Goal: Transaction & Acquisition: Purchase product/service

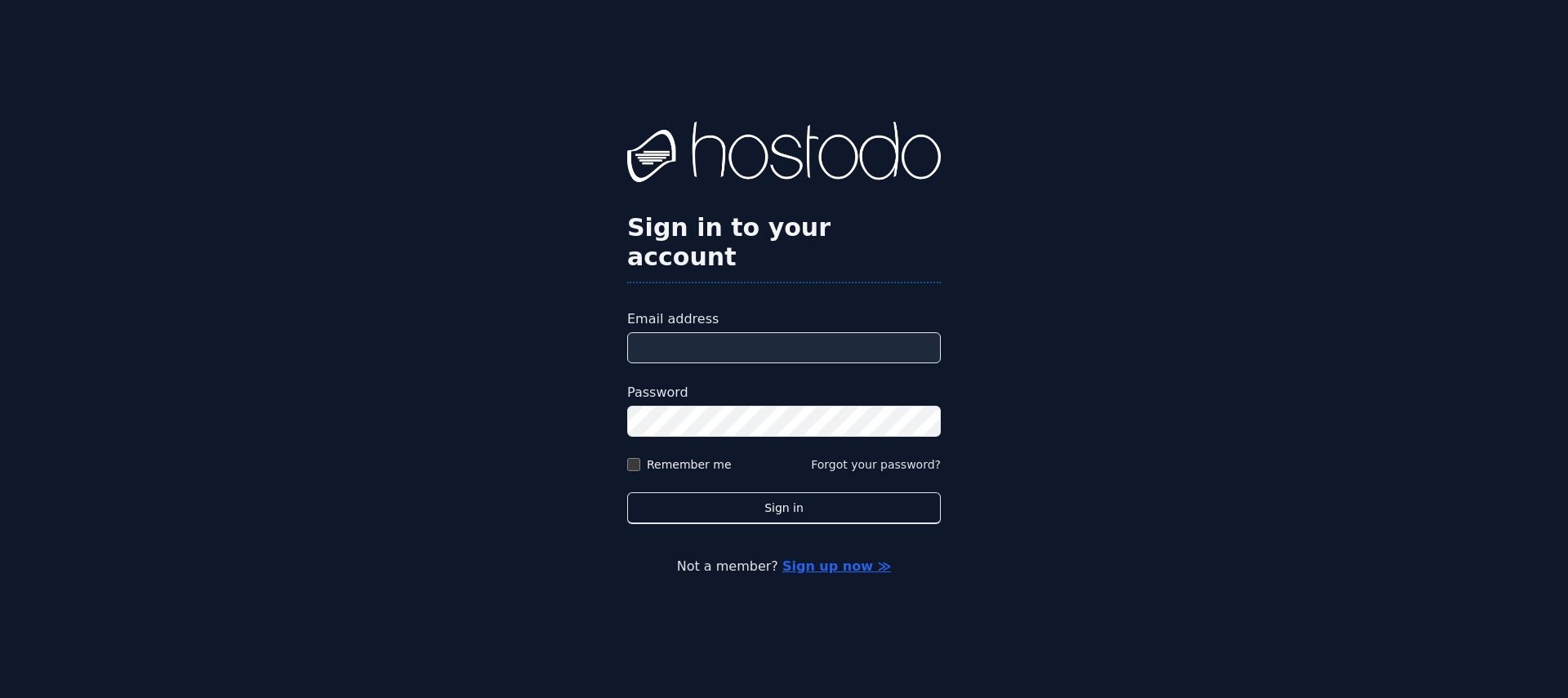
type input "**********"
click at [752, 510] on div "**********" at bounding box center [784, 349] width 1568 height 698
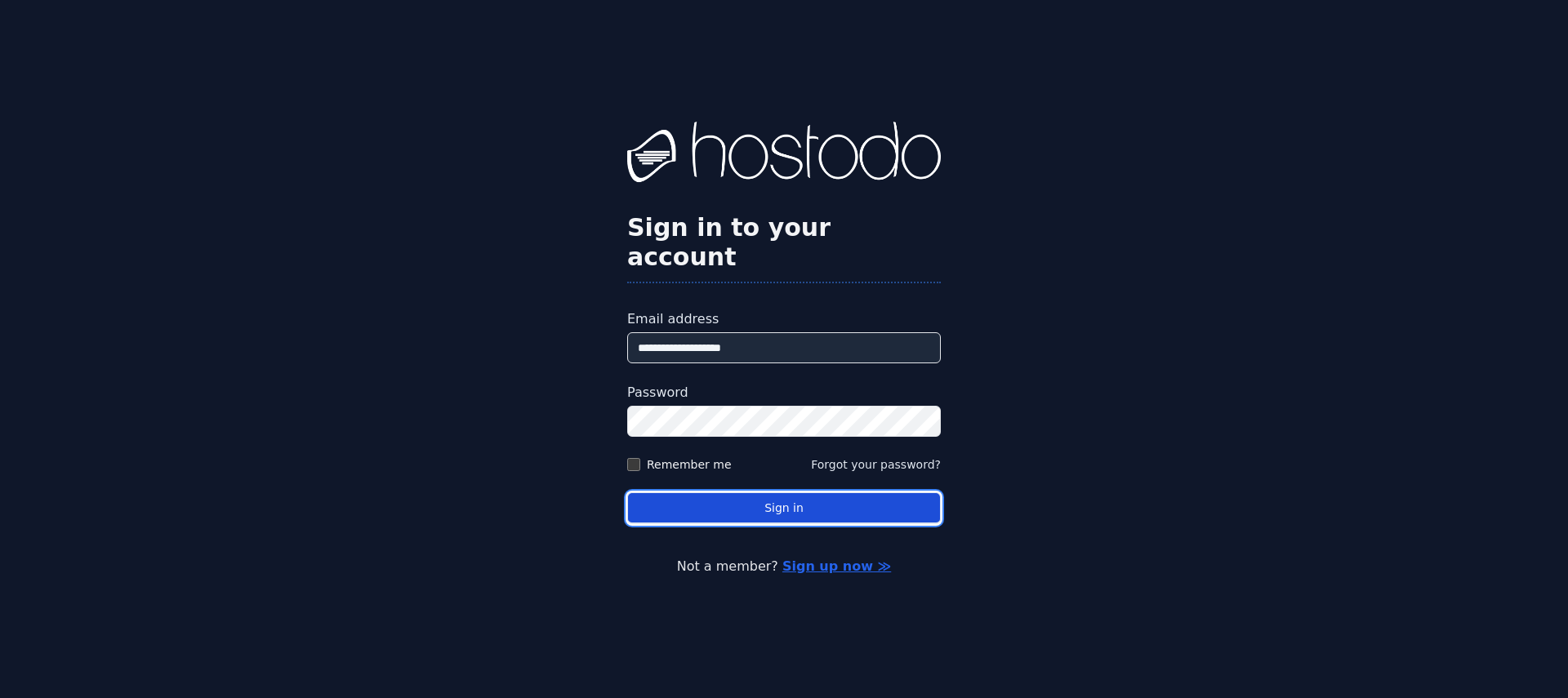
click at [756, 501] on button "Sign in" at bounding box center [784, 508] width 314 height 31
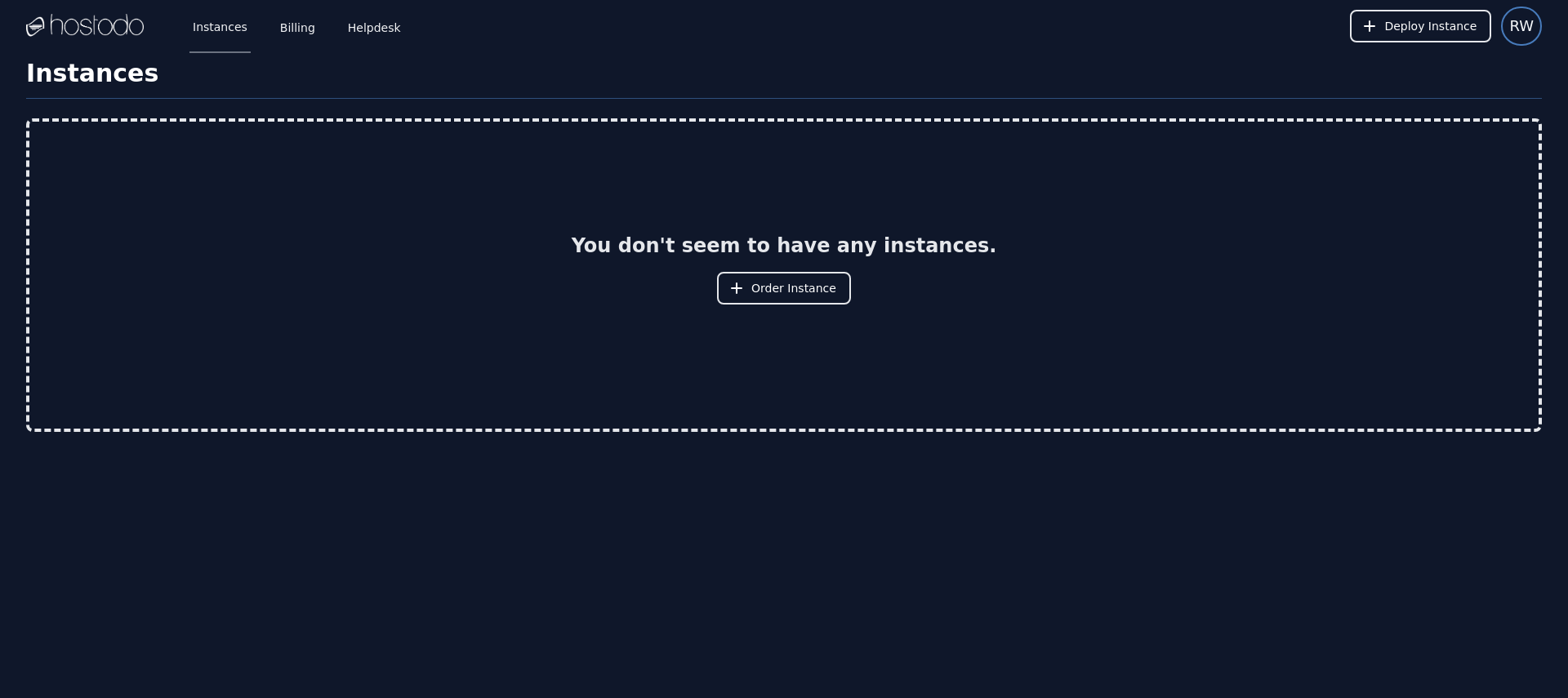
click at [1517, 30] on span "RW" at bounding box center [1521, 26] width 25 height 23
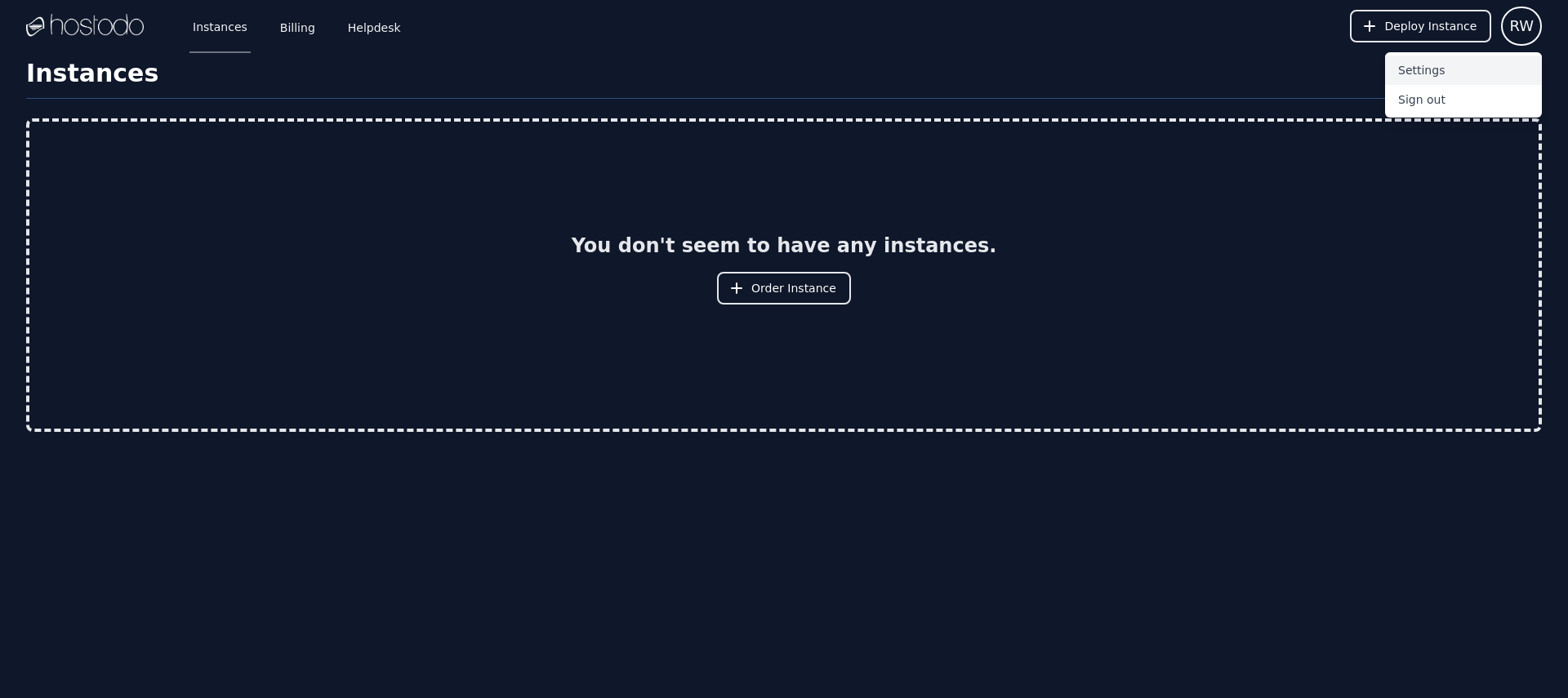
click at [1470, 77] on button "Settings" at bounding box center [1463, 70] width 157 height 30
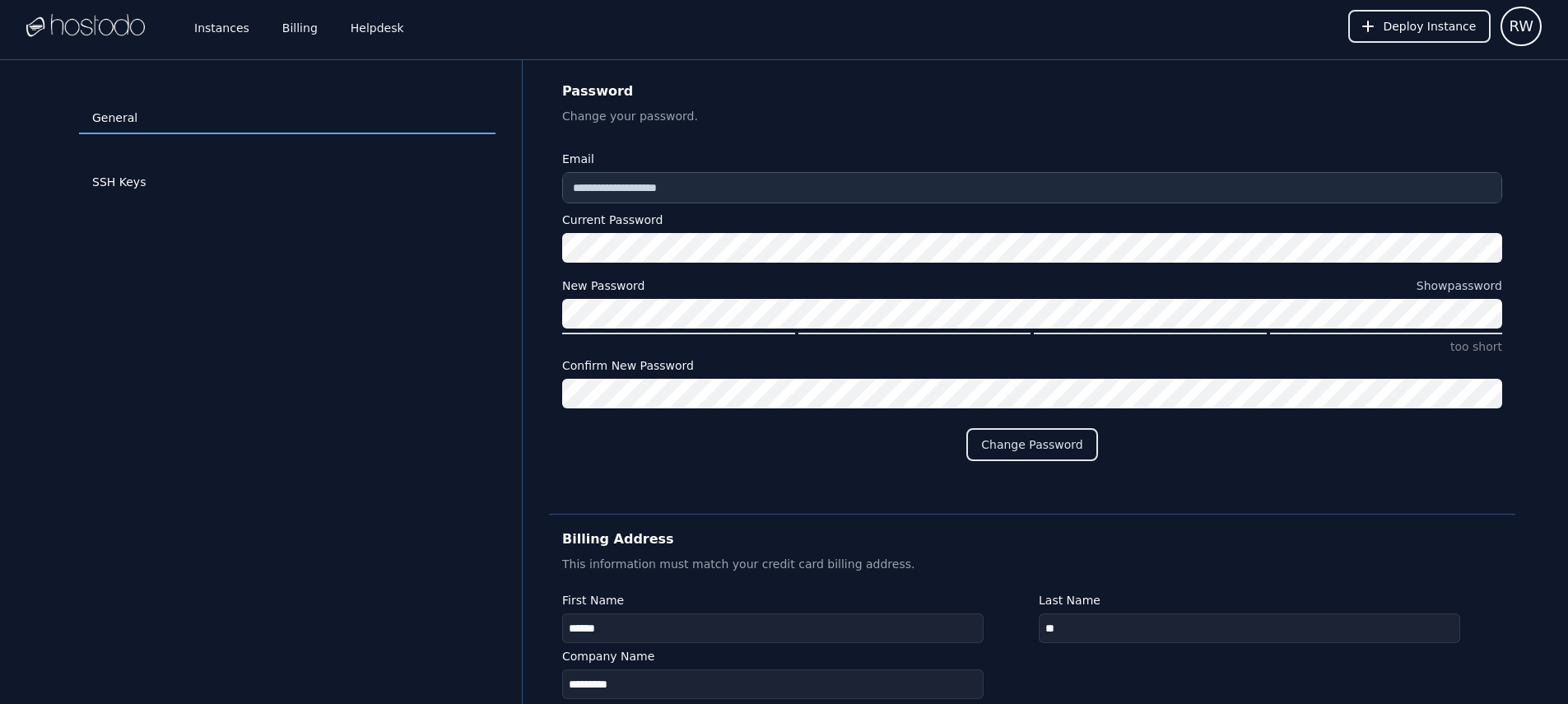
click at [274, 30] on div "Instances Billing Helpdesk" at bounding box center [286, 26] width 243 height 54
click at [260, 48] on div "Instances Billing Helpdesk" at bounding box center [286, 26] width 243 height 54
click at [296, 26] on link "Billing" at bounding box center [299, 26] width 42 height 54
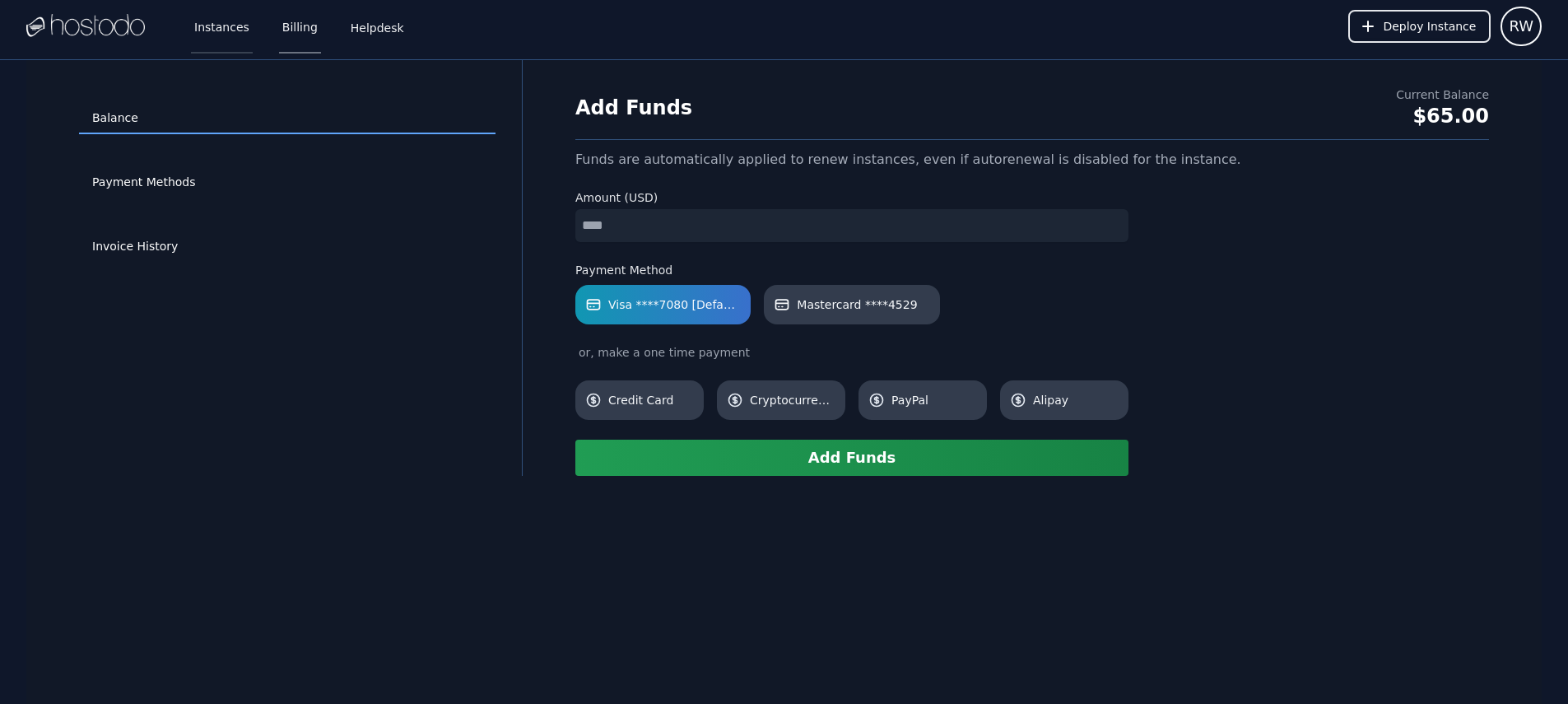
click at [213, 28] on link "Instances" at bounding box center [222, 26] width 62 height 54
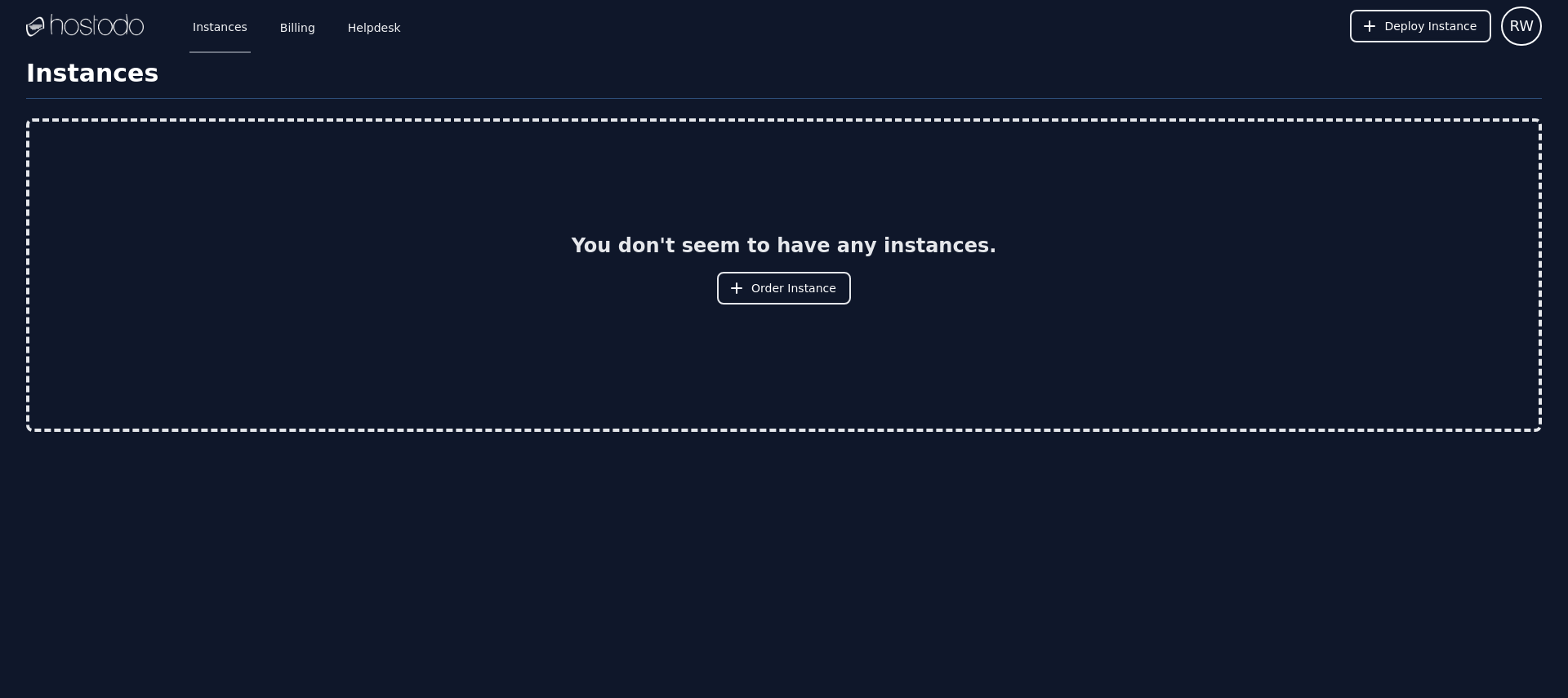
click at [793, 306] on div "You don't seem to have any instances. Order Instance" at bounding box center [784, 275] width 1509 height 307
click at [793, 294] on span "Order Instance" at bounding box center [794, 287] width 85 height 16
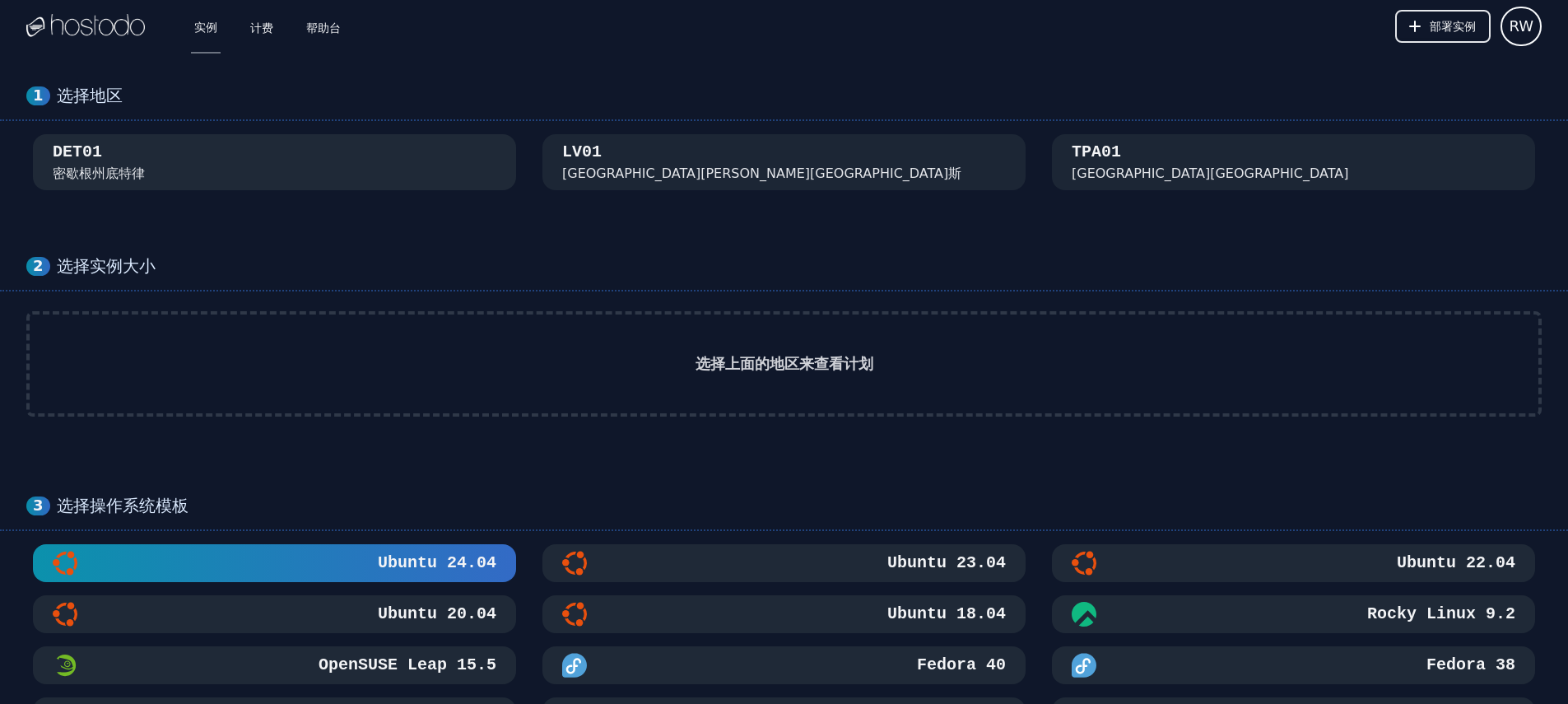
click at [343, 171] on div "DET01 密歇根州底特律" at bounding box center [274, 162] width 443 height 43
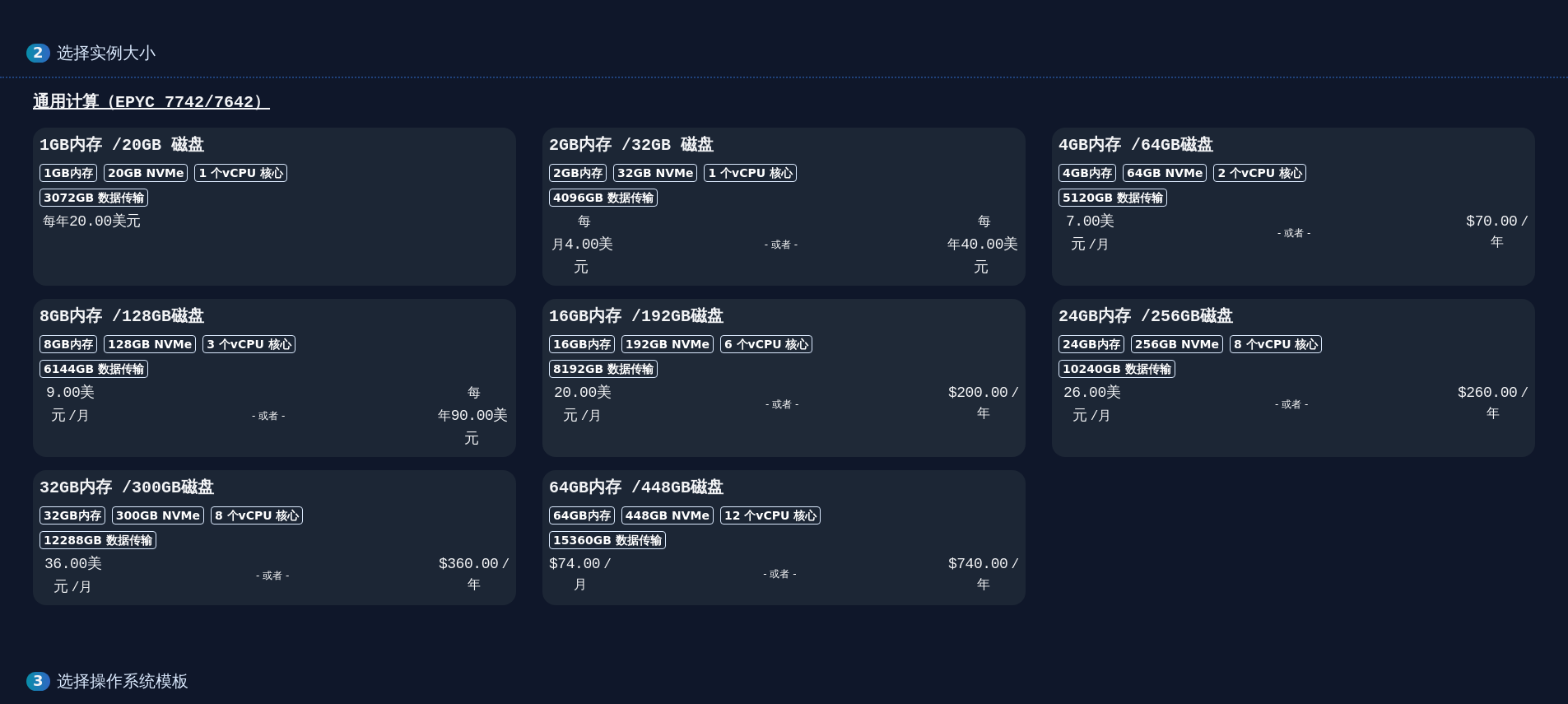
scroll to position [298, 0]
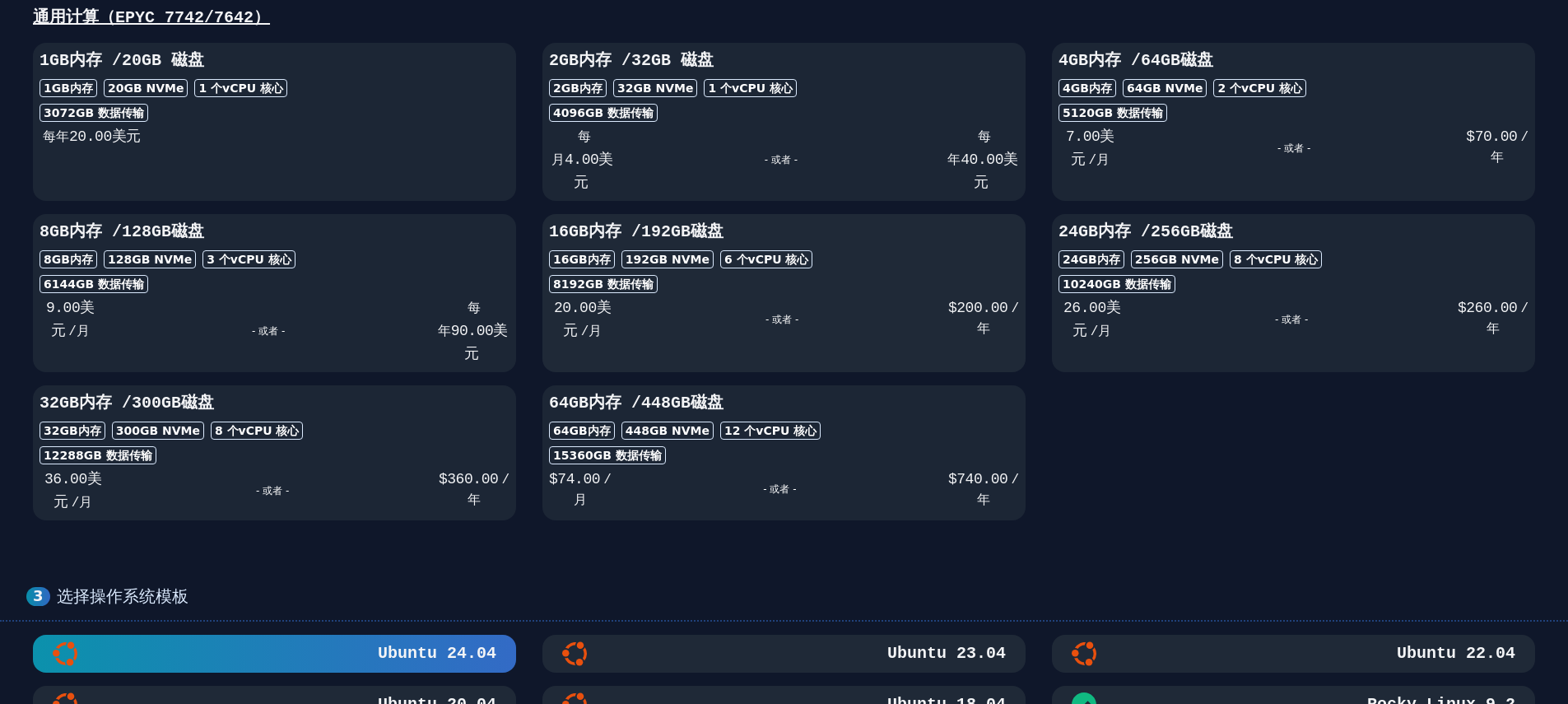
click at [696, 328] on div "- 或者 -" at bounding box center [782, 319] width 333 height 46
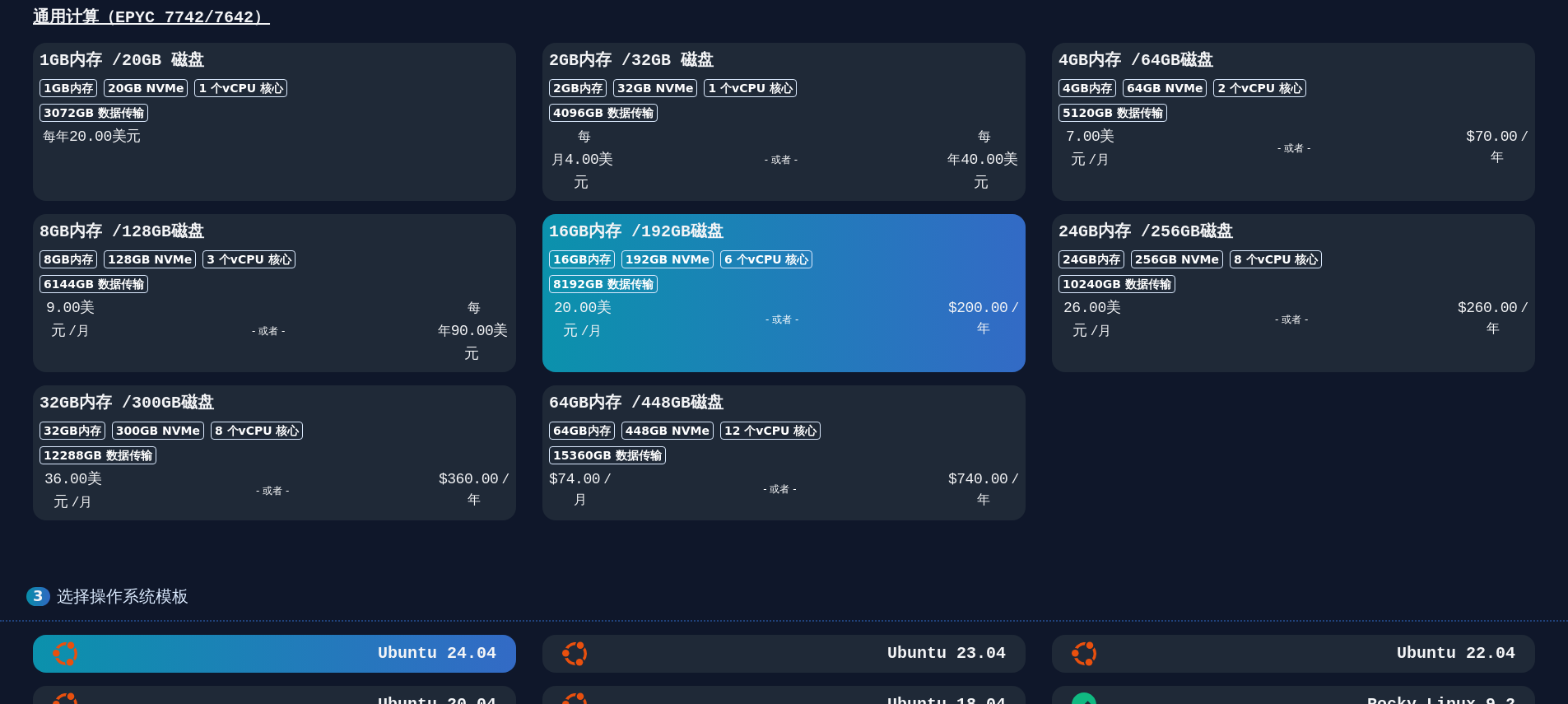
click at [1169, 334] on div "- 或者 -" at bounding box center [1292, 319] width 333 height 46
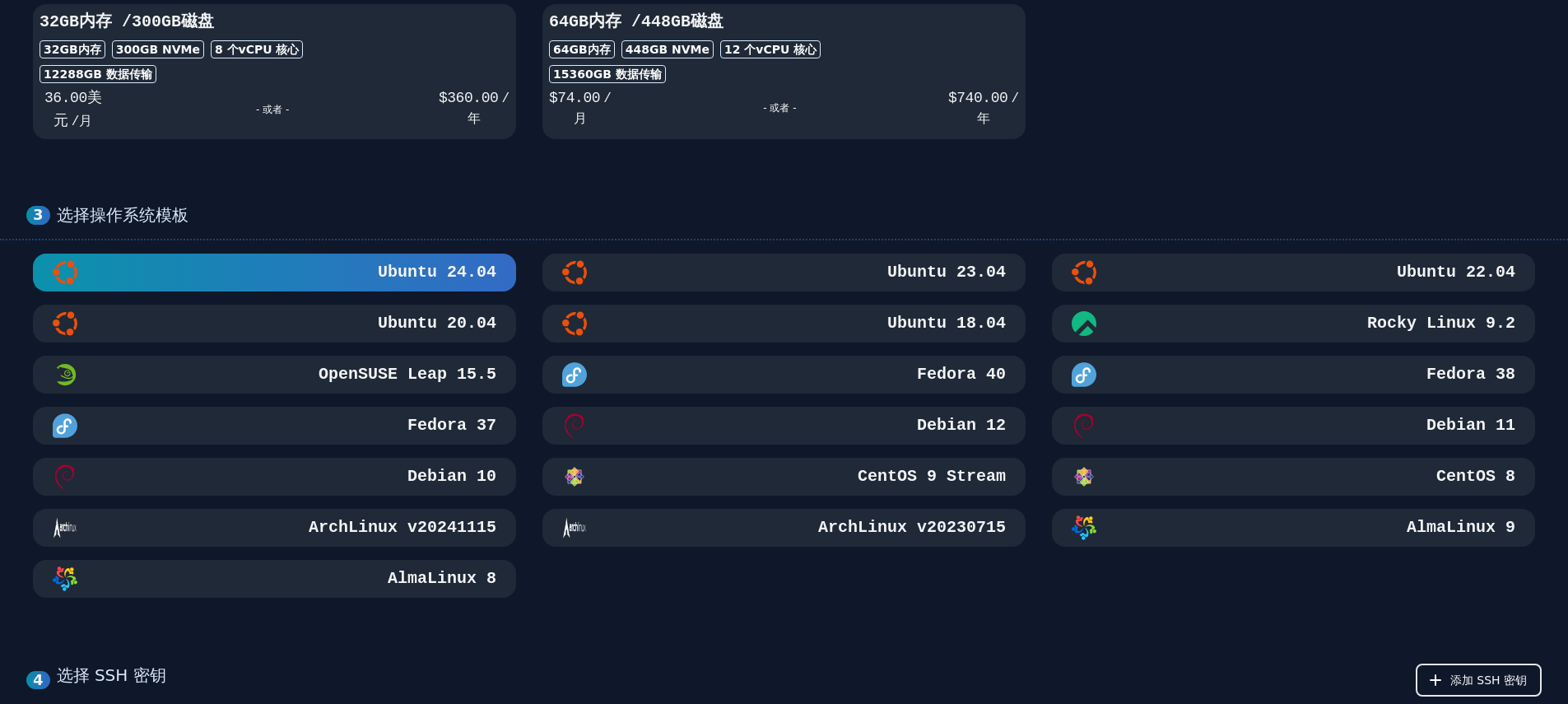
scroll to position [684, 0]
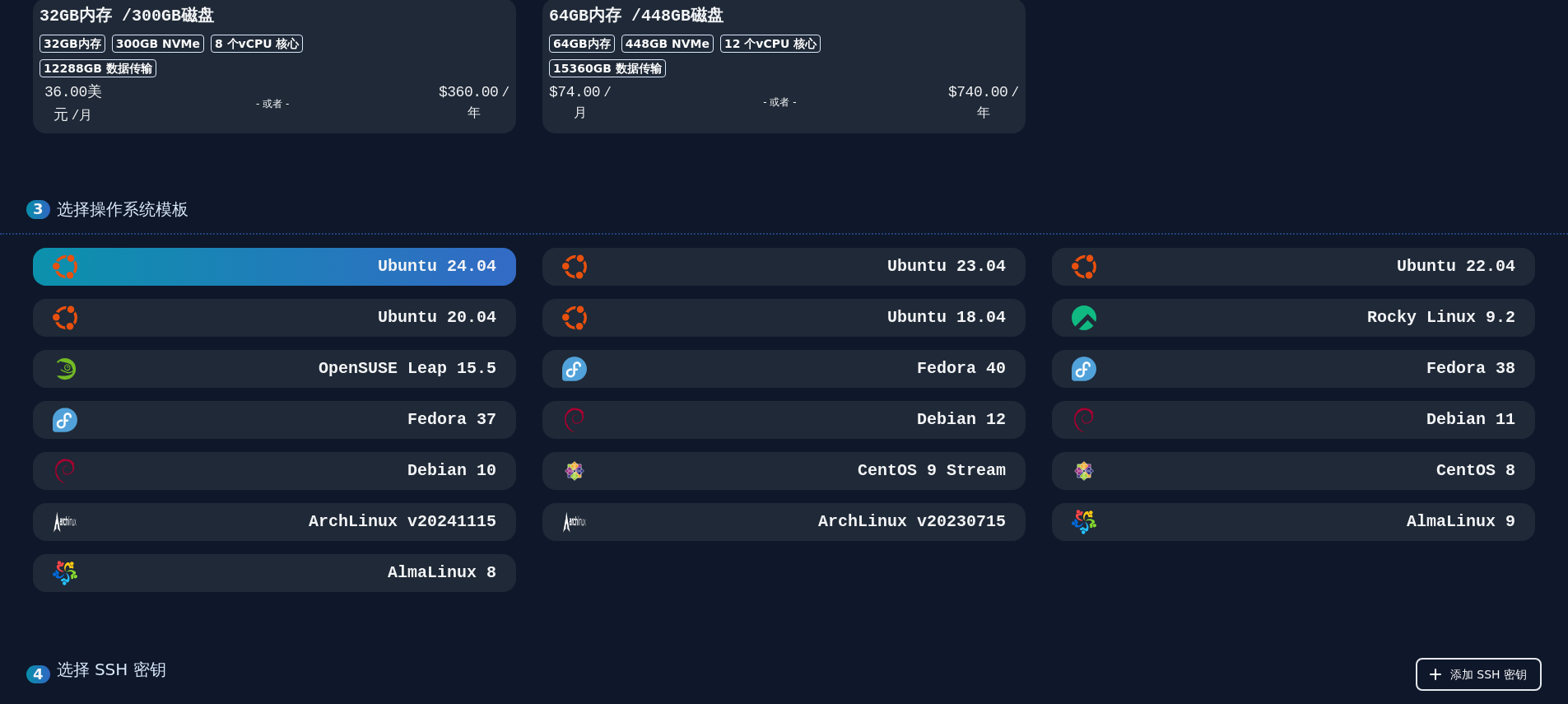
click at [1318, 265] on div "Ubuntu 22.04" at bounding box center [1294, 267] width 443 height 25
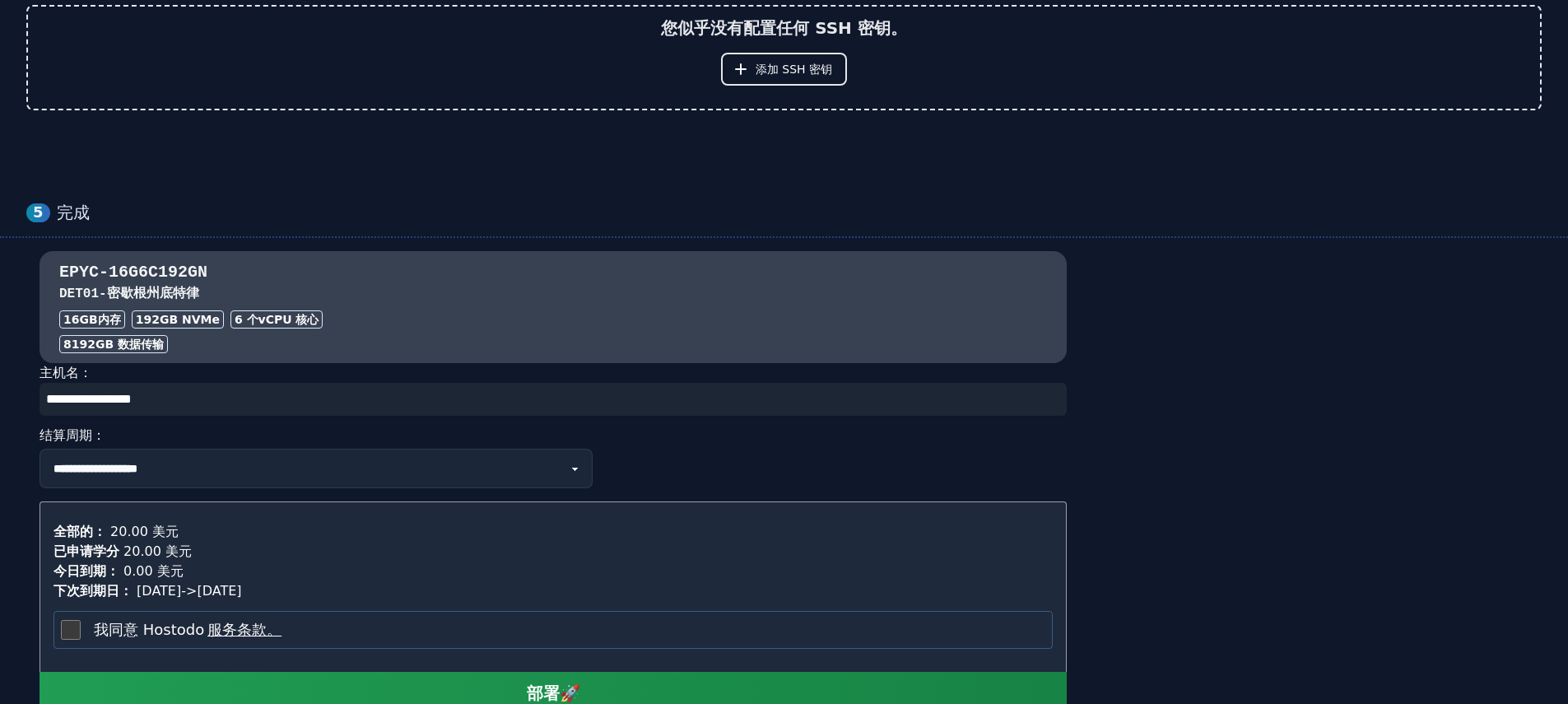
scroll to position [1482, 0]
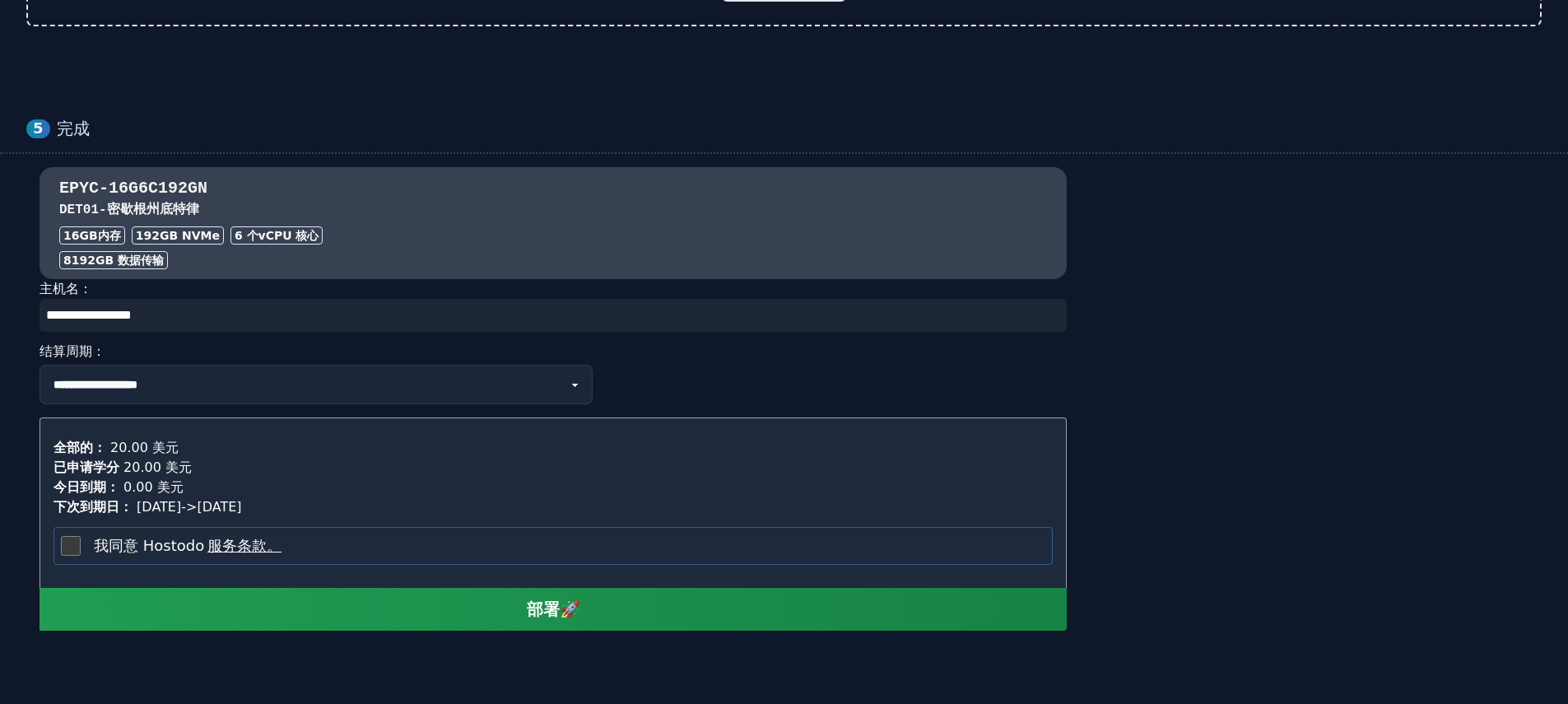
click at [124, 548] on font "我同意 Hostodo" at bounding box center [148, 545] width 111 height 17
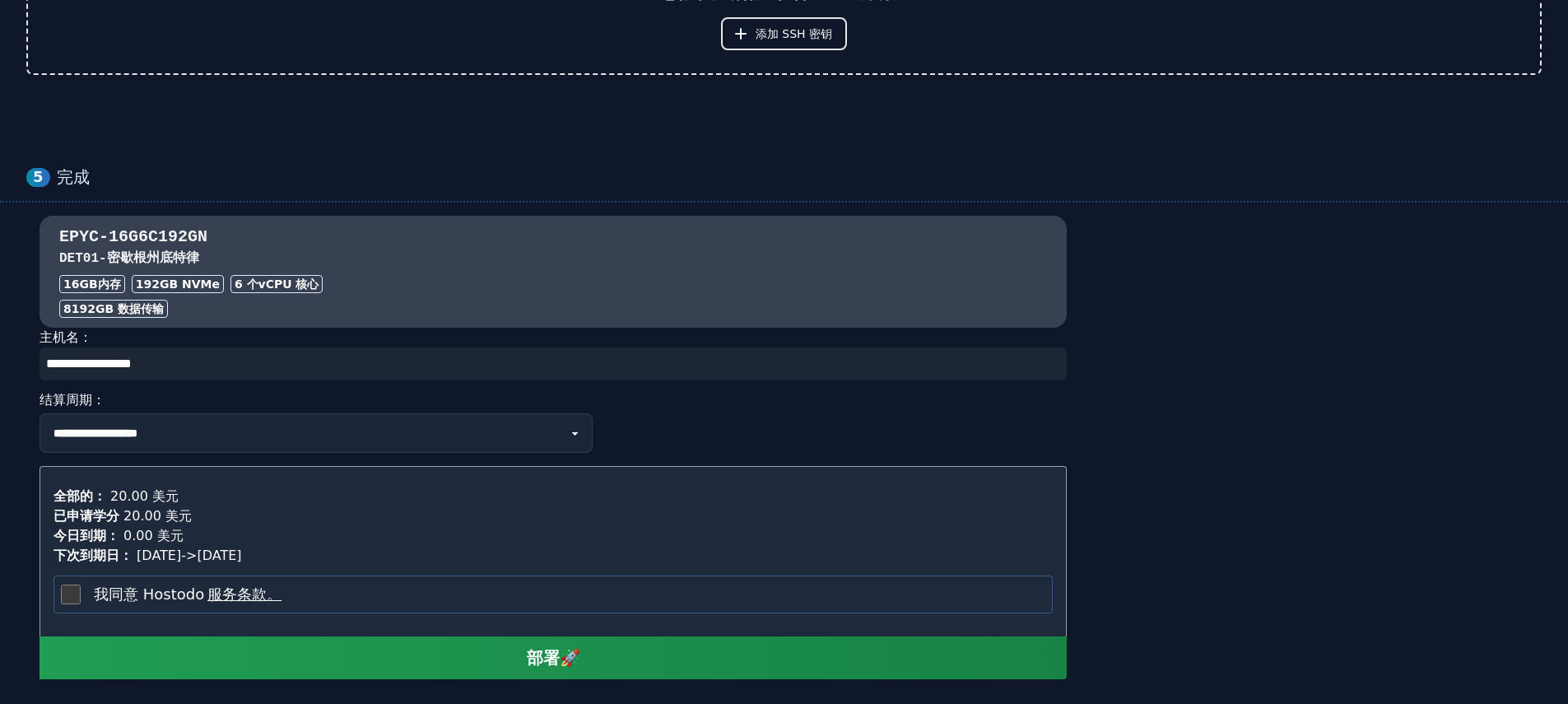
scroll to position [1462, 0]
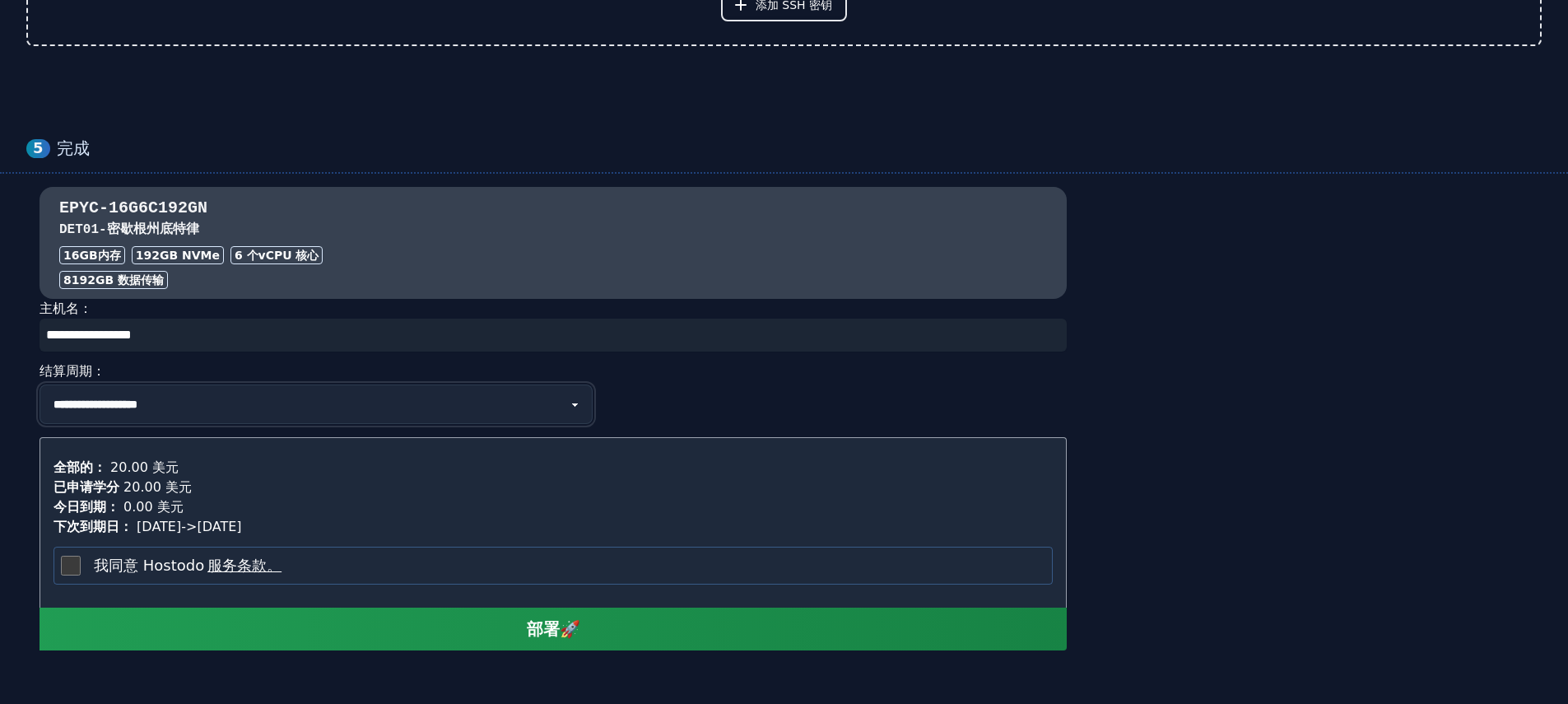
click at [461, 404] on select "**********" at bounding box center [316, 404] width 553 height 39
select select "********"
click at [39, 384] on select "**********" at bounding box center [316, 404] width 553 height 39
select select "********"
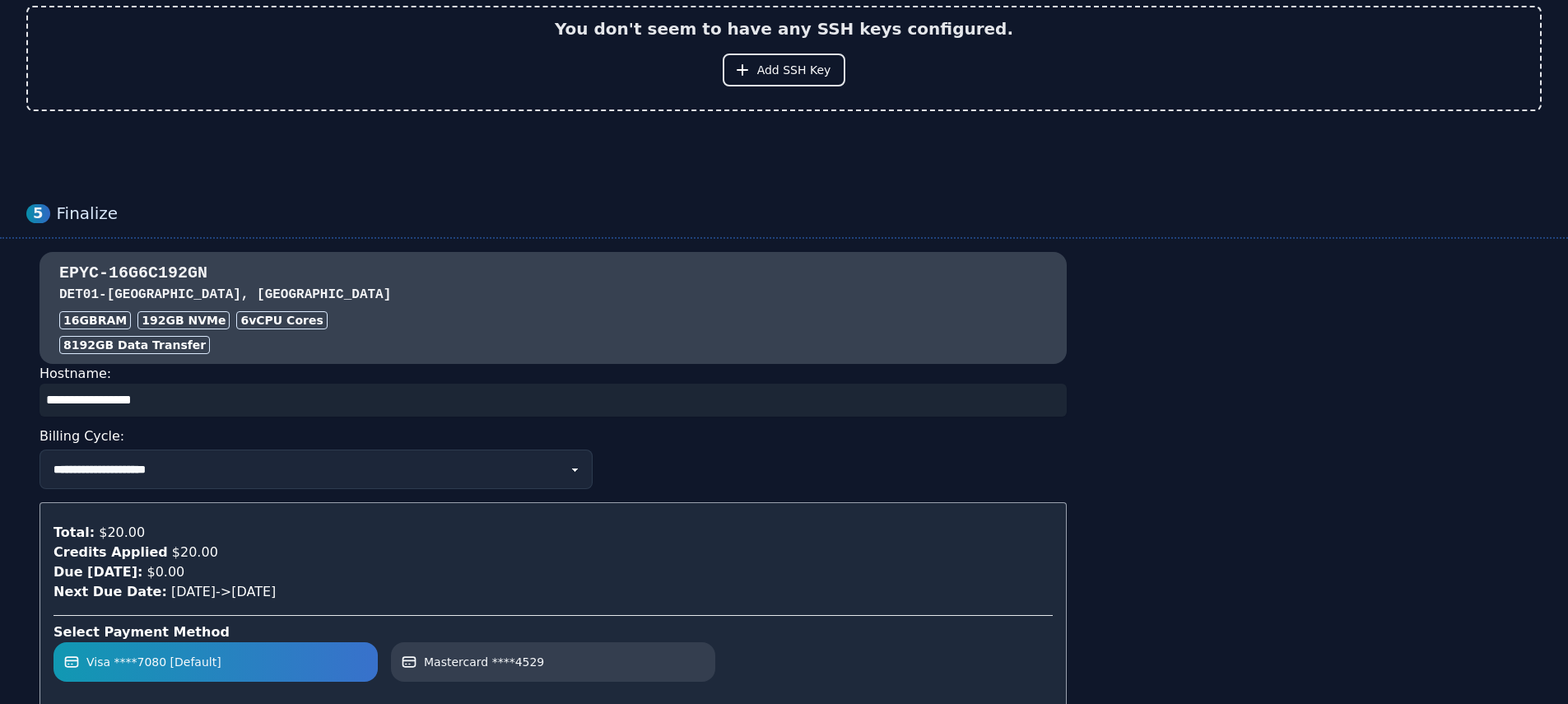
scroll to position [1253, 0]
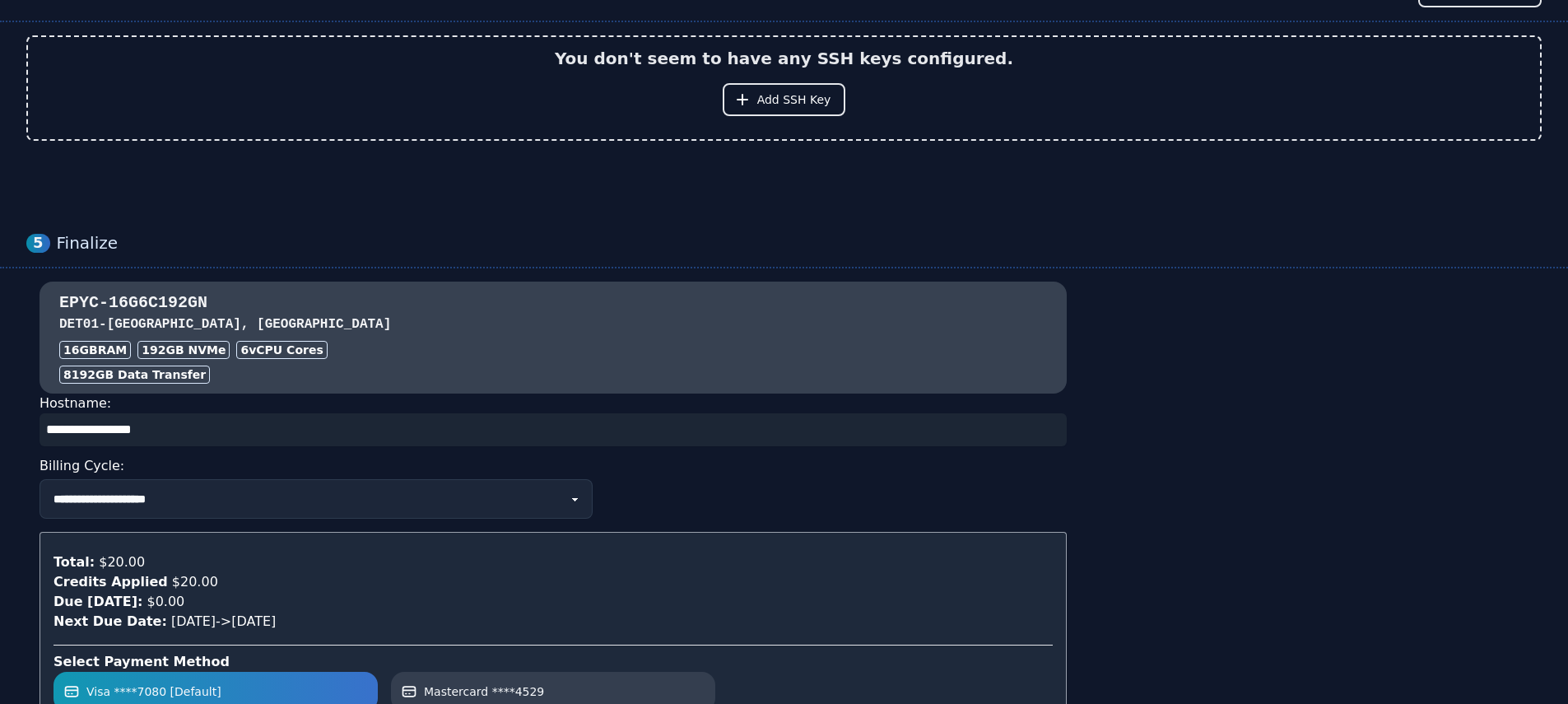
click at [786, 227] on div "**********" at bounding box center [784, 616] width 1568 height 832
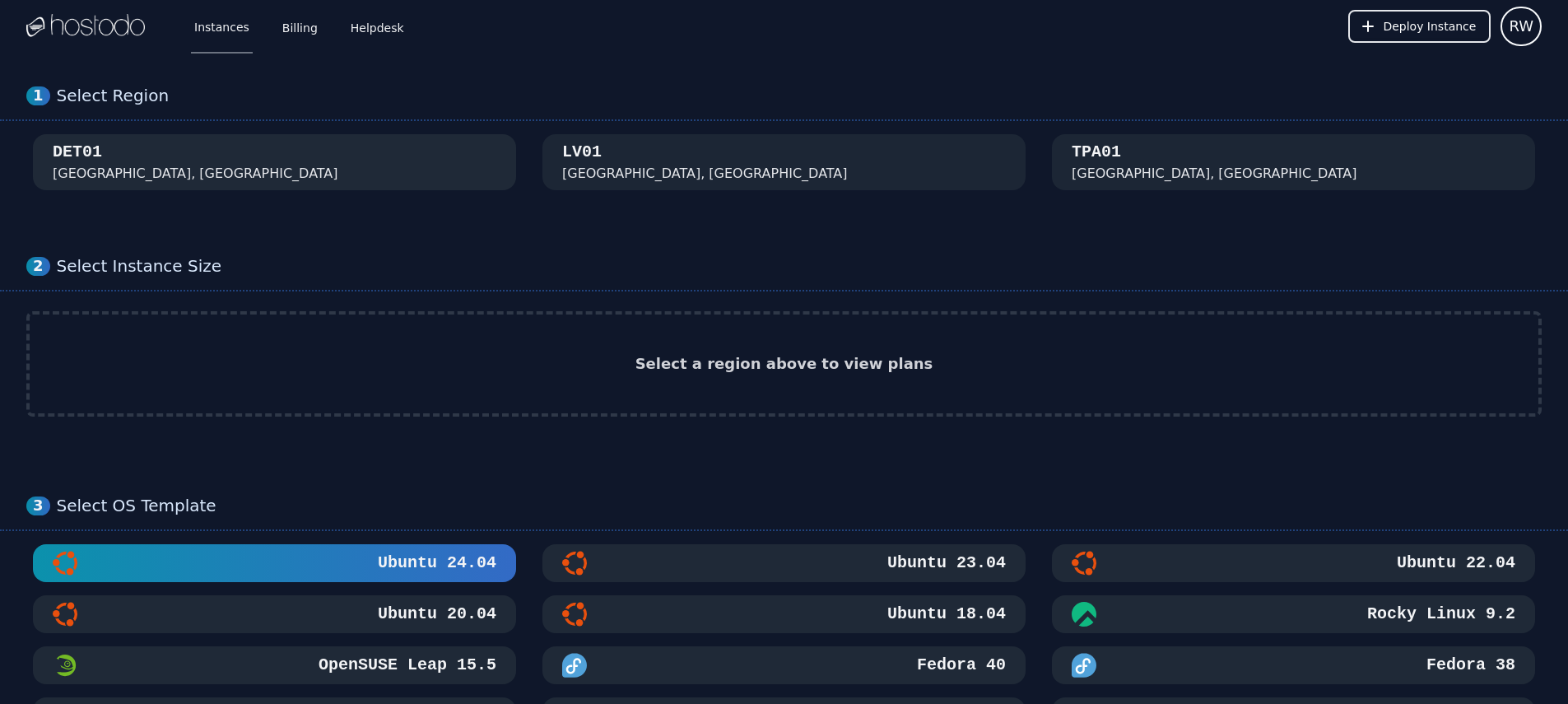
click at [342, 178] on div "DET01 Detroit, MI" at bounding box center [274, 162] width 443 height 43
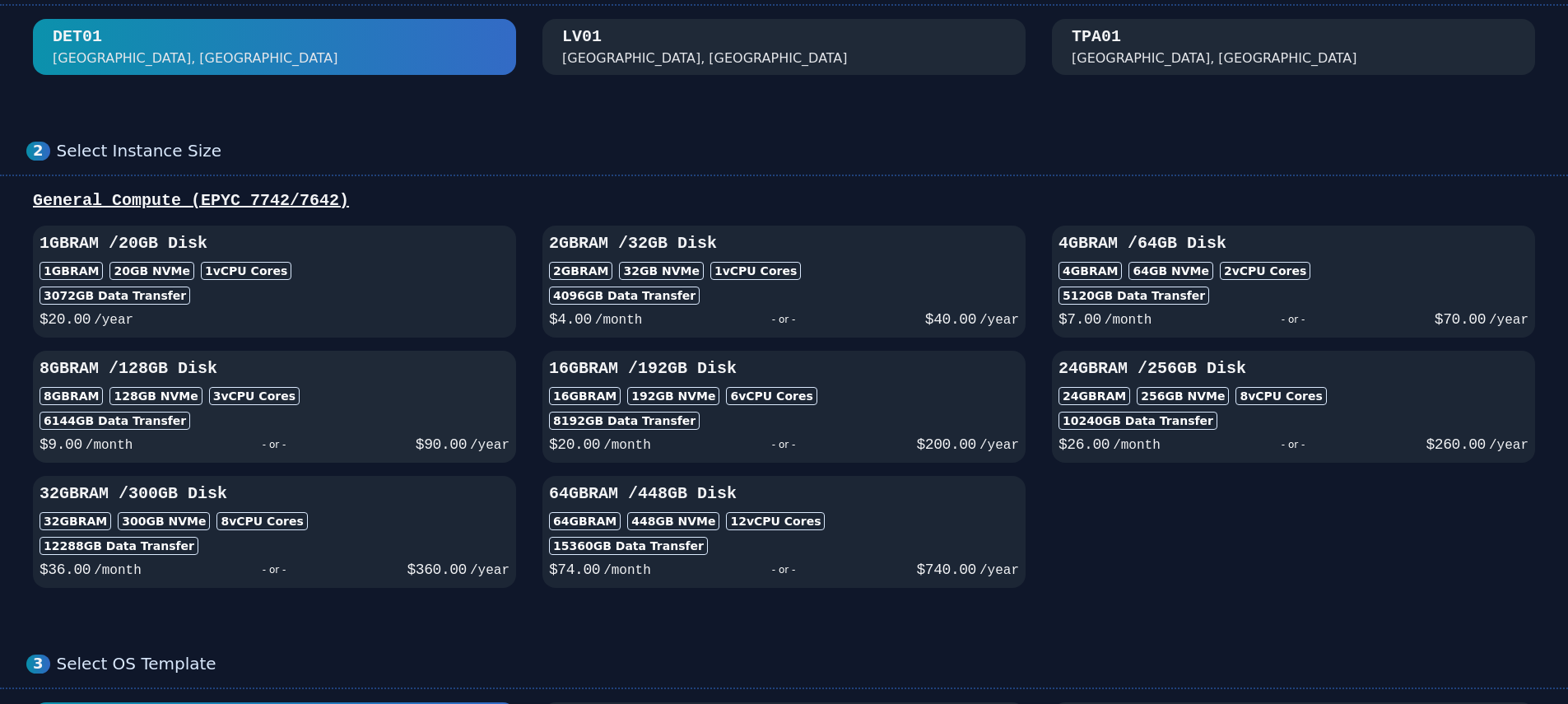
scroll to position [142, 0]
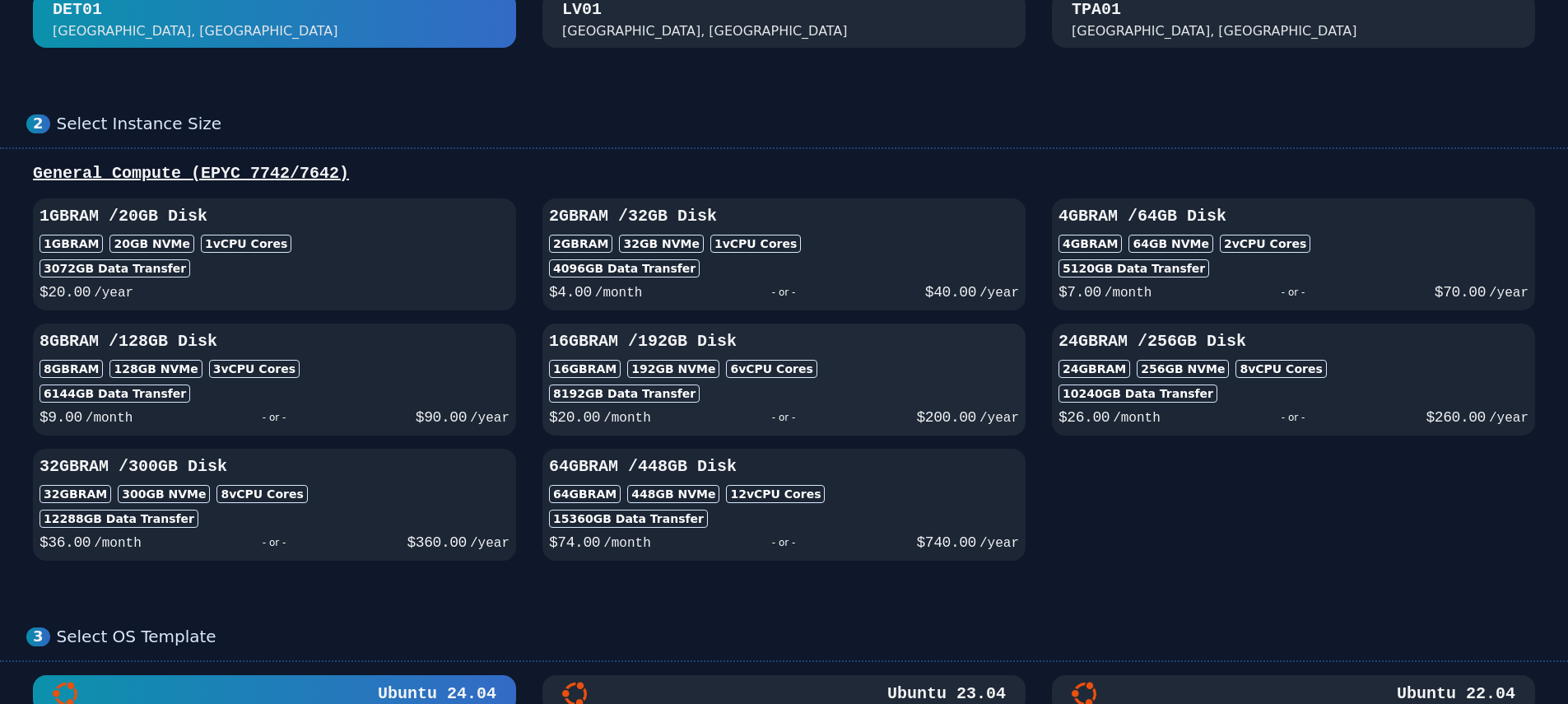
click at [909, 382] on div "16GB RAM / 192 GB Disk 16GB RAM 192 GB NVMe 6 vCPU Cores 8192 GB Data Transfer …" at bounding box center [783, 379] width 483 height 99
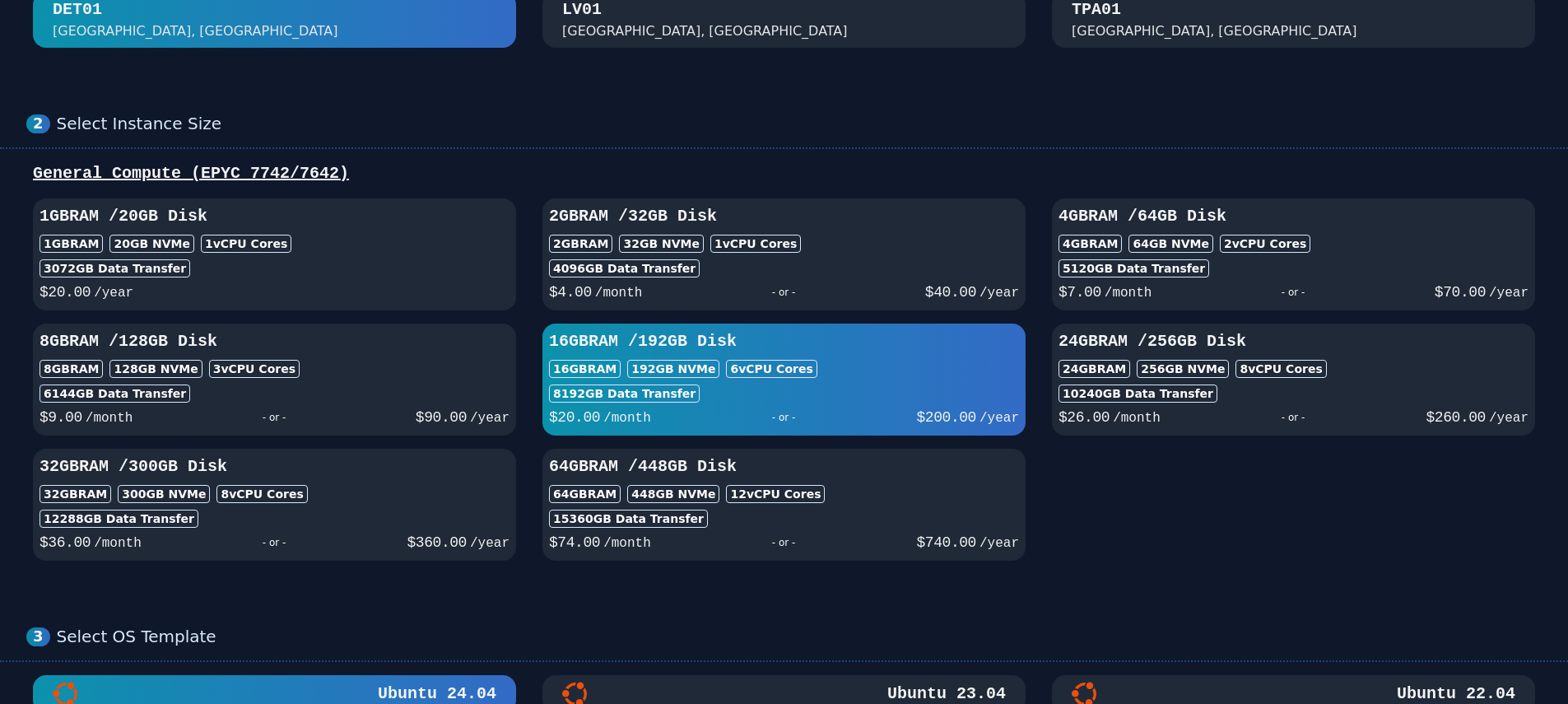
click at [1375, 381] on div "24GB RAM / 256 GB Disk 24GB RAM 256 GB NVMe 8 vCPU Cores 10240 GB Data Transfer…" at bounding box center [1293, 379] width 483 height 99
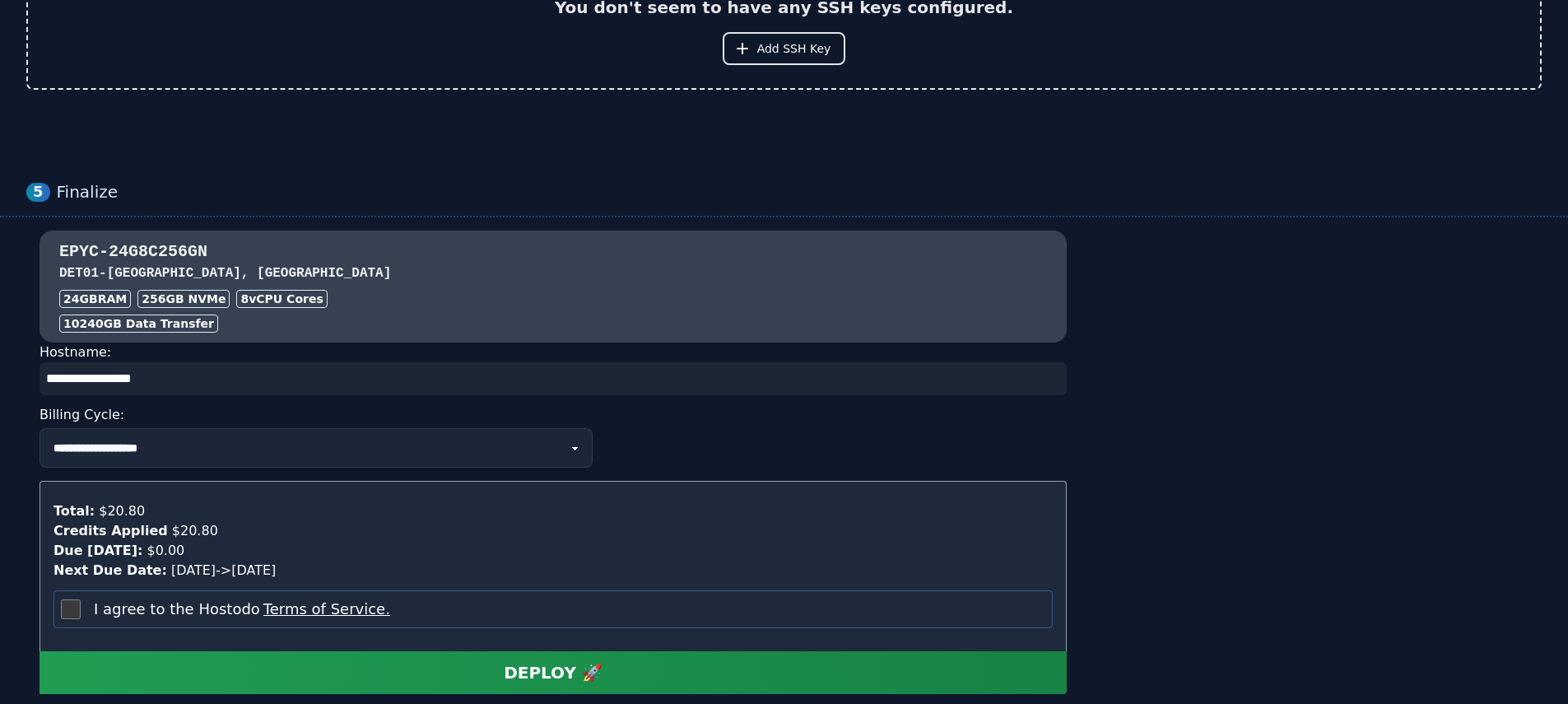
scroll to position [1312, 0]
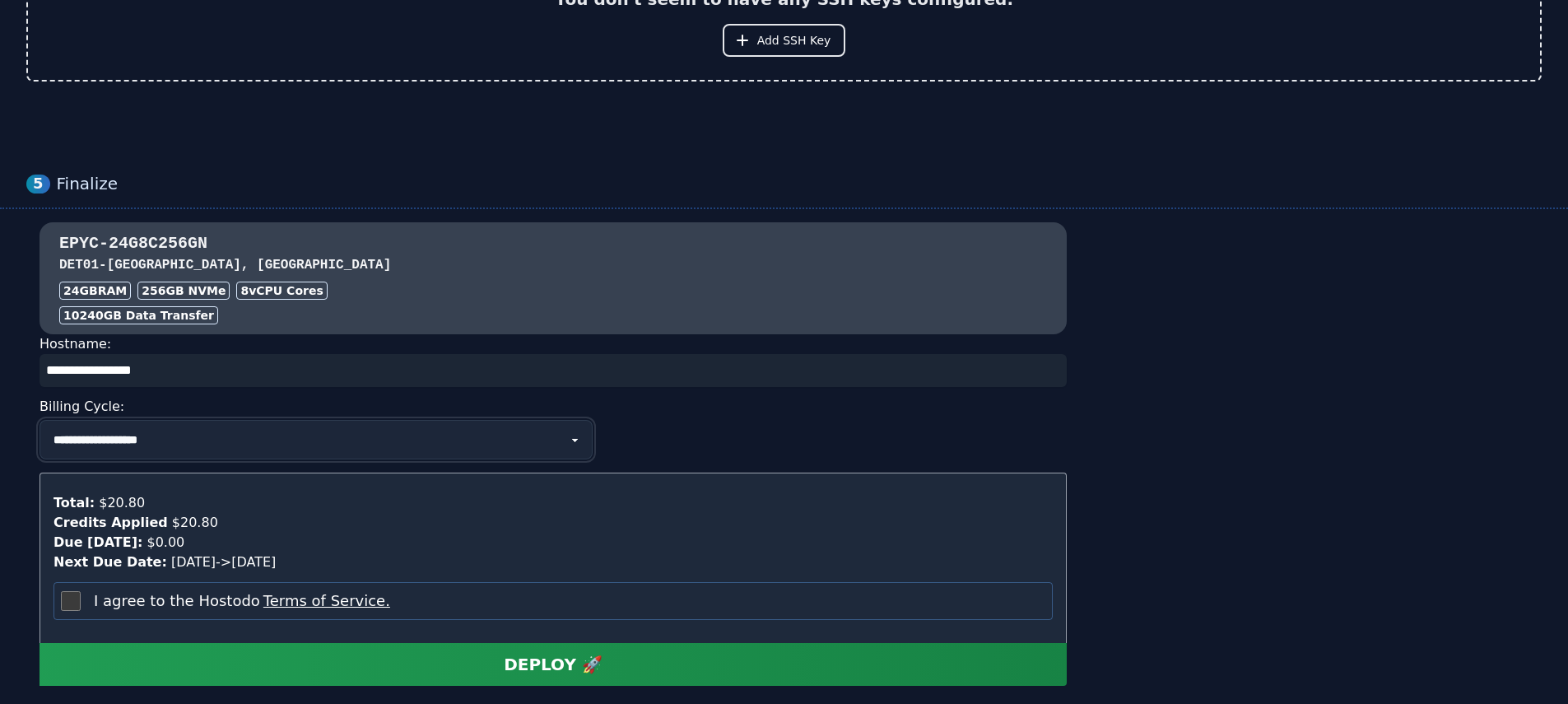
click at [263, 439] on select "**********" at bounding box center [316, 439] width 553 height 39
click at [191, 437] on select "**********" at bounding box center [316, 439] width 553 height 39
select select "********"
click at [39, 419] on select "**********" at bounding box center [316, 439] width 553 height 39
select select "********"
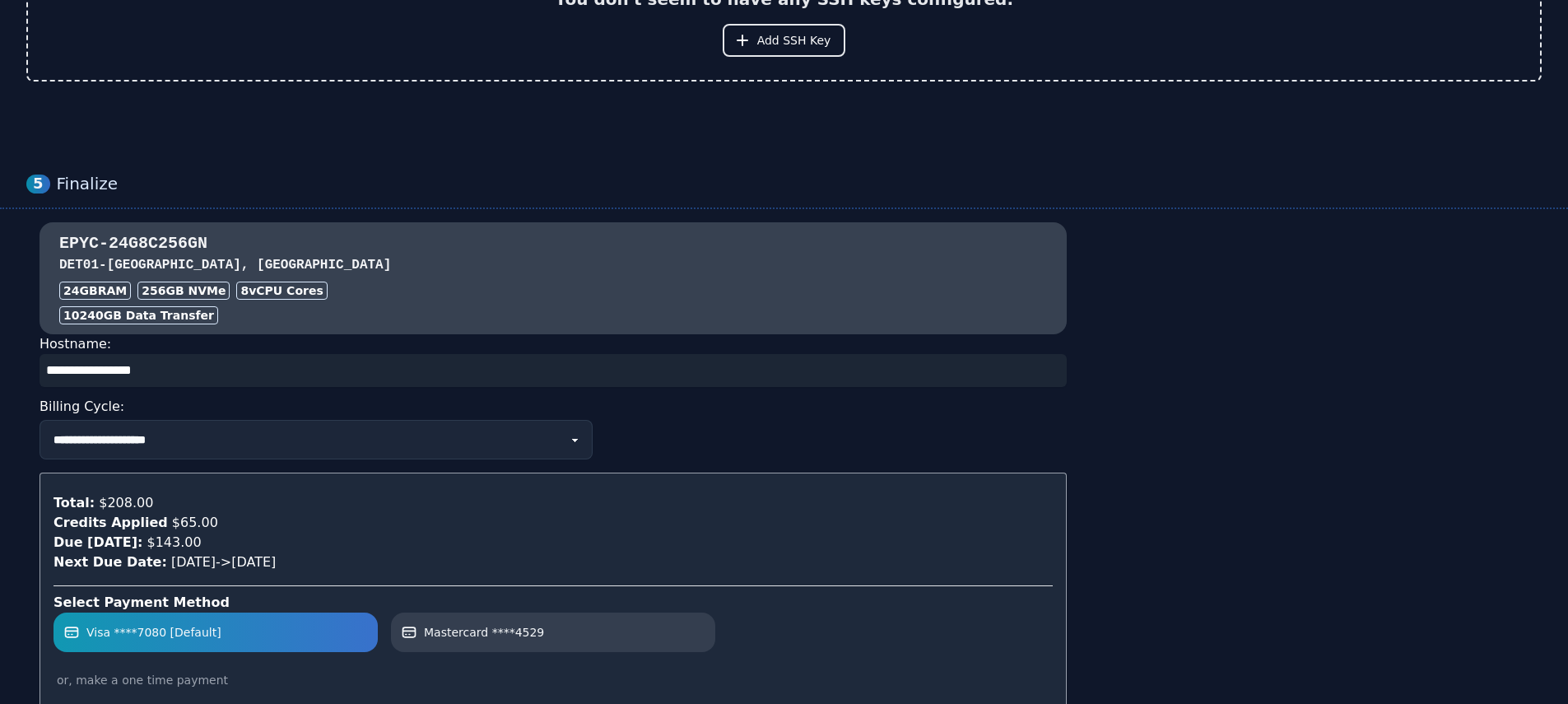
click at [720, 424] on div "**********" at bounding box center [553, 439] width 1028 height 39
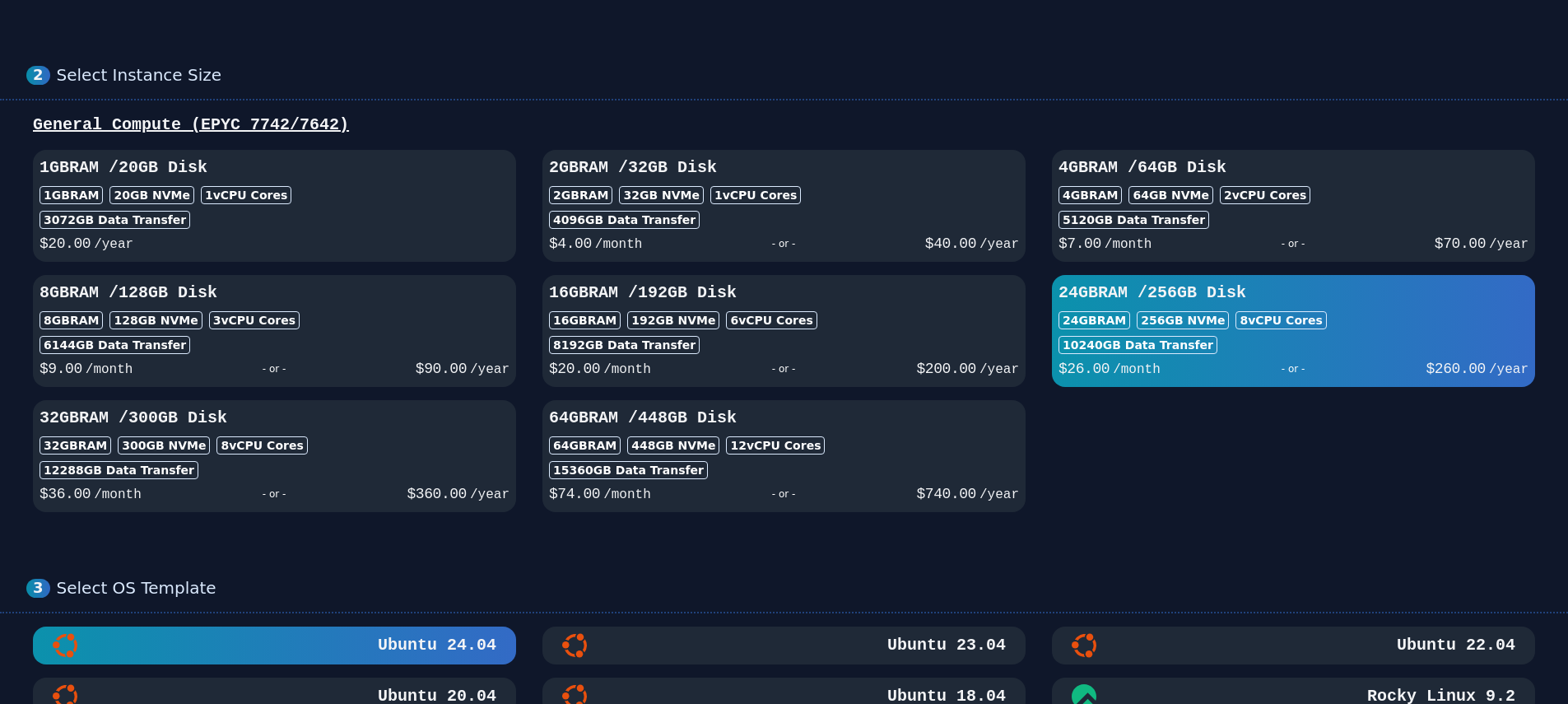
scroll to position [0, 0]
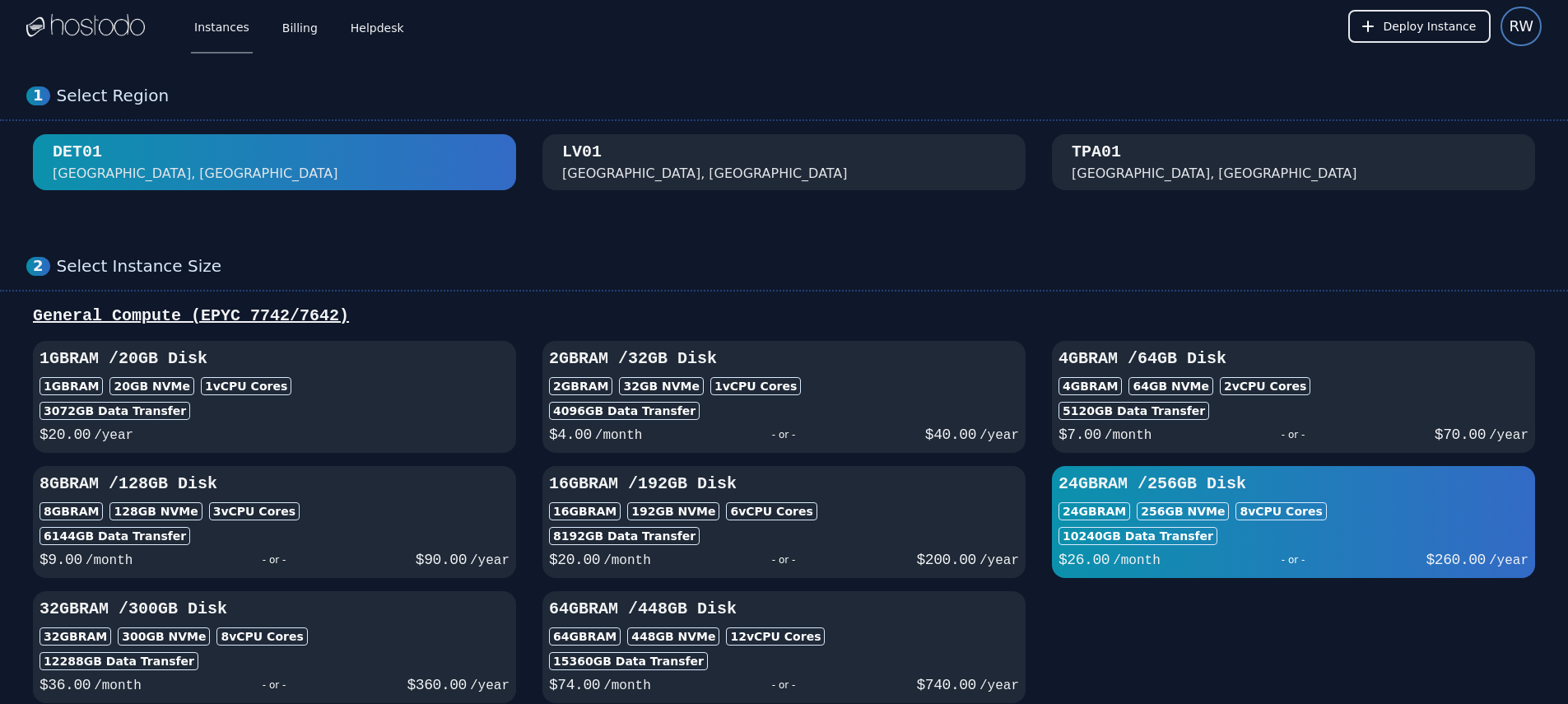
click at [1529, 22] on span "RW" at bounding box center [1521, 26] width 25 height 23
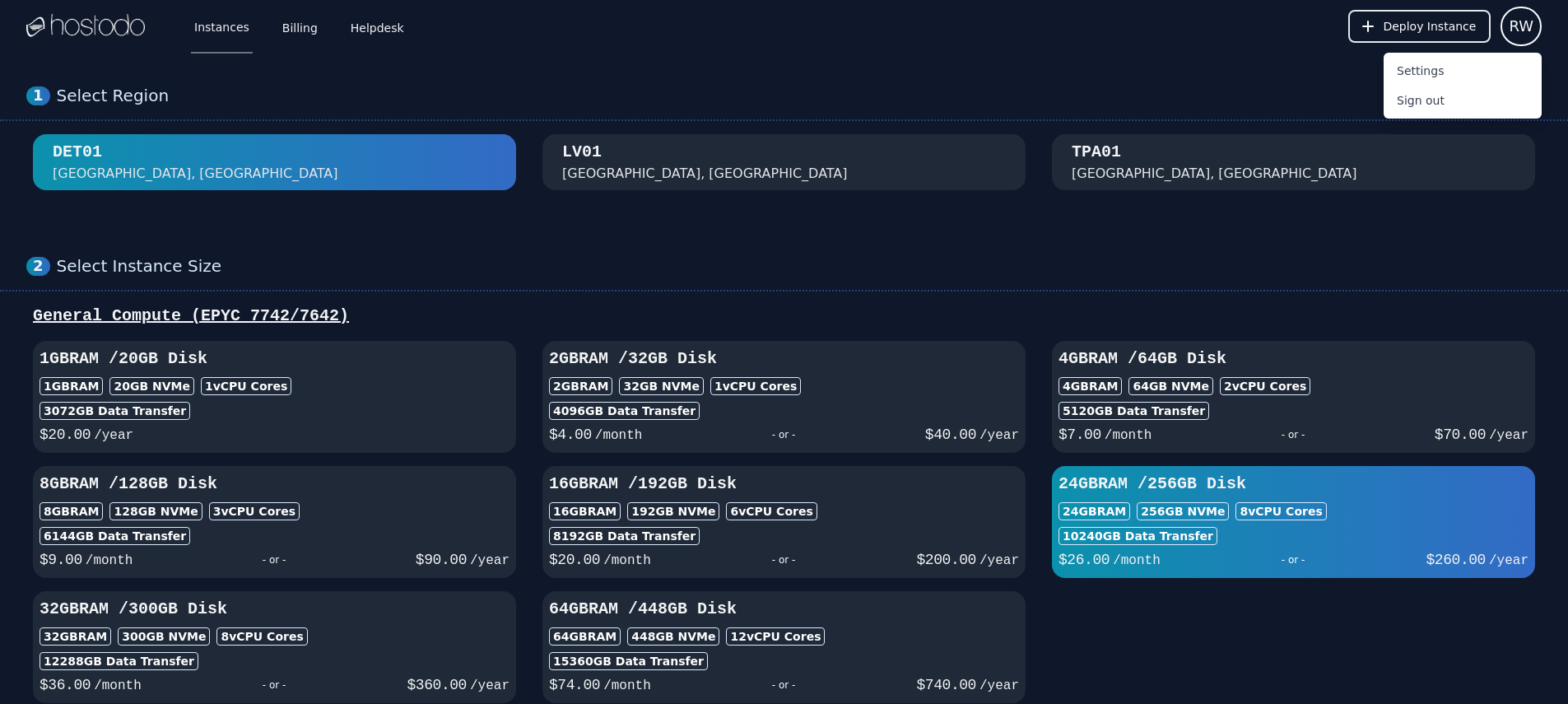
click at [1070, 64] on div "1 Select Region DET01 Detroit, MI LV01 Las Vegas, NV TPA01 Tampa, FL" at bounding box center [784, 137] width 1568 height 171
click at [1420, 65] on button "Settings" at bounding box center [1462, 70] width 158 height 30
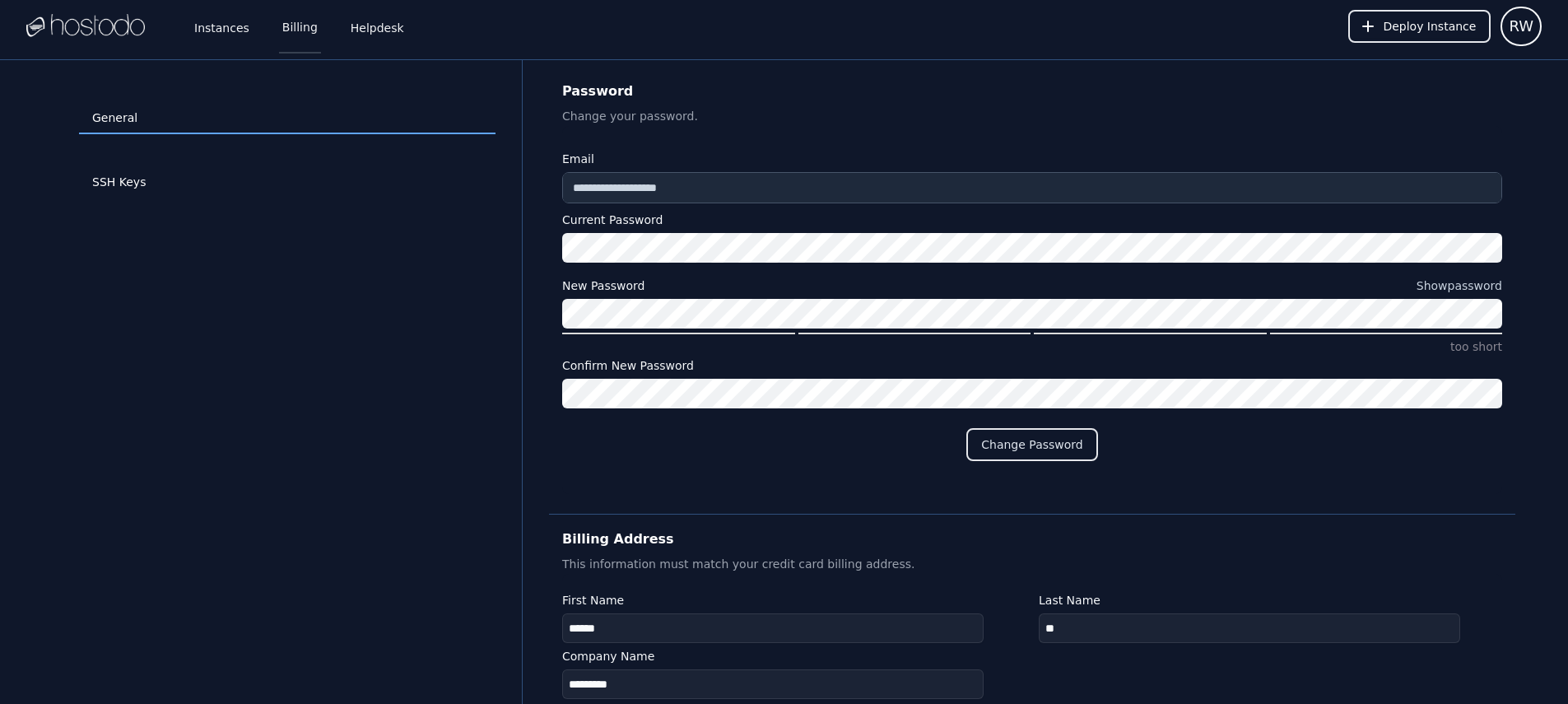
click at [308, 28] on link "Billing" at bounding box center [299, 26] width 42 height 54
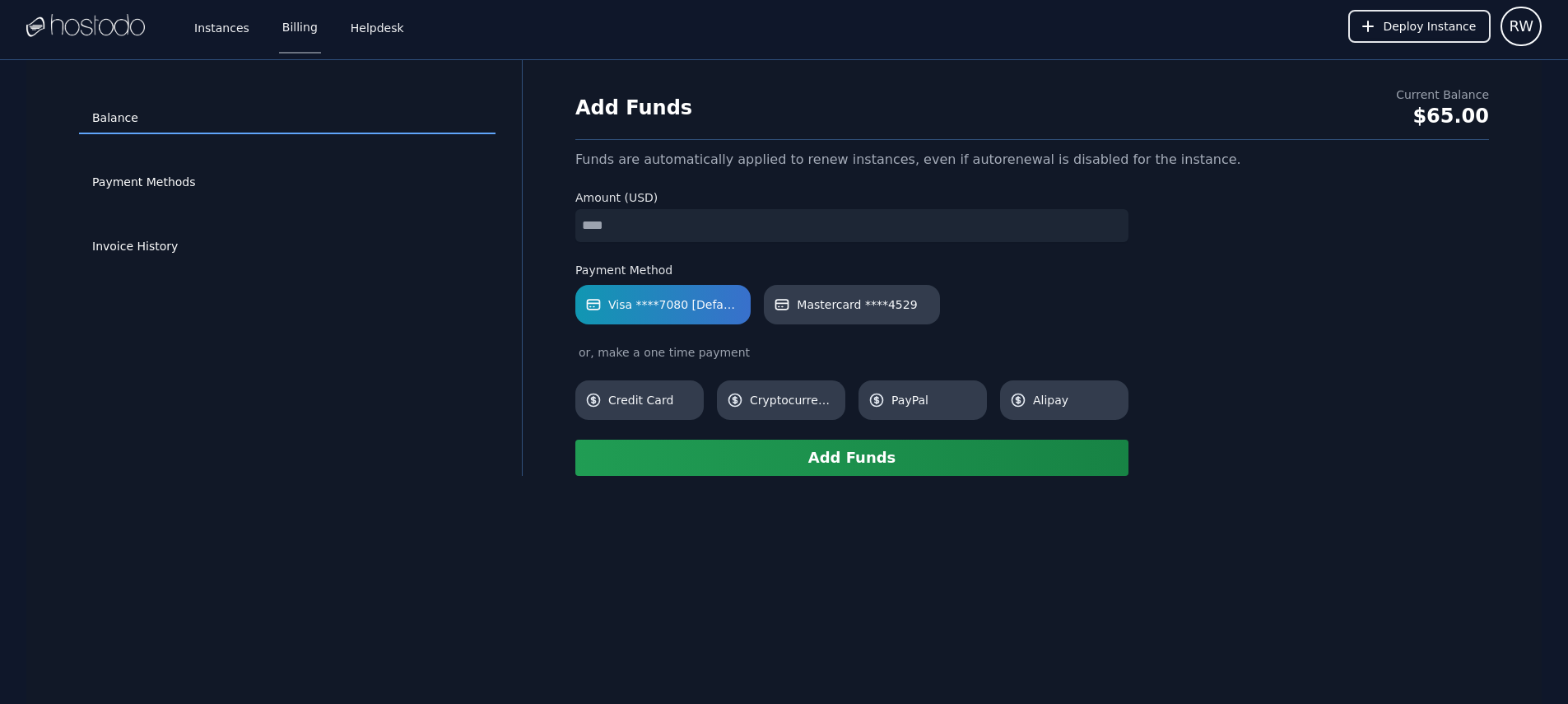
click at [751, 232] on input "number" at bounding box center [852, 226] width 553 height 33
click at [1109, 274] on label "Payment Method" at bounding box center [852, 269] width 553 height 16
click at [191, 242] on link "Invoice History" at bounding box center [287, 247] width 417 height 31
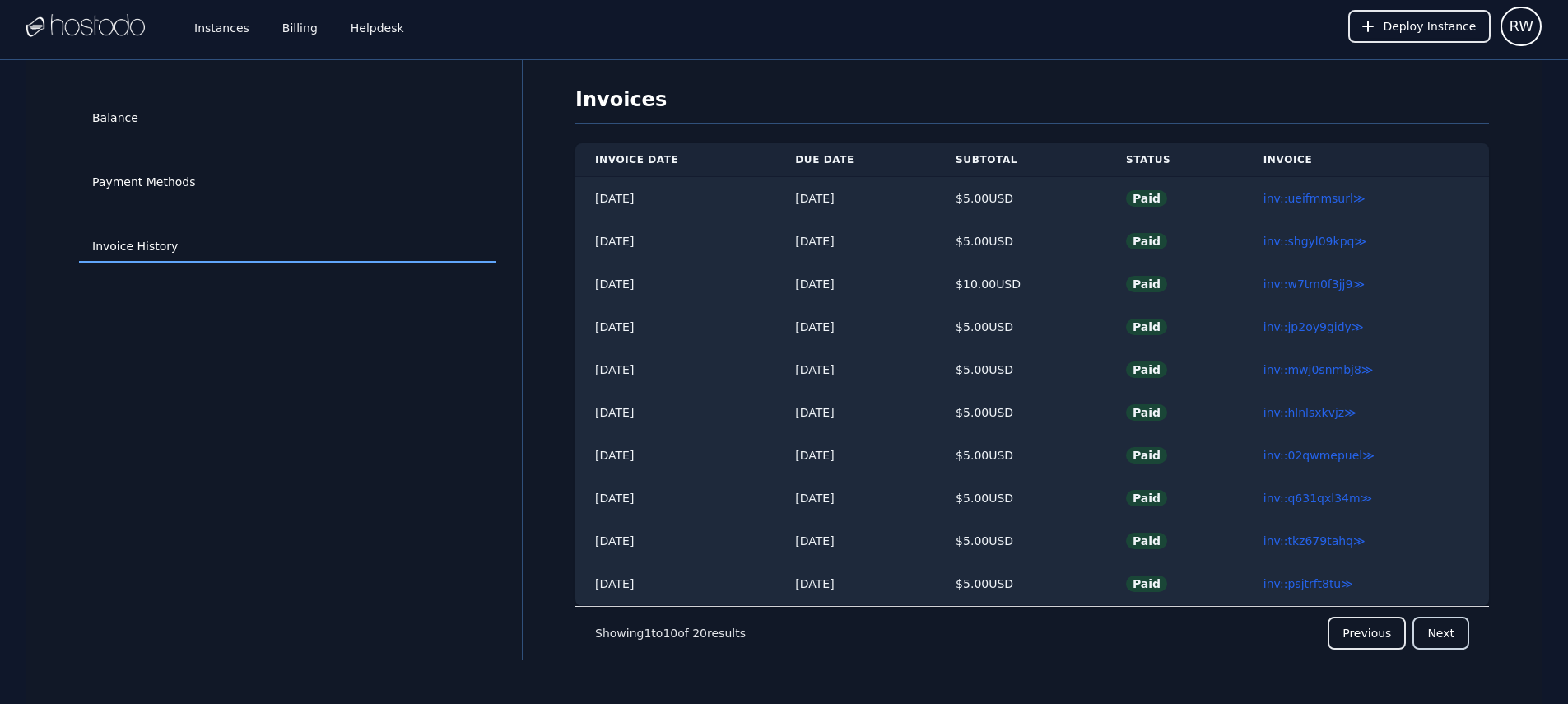
click at [1424, 640] on button "Next" at bounding box center [1441, 633] width 57 height 33
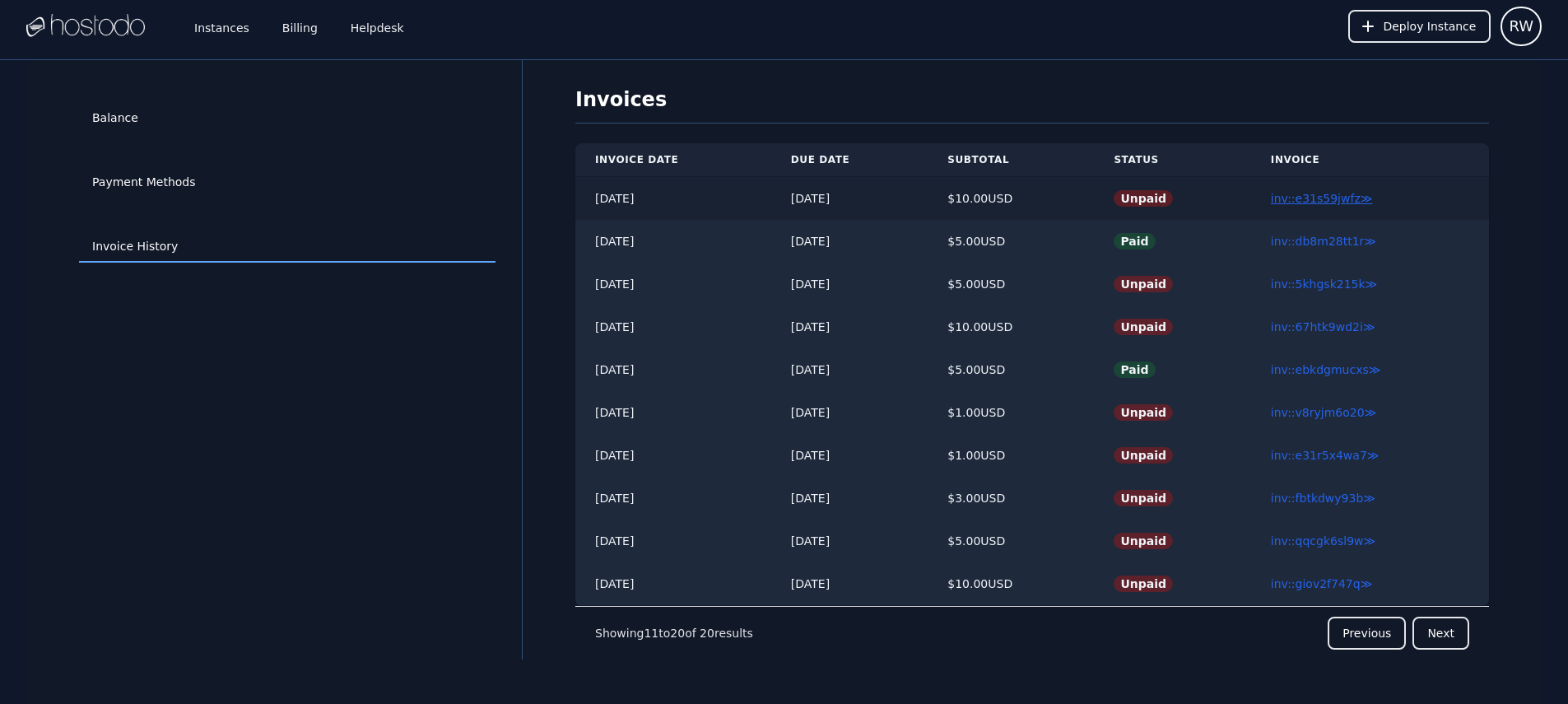
click at [1337, 201] on link "inv::e31s59jwfz ≫" at bounding box center [1322, 198] width 102 height 13
click at [1316, 283] on link "inv::5khgsk215k ≫" at bounding box center [1324, 283] width 106 height 13
click at [1308, 333] on link "inv::67htk9wd2i ≫" at bounding box center [1324, 326] width 105 height 13
click at [1303, 413] on link "inv::v8ryjm6o20 ≫" at bounding box center [1324, 412] width 106 height 13
click at [1303, 448] on link "inv::e31r5x4wa7 ≫" at bounding box center [1325, 454] width 109 height 13
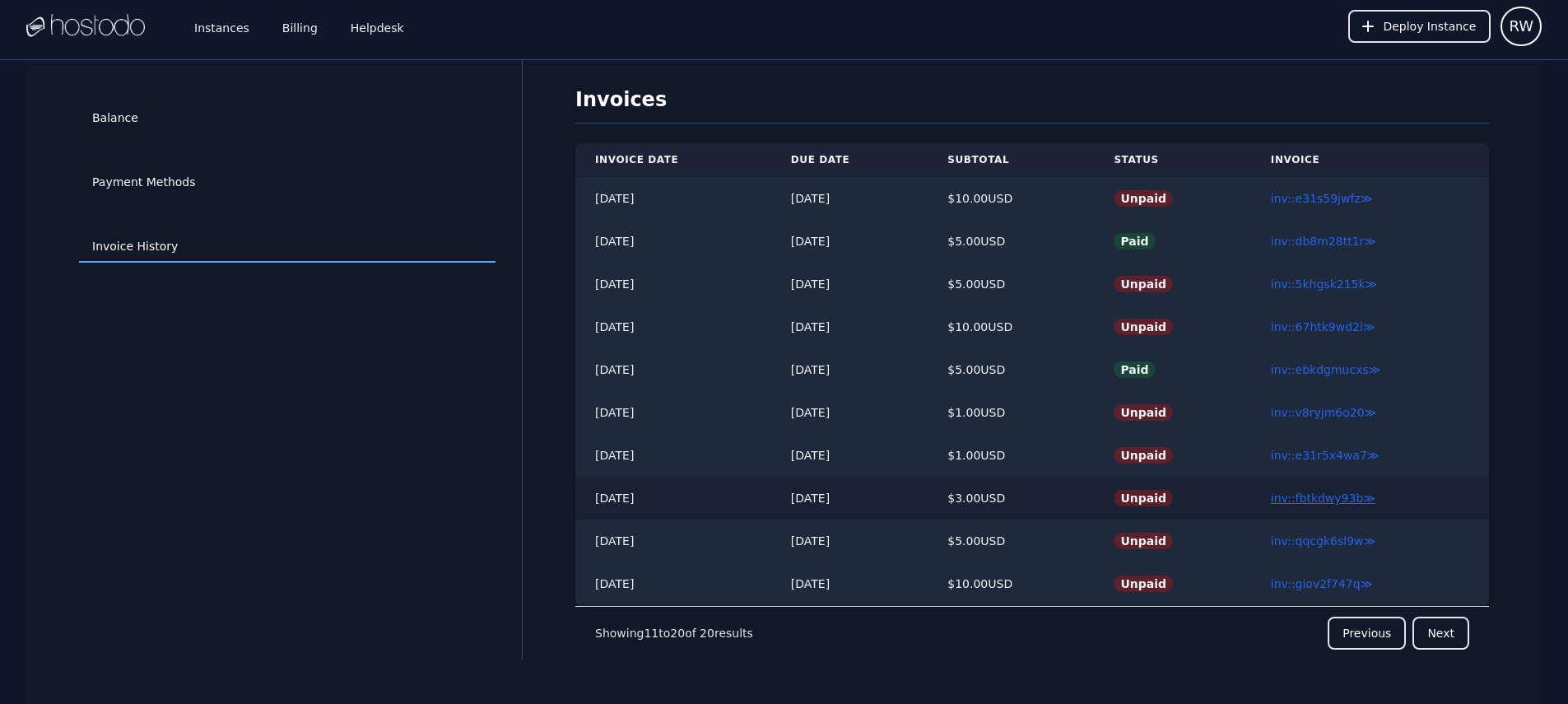
click at [1306, 500] on link "inv::fbtkdwy93b ≫" at bounding box center [1324, 497] width 105 height 13
click at [1306, 539] on link "inv::qqcgk6sl9w ≫" at bounding box center [1324, 540] width 105 height 13
click at [1304, 581] on link "inv::giov2f747q ≫" at bounding box center [1322, 583] width 101 height 13
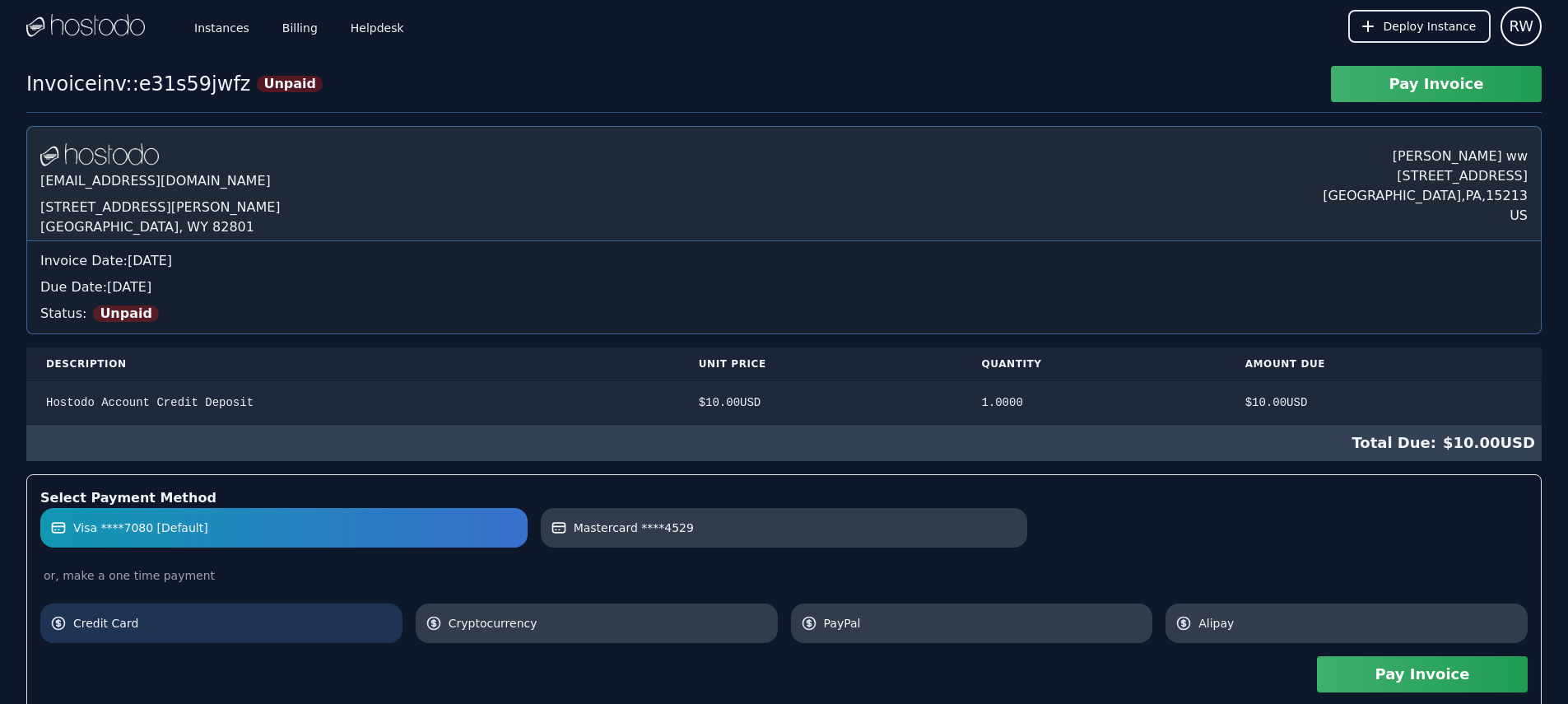
click at [196, 612] on link "Credit Card" at bounding box center [221, 623] width 362 height 39
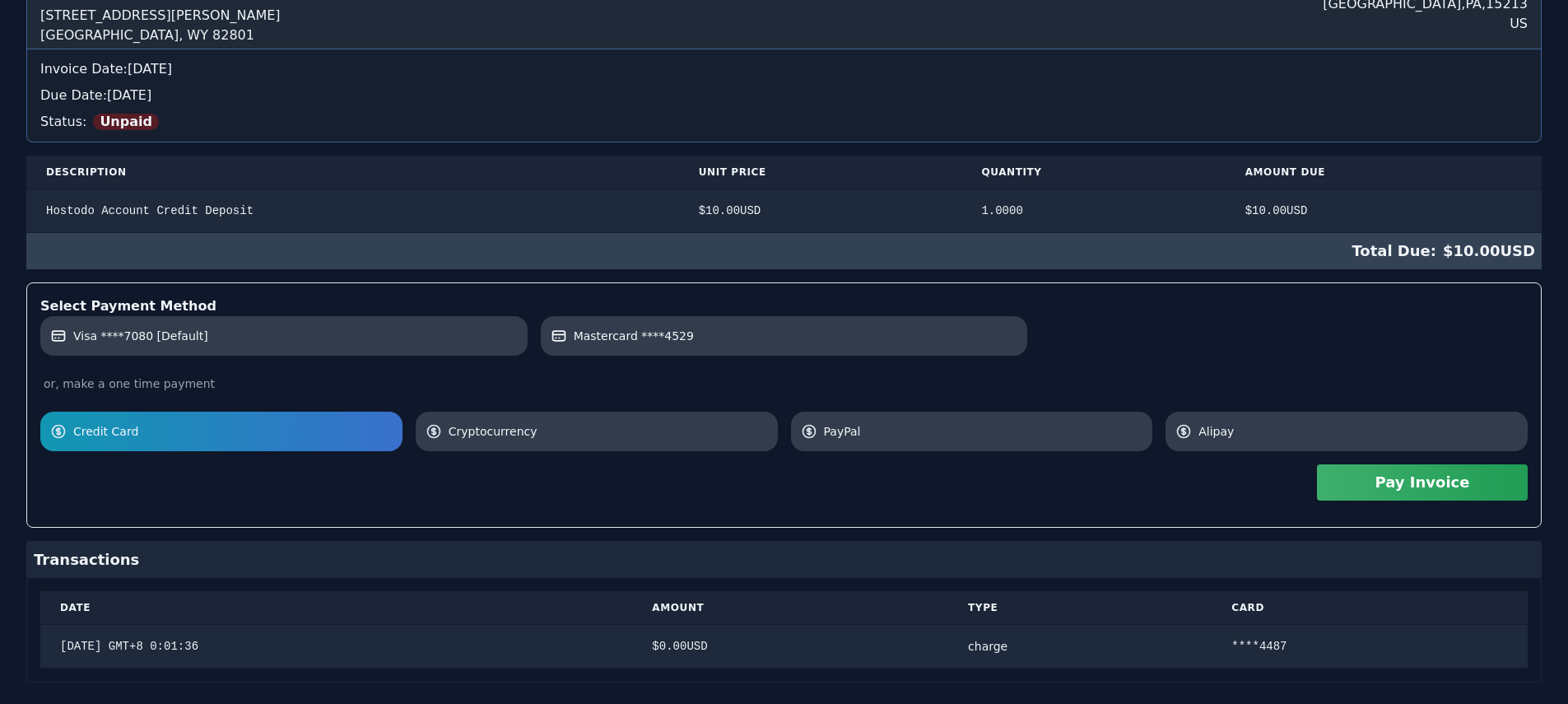
scroll to position [223, 0]
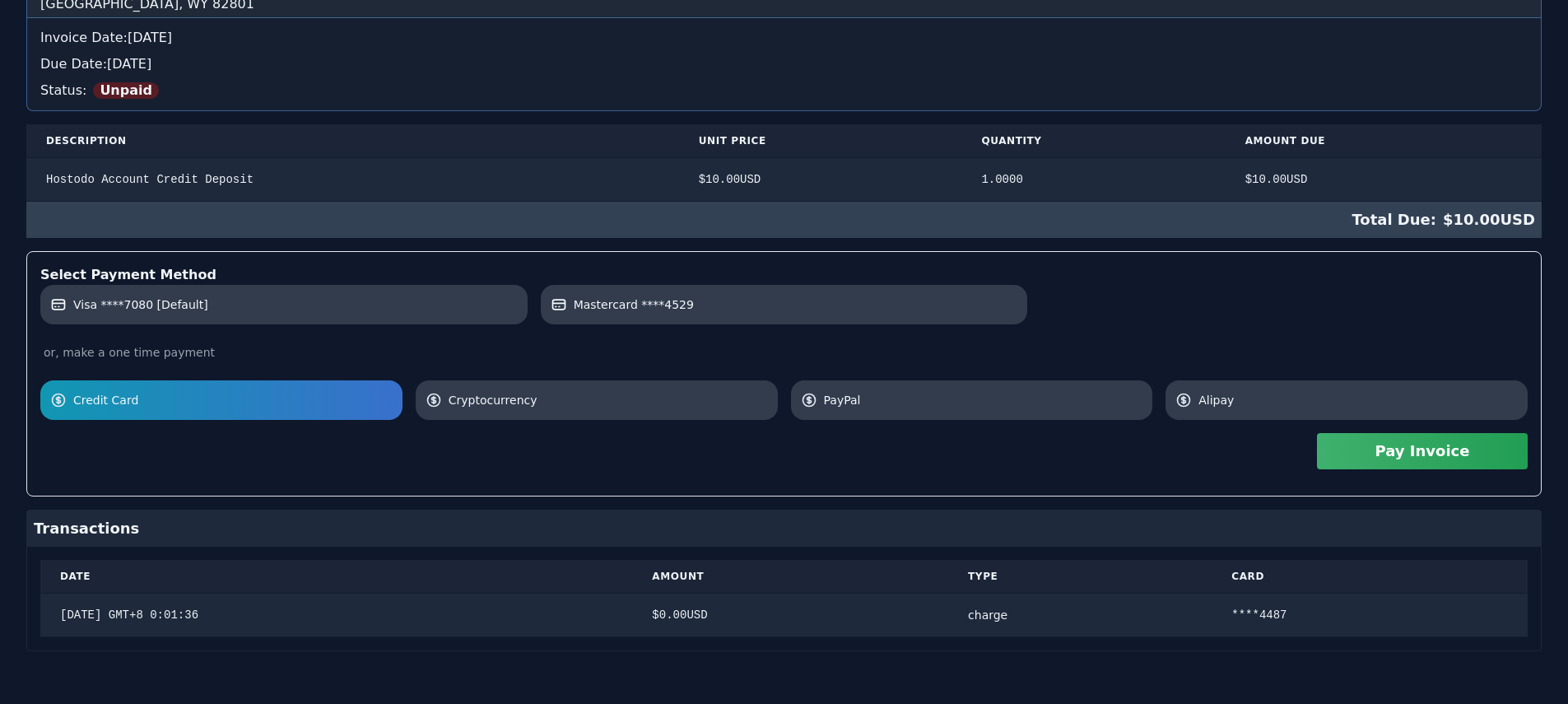
click at [1400, 462] on button "Pay Invoice" at bounding box center [1423, 451] width 211 height 36
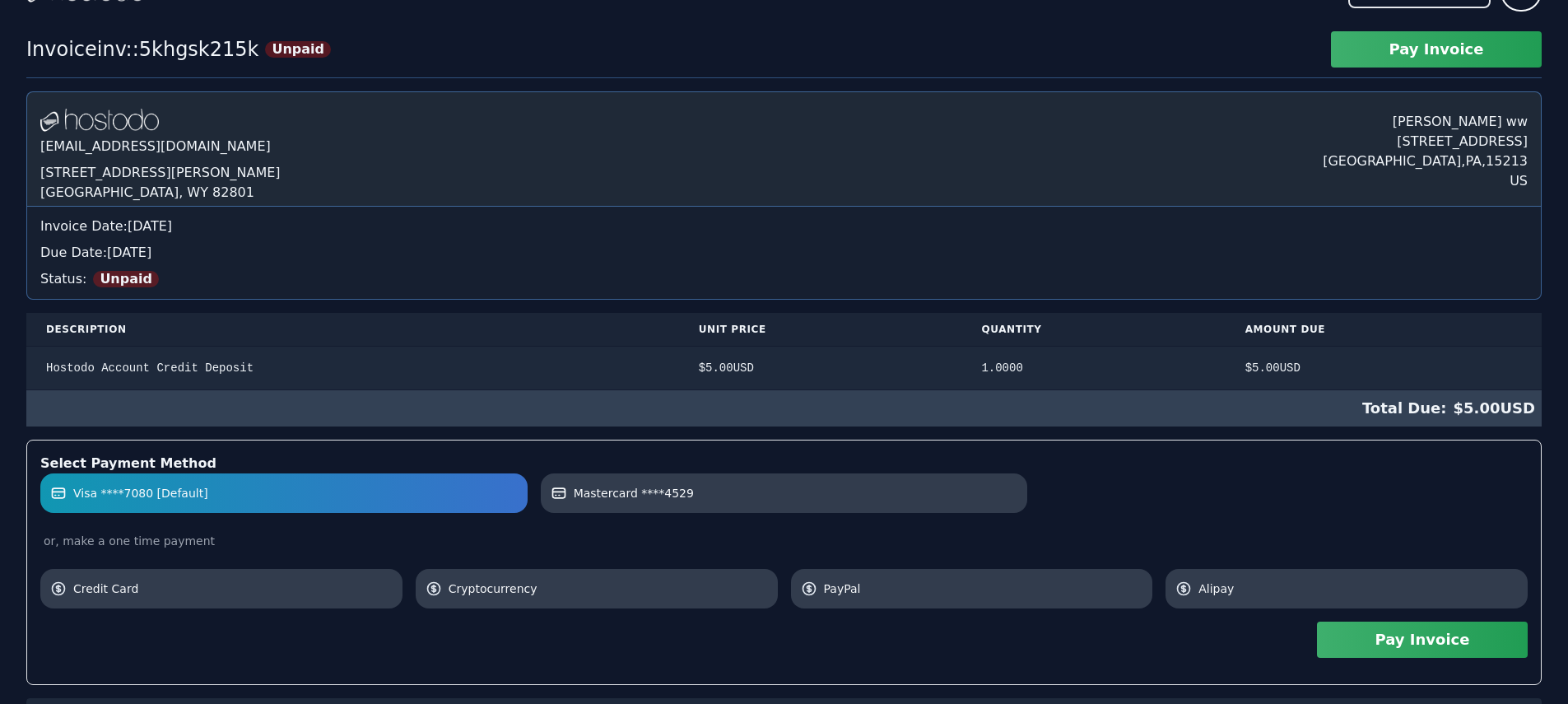
scroll to position [151, 0]
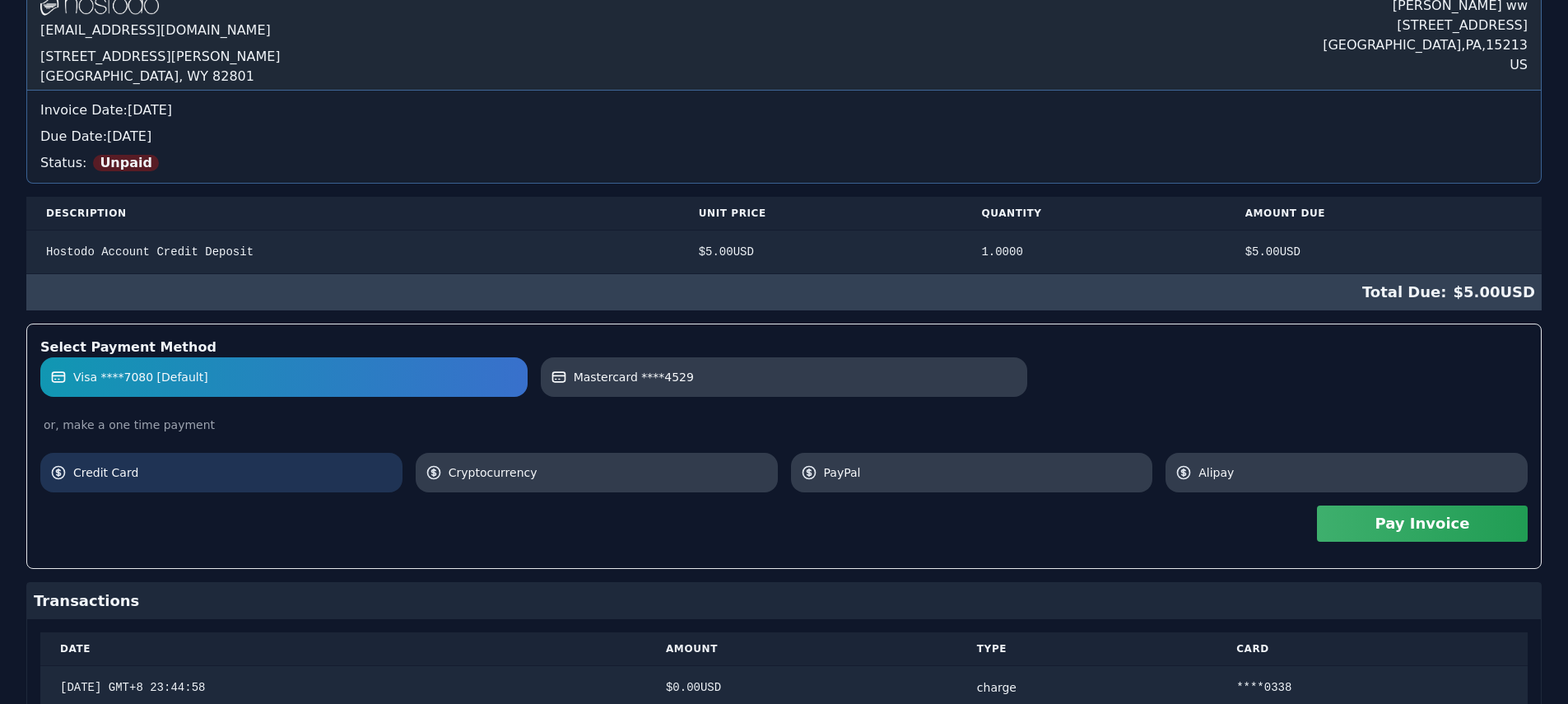
click at [194, 460] on link "Credit Card" at bounding box center [221, 472] width 362 height 39
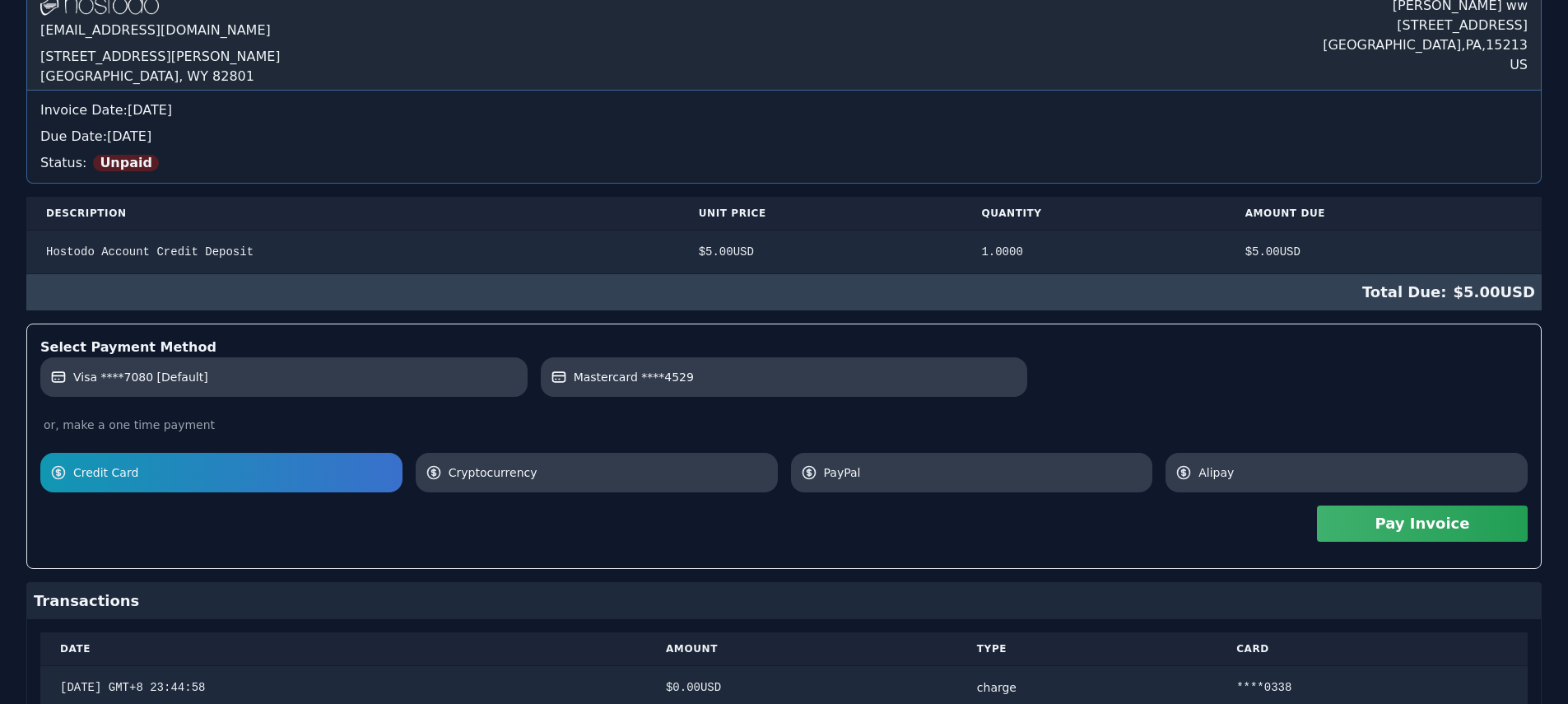
click at [1372, 520] on button "Pay Invoice" at bounding box center [1423, 523] width 211 height 36
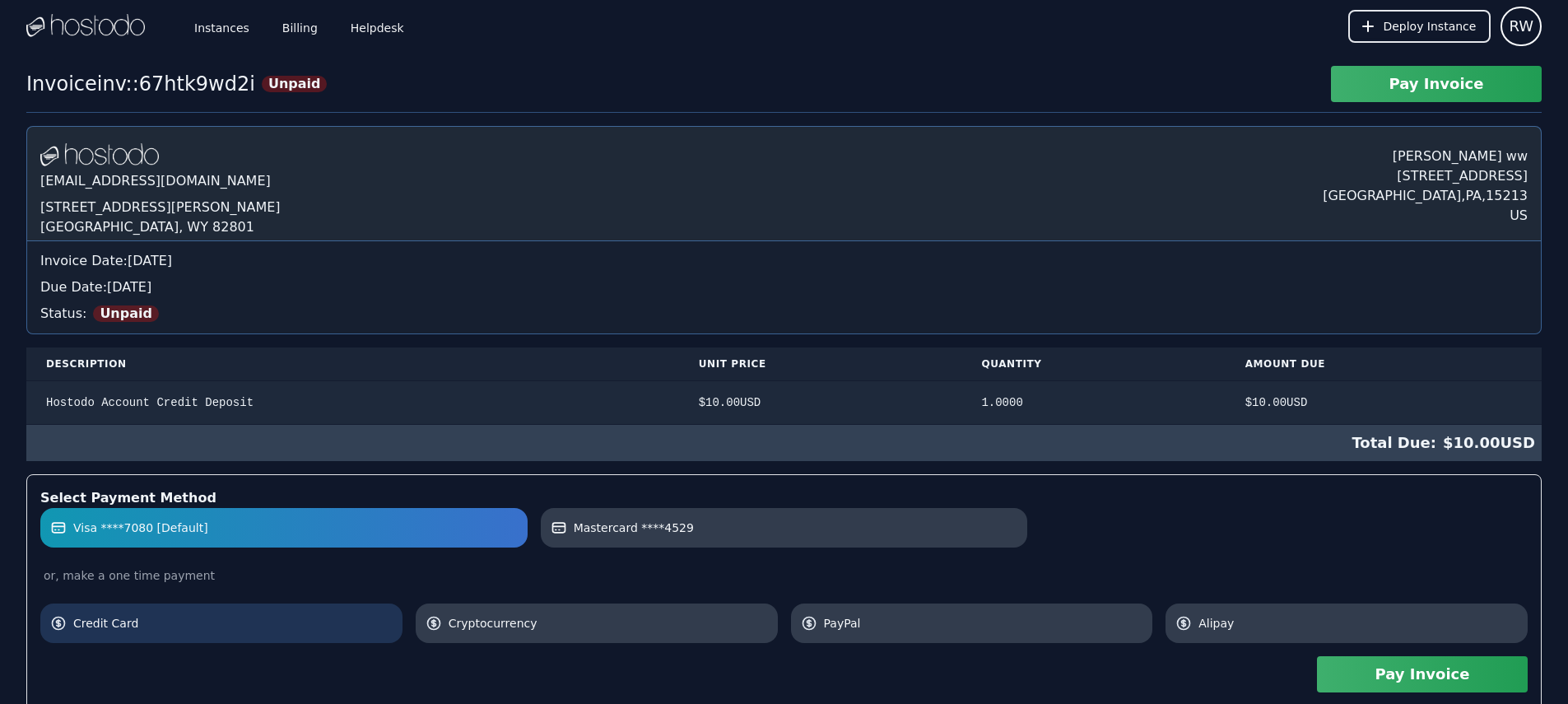
drag, startPoint x: 190, startPoint y: 615, endPoint x: 371, endPoint y: 607, distance: 181.2
click at [190, 615] on span "Credit Card" at bounding box center [232, 623] width 319 height 16
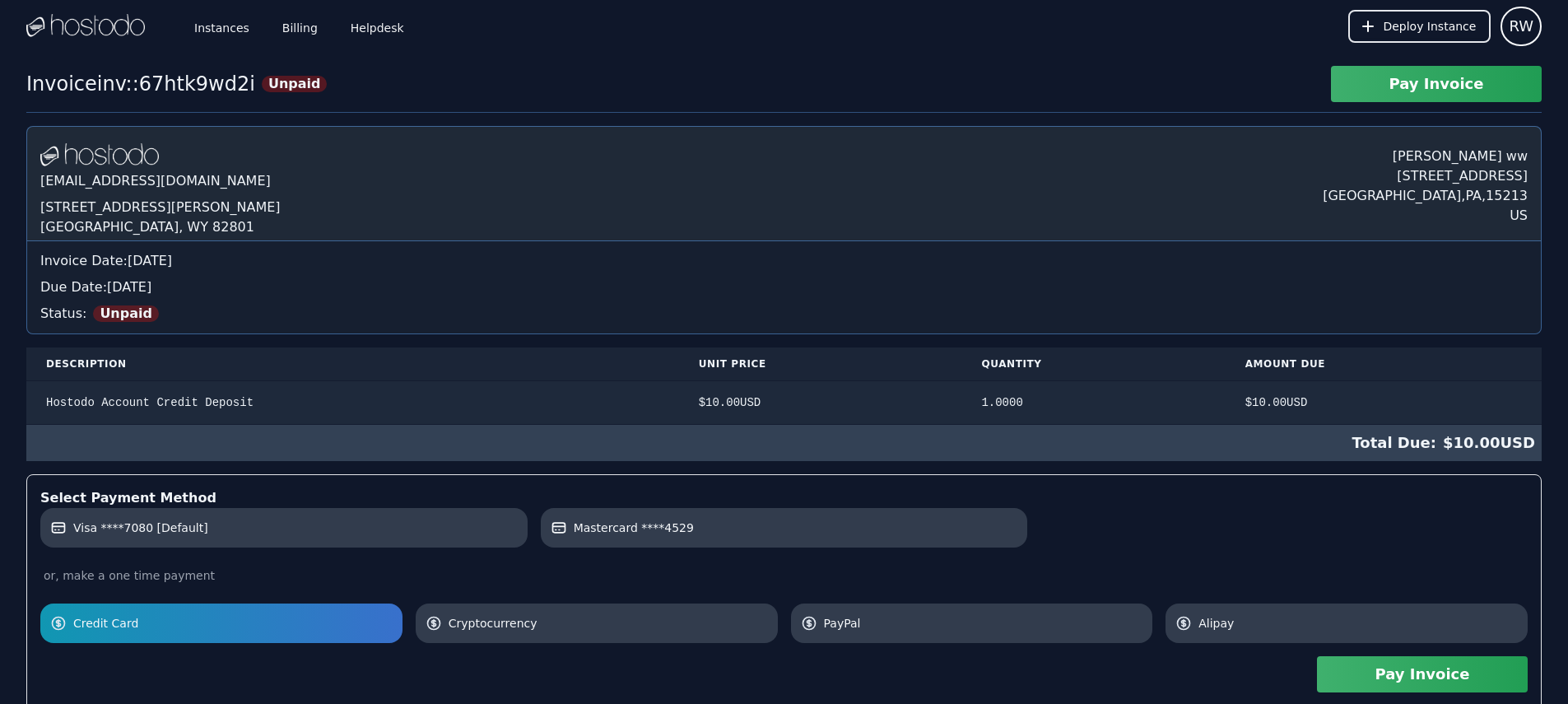
click at [1399, 657] on button "Pay Invoice" at bounding box center [1423, 674] width 211 height 36
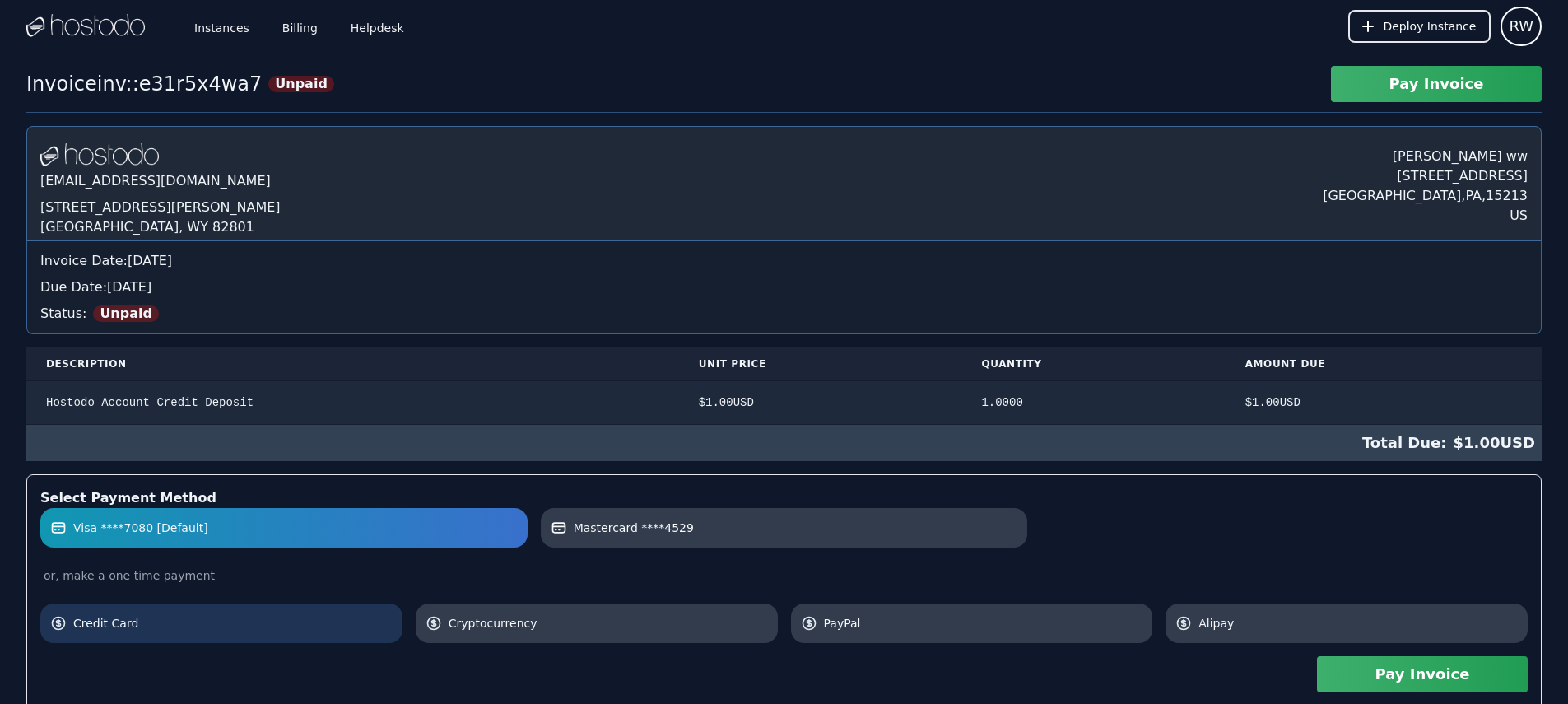
click at [222, 627] on span "Credit Card" at bounding box center [232, 623] width 319 height 16
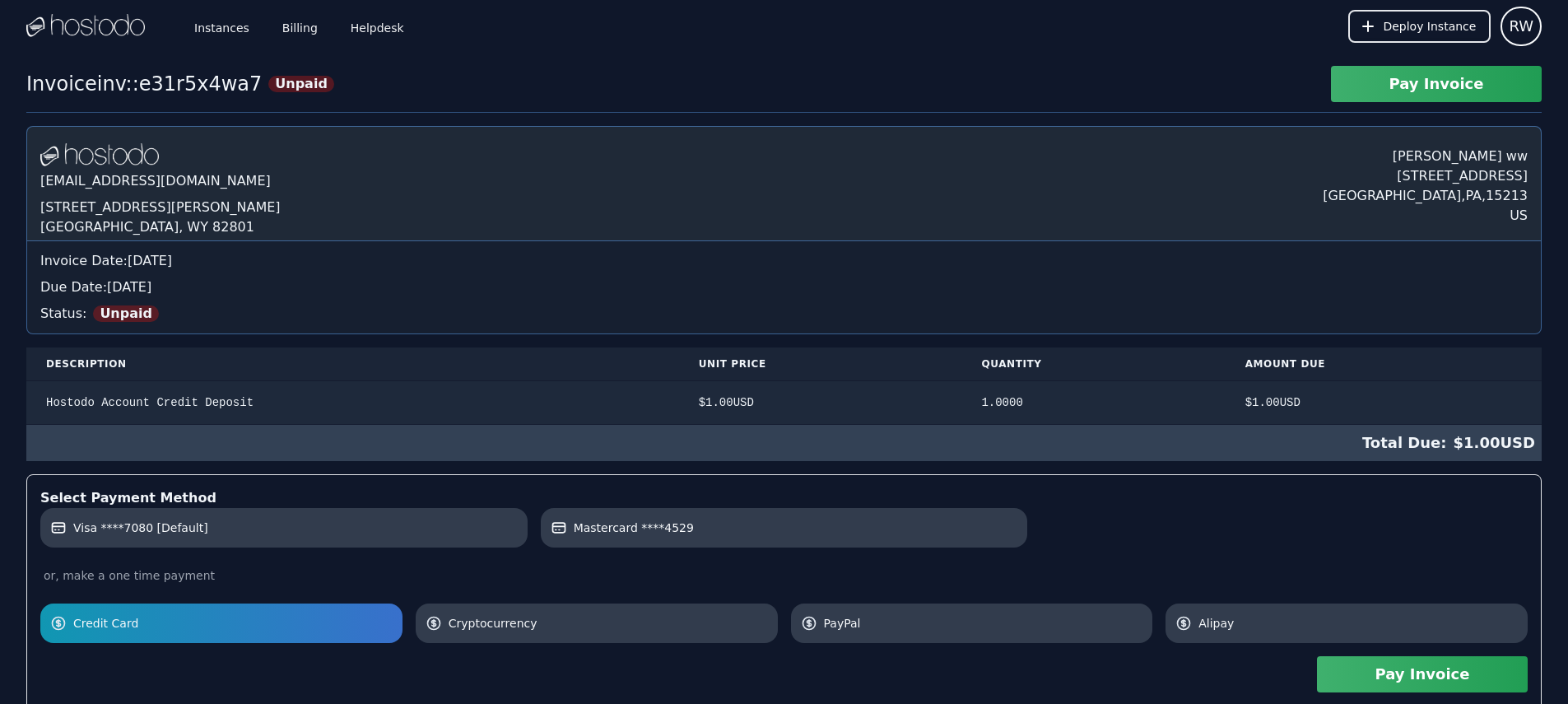
click at [1449, 675] on button "Pay Invoice" at bounding box center [1423, 674] width 211 height 36
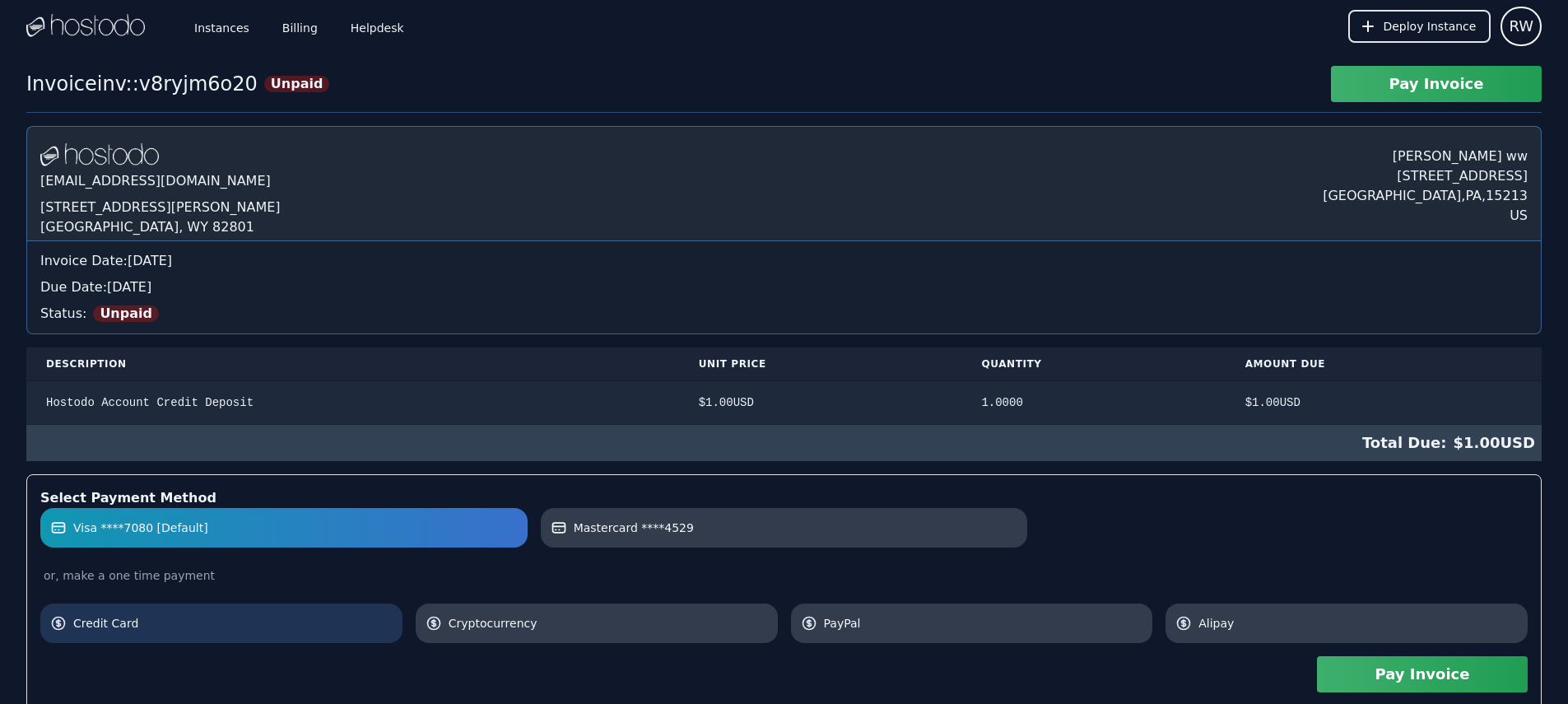
click at [253, 627] on span "Credit Card" at bounding box center [232, 623] width 319 height 16
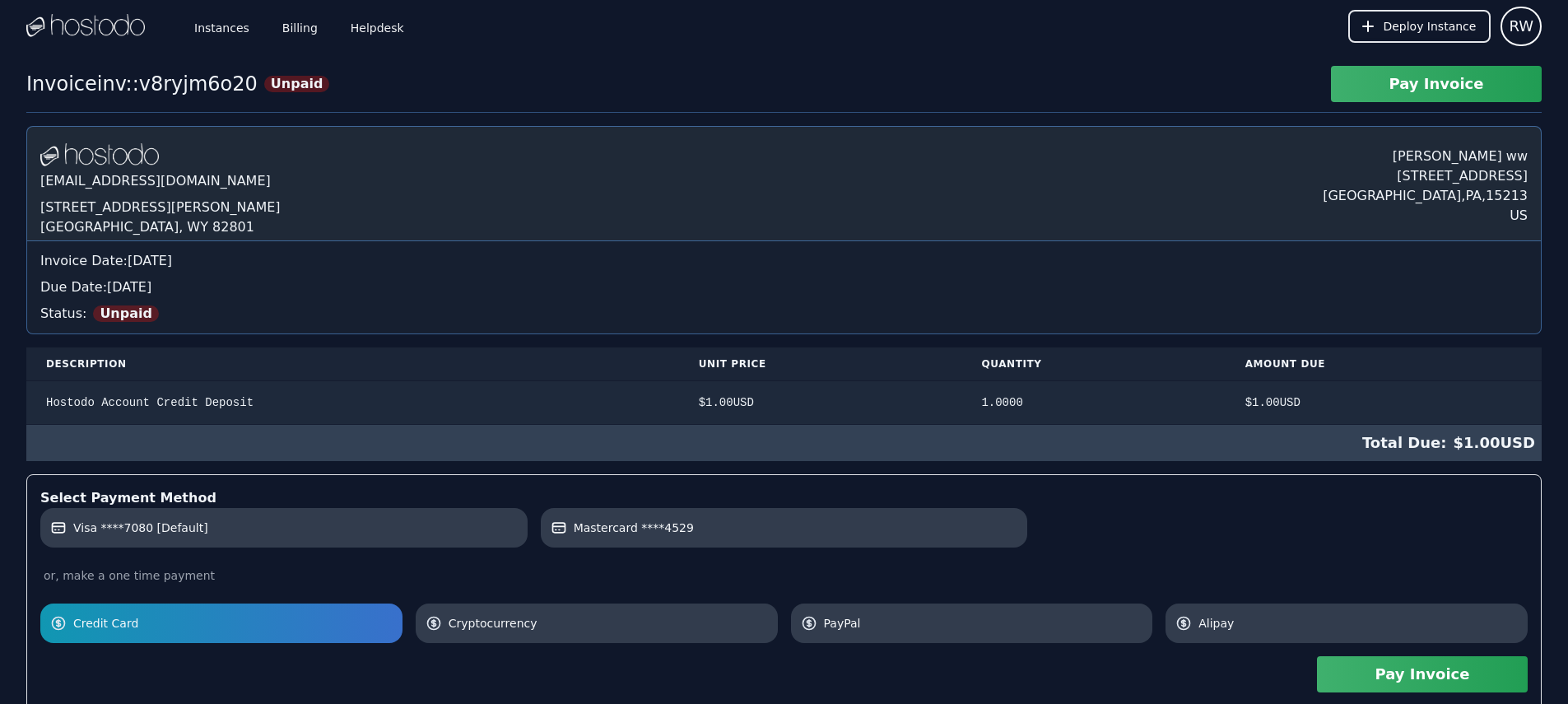
click at [1411, 662] on button "Pay Invoice" at bounding box center [1423, 674] width 211 height 36
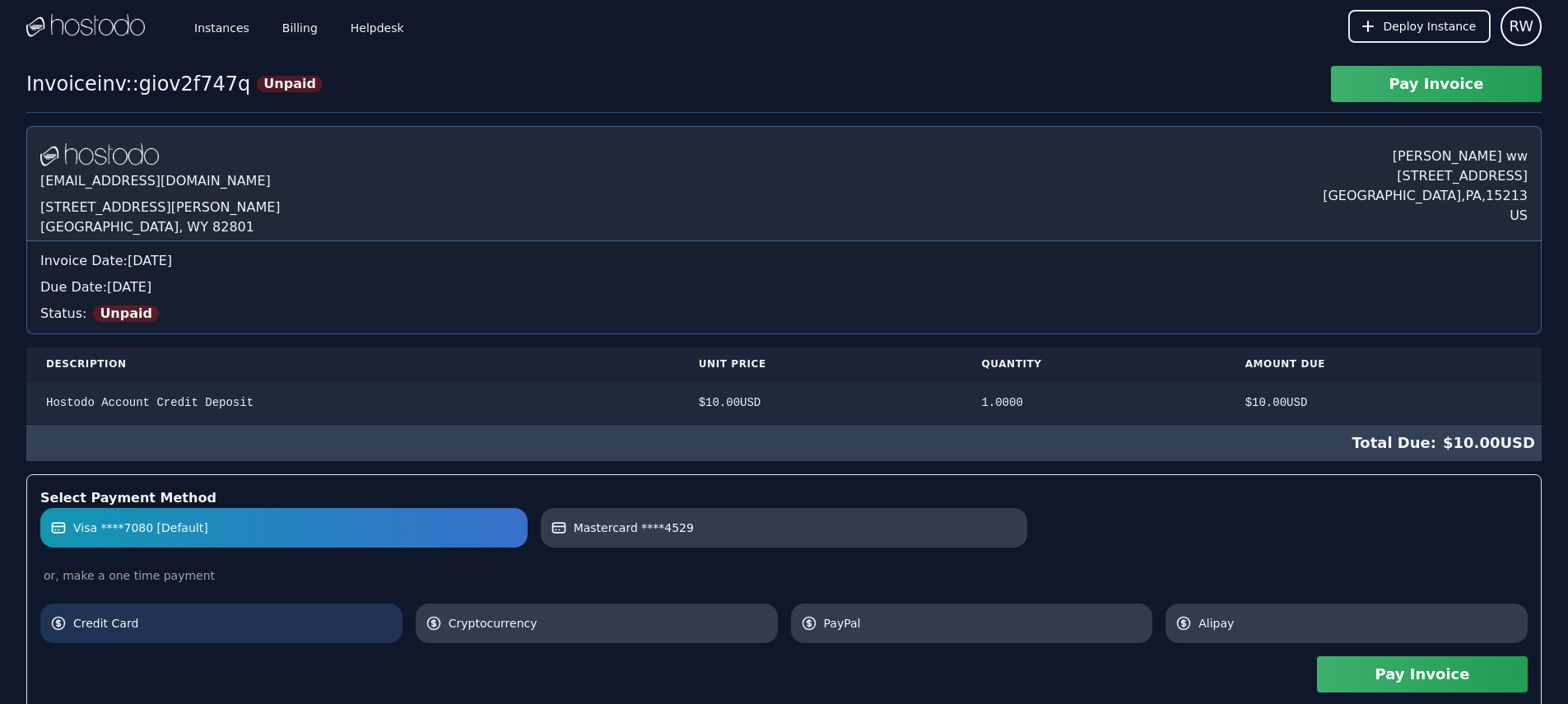
click at [323, 620] on span "Credit Card" at bounding box center [232, 623] width 319 height 16
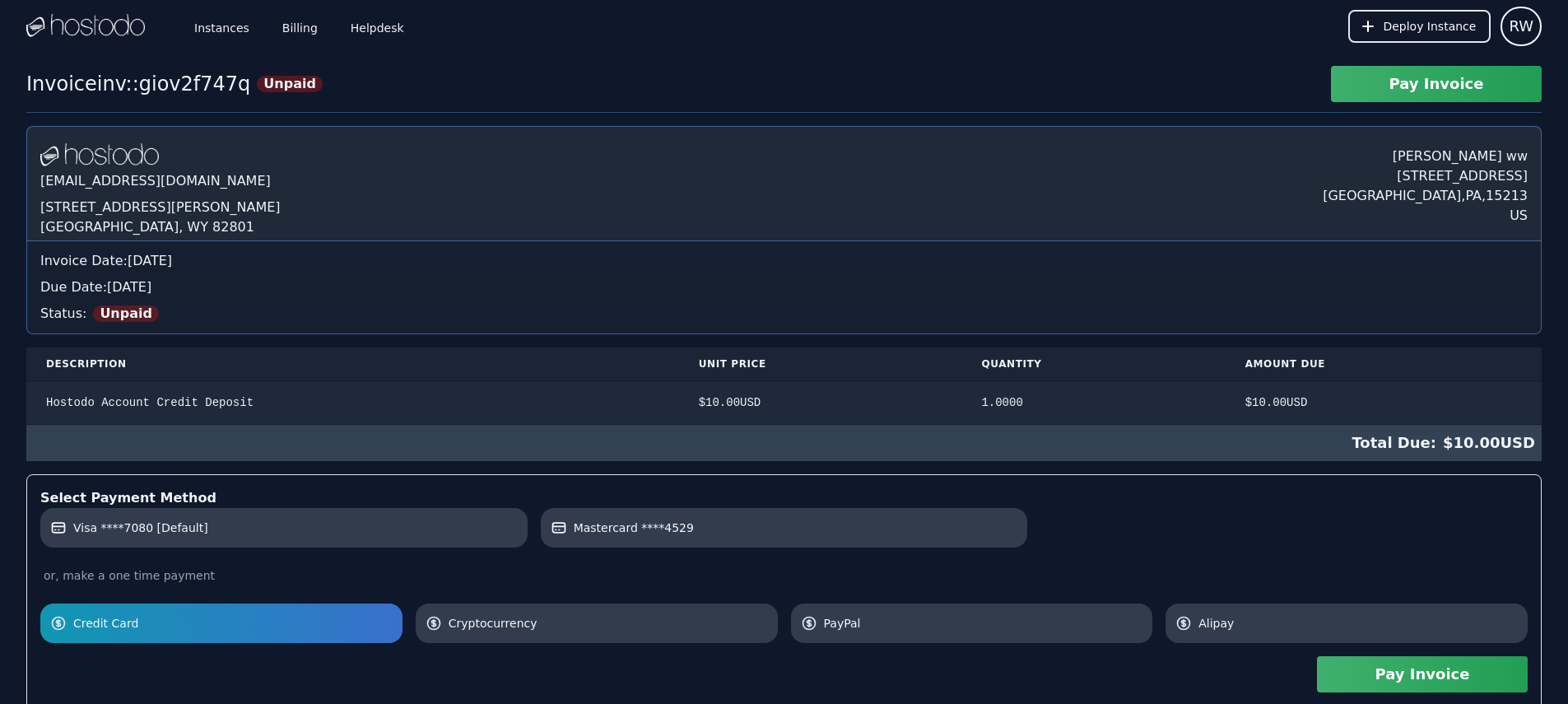
click at [1354, 662] on button "Pay Invoice" at bounding box center [1423, 674] width 211 height 36
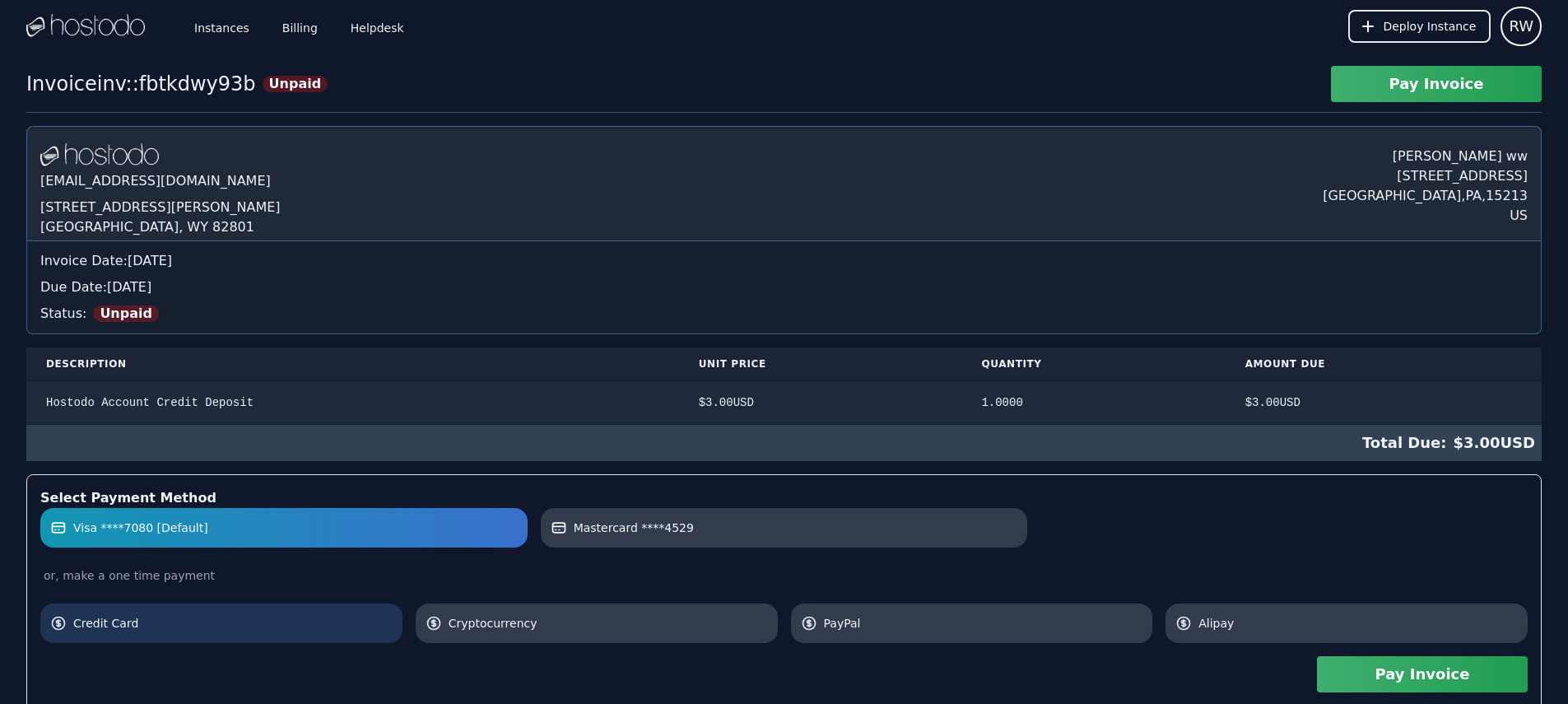
click at [264, 623] on span "Credit Card" at bounding box center [232, 623] width 319 height 16
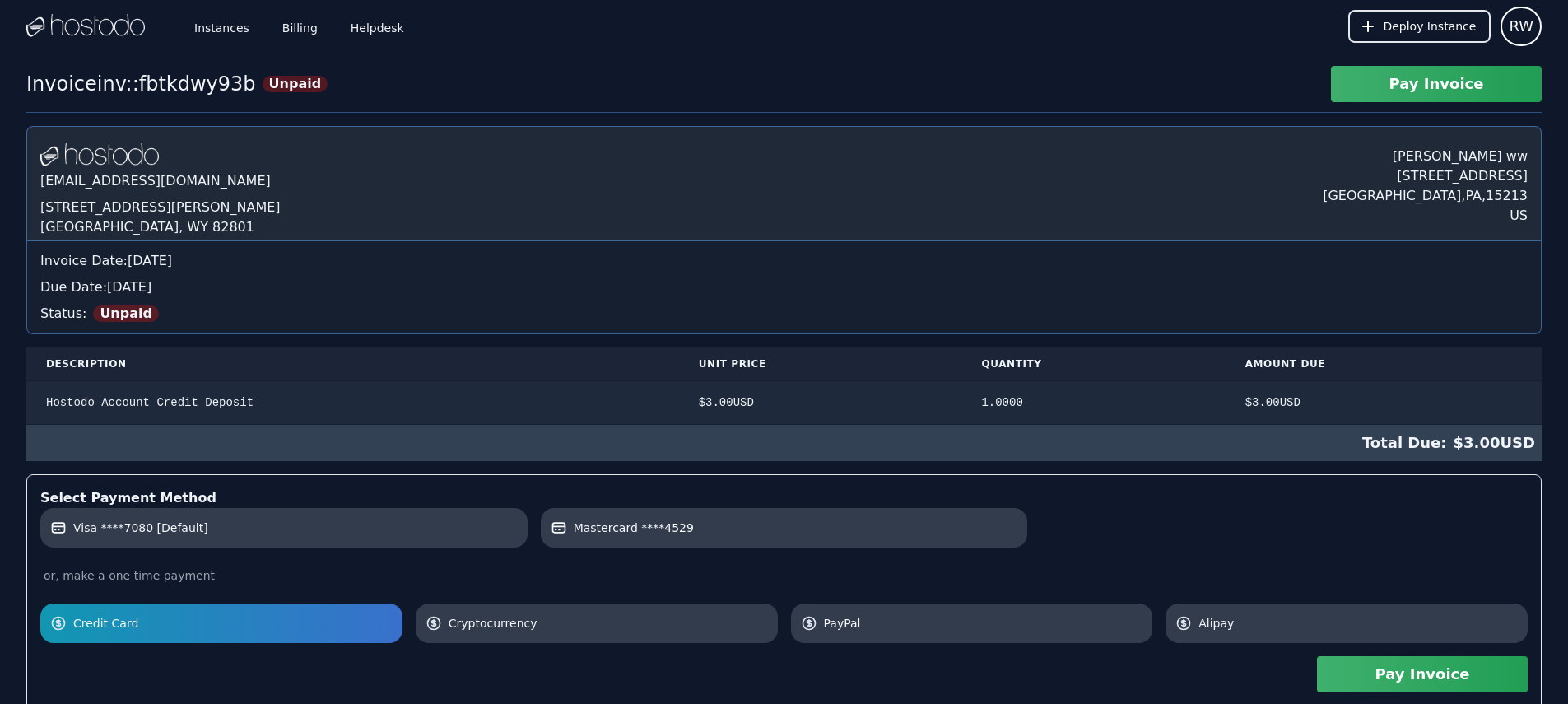
click at [1382, 662] on button "Pay Invoice" at bounding box center [1423, 674] width 211 height 36
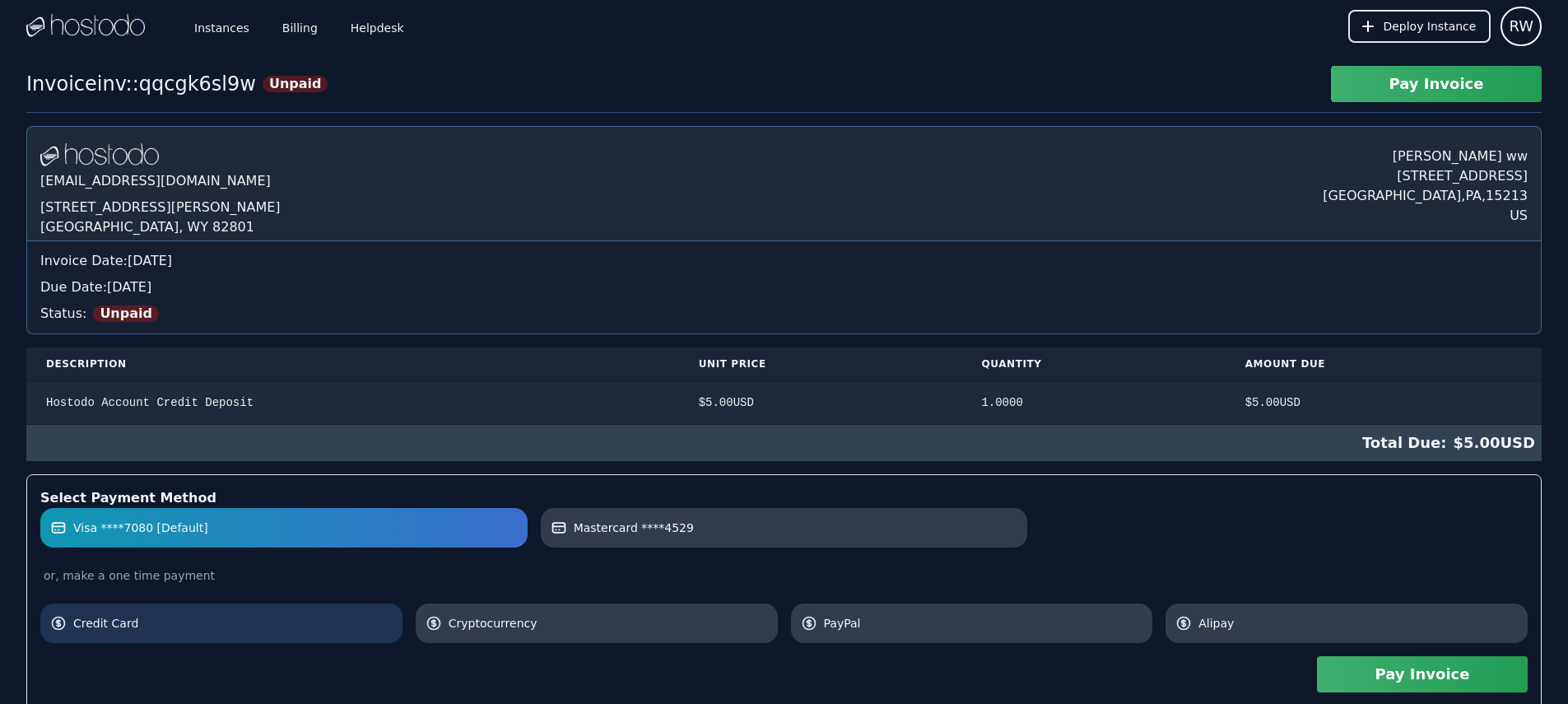
click at [226, 631] on span "Credit Card" at bounding box center [232, 623] width 319 height 16
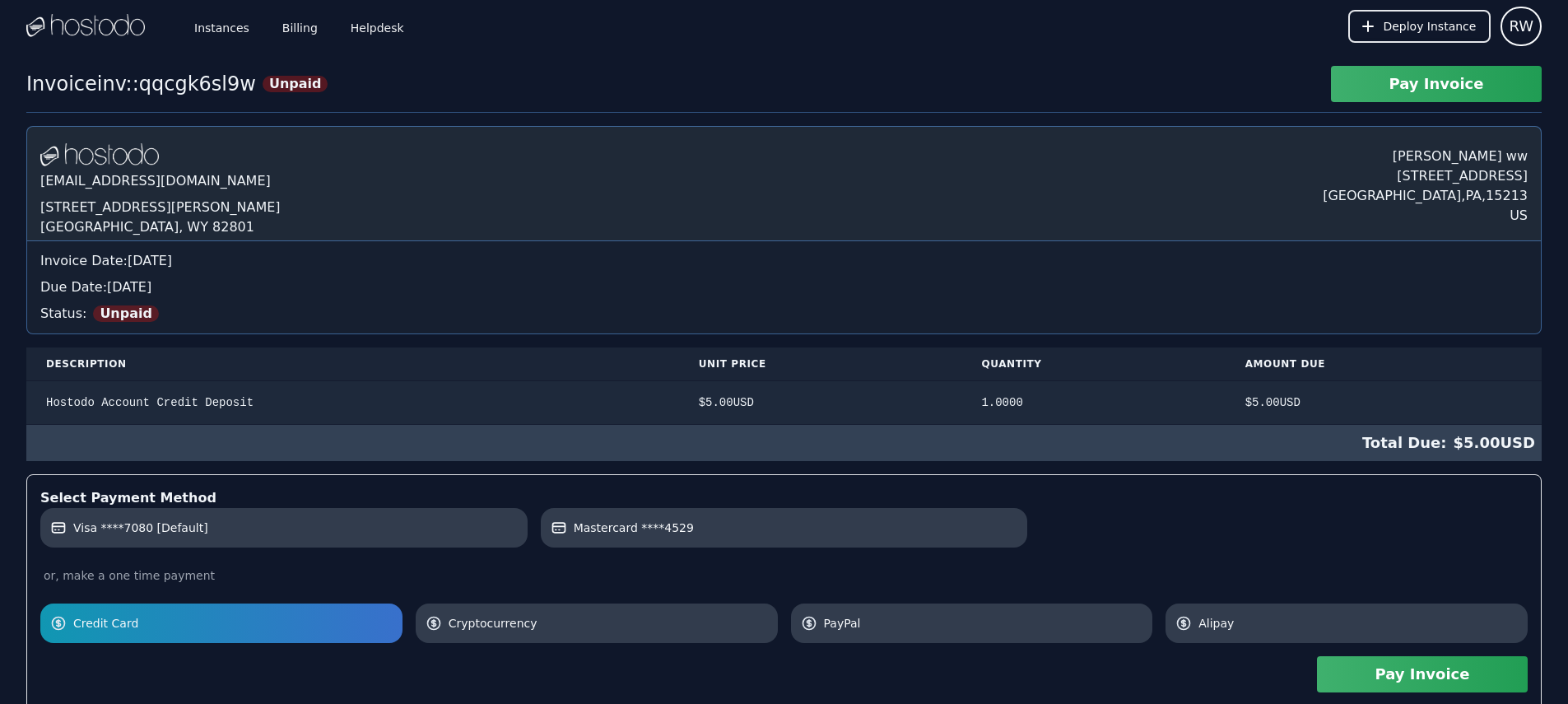
click at [1388, 687] on button "Pay Invoice" at bounding box center [1423, 674] width 211 height 36
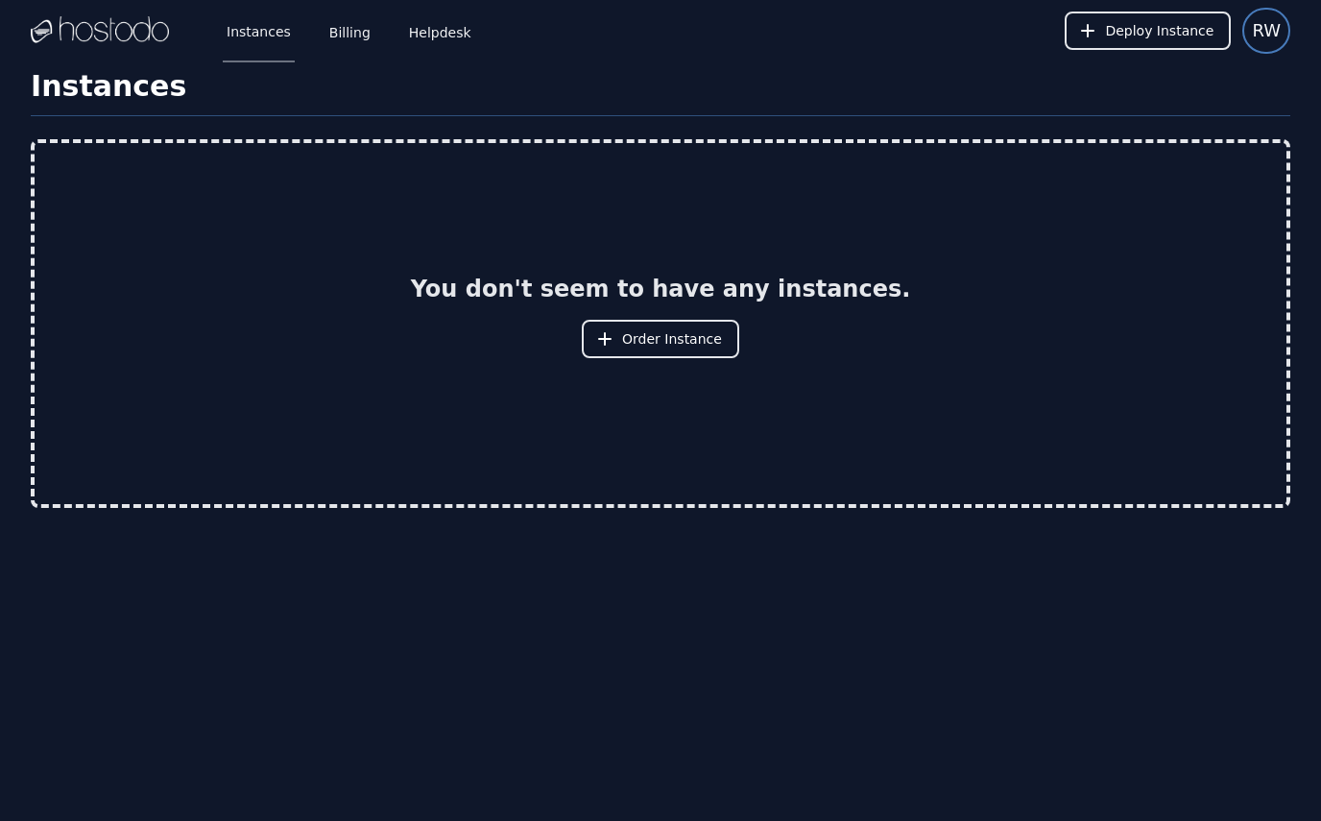
click at [1257, 24] on span "RW" at bounding box center [1265, 30] width 29 height 27
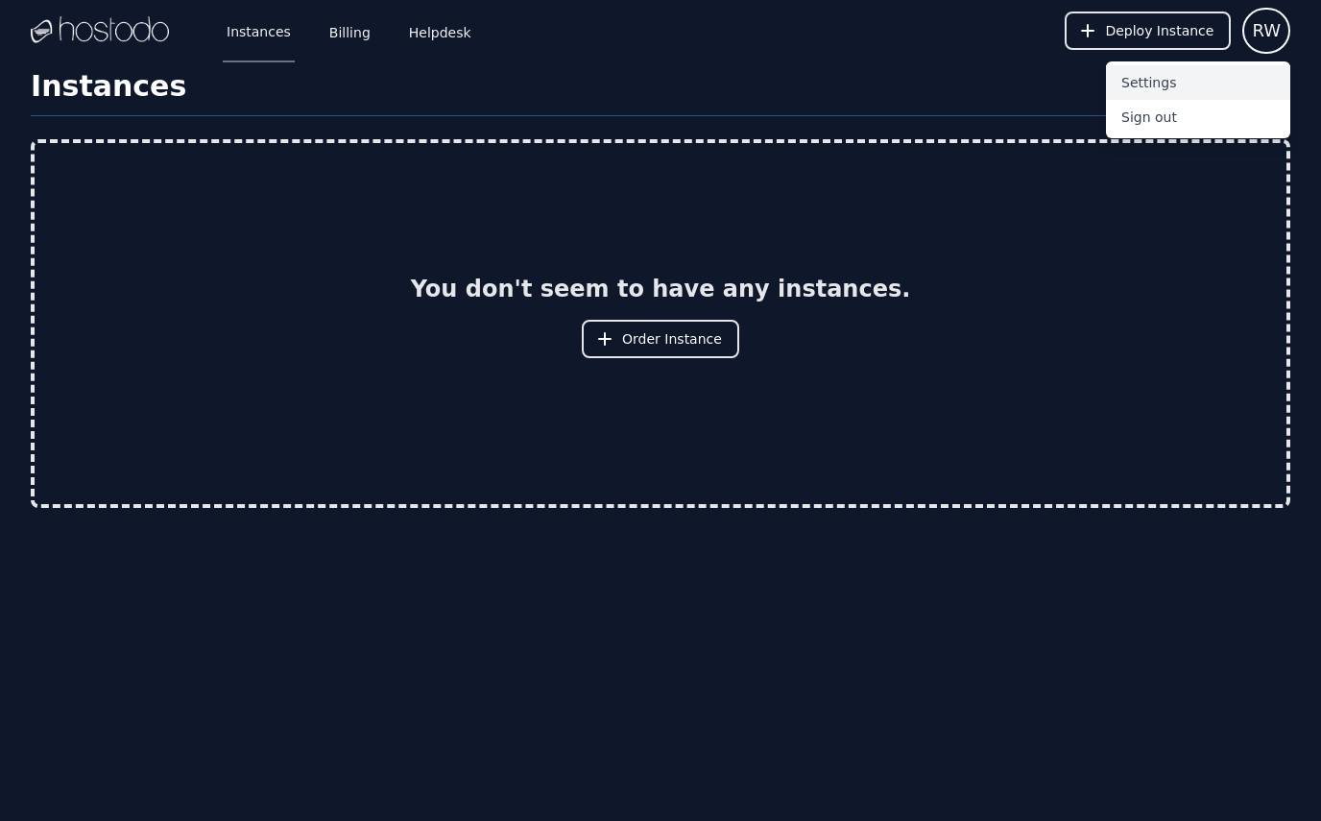
click at [1201, 94] on button "Settings" at bounding box center [1198, 82] width 184 height 35
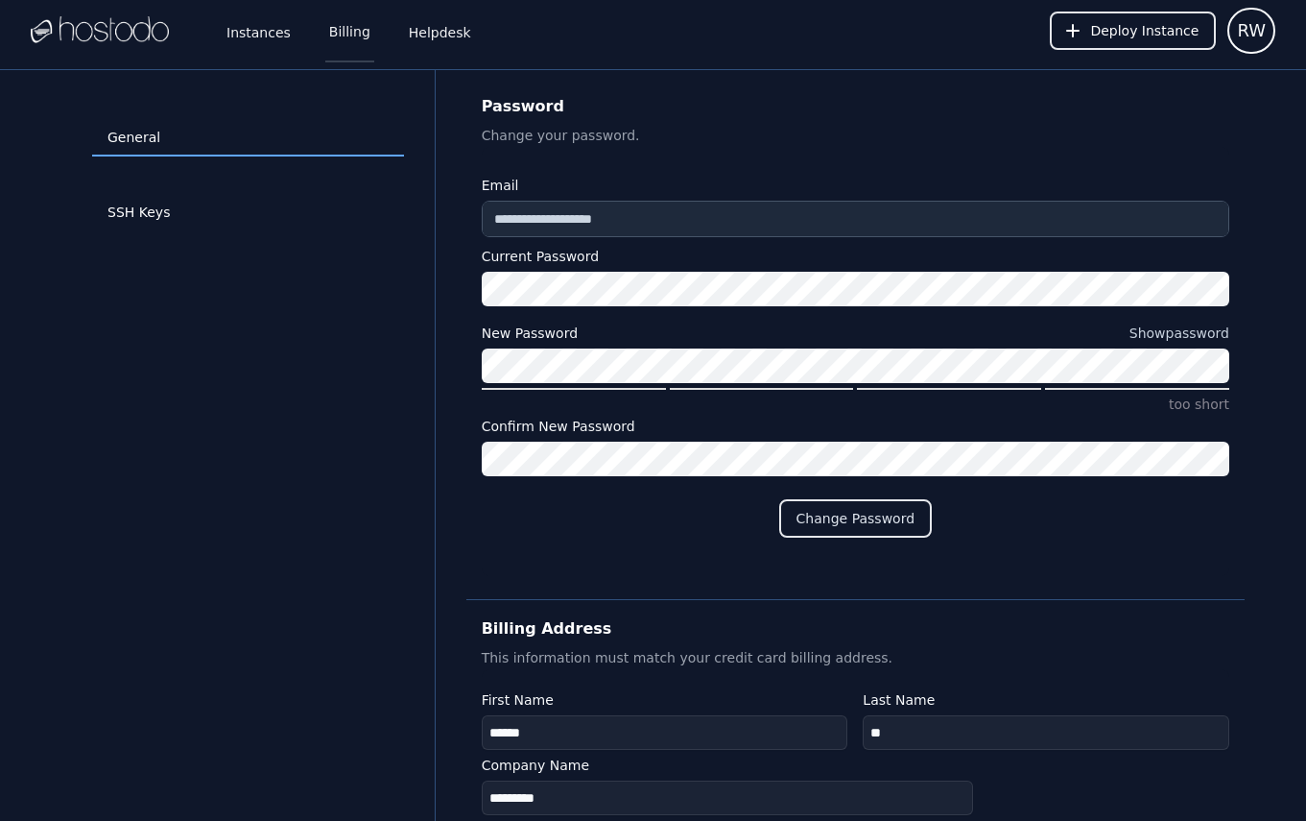
click at [360, 39] on link "Billing" at bounding box center [349, 30] width 49 height 63
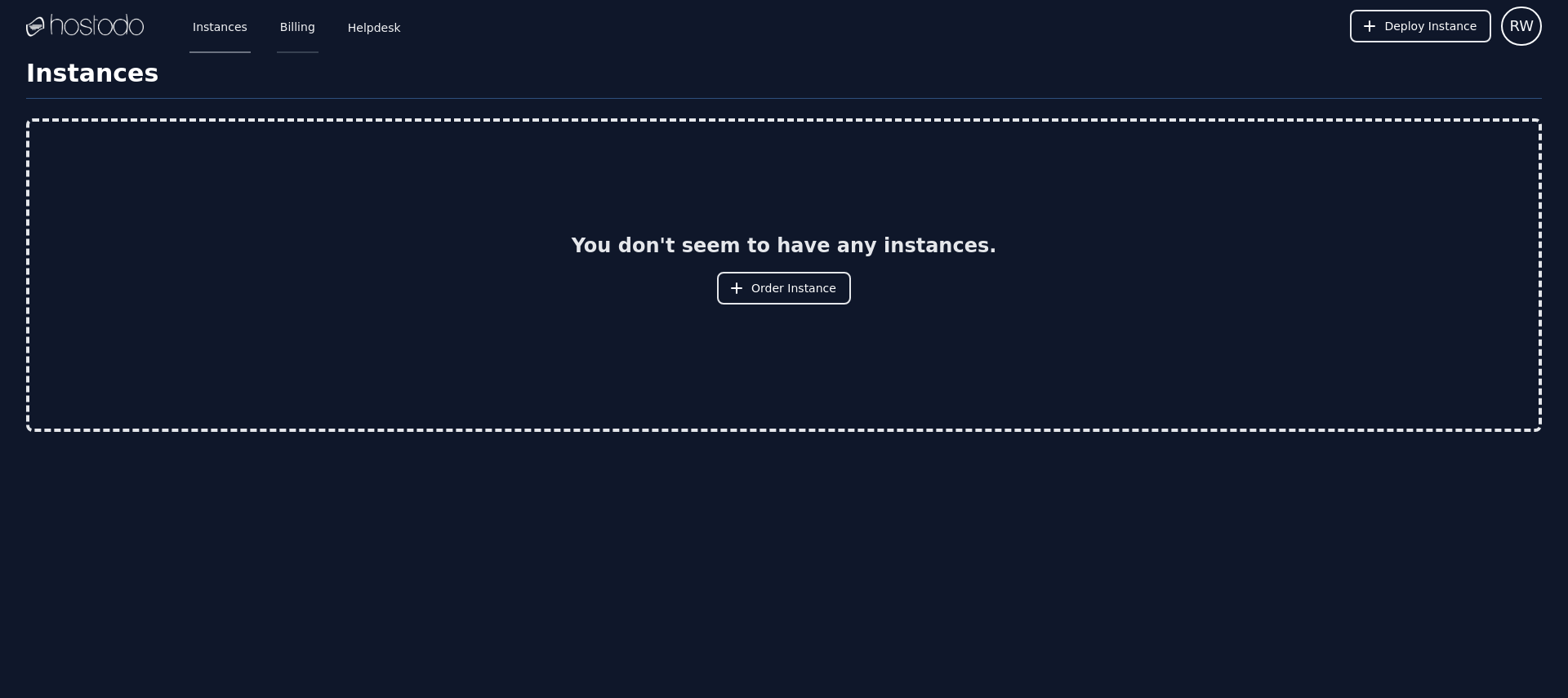
click at [284, 22] on link "Billing" at bounding box center [297, 26] width 42 height 54
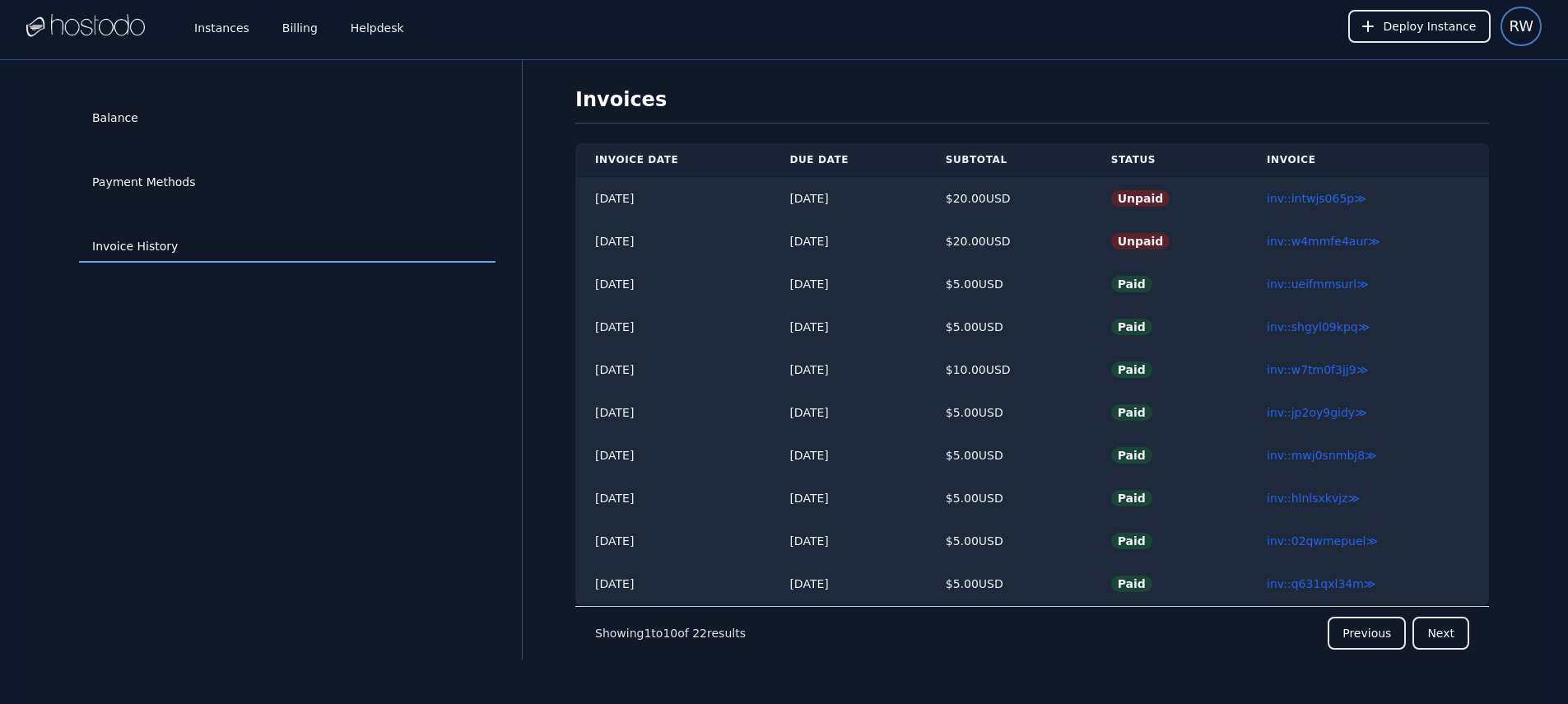
click at [1519, 31] on span "RW" at bounding box center [1521, 26] width 25 height 23
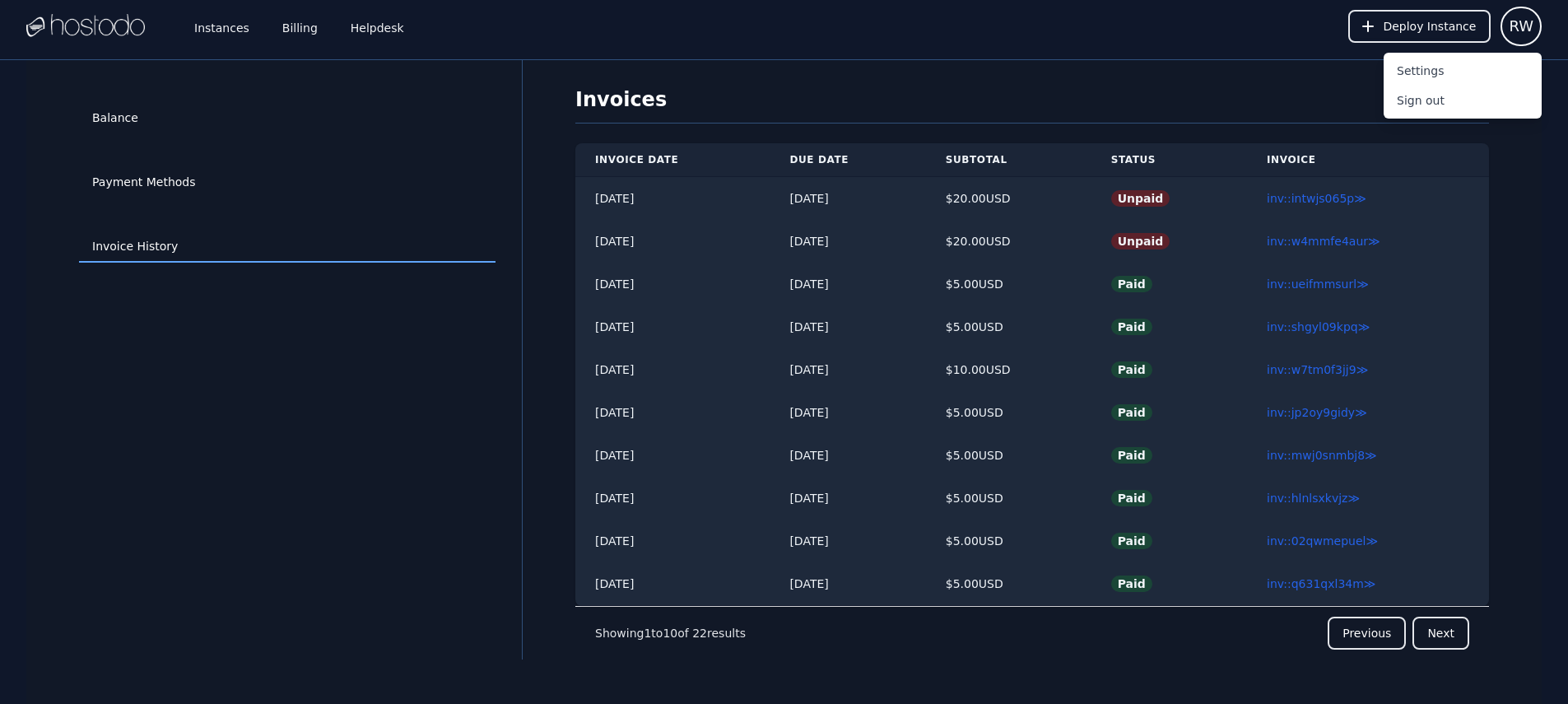
click at [1004, 102] on h1 "Invoices" at bounding box center [1032, 105] width 914 height 37
click at [170, 127] on link "Balance" at bounding box center [287, 118] width 417 height 31
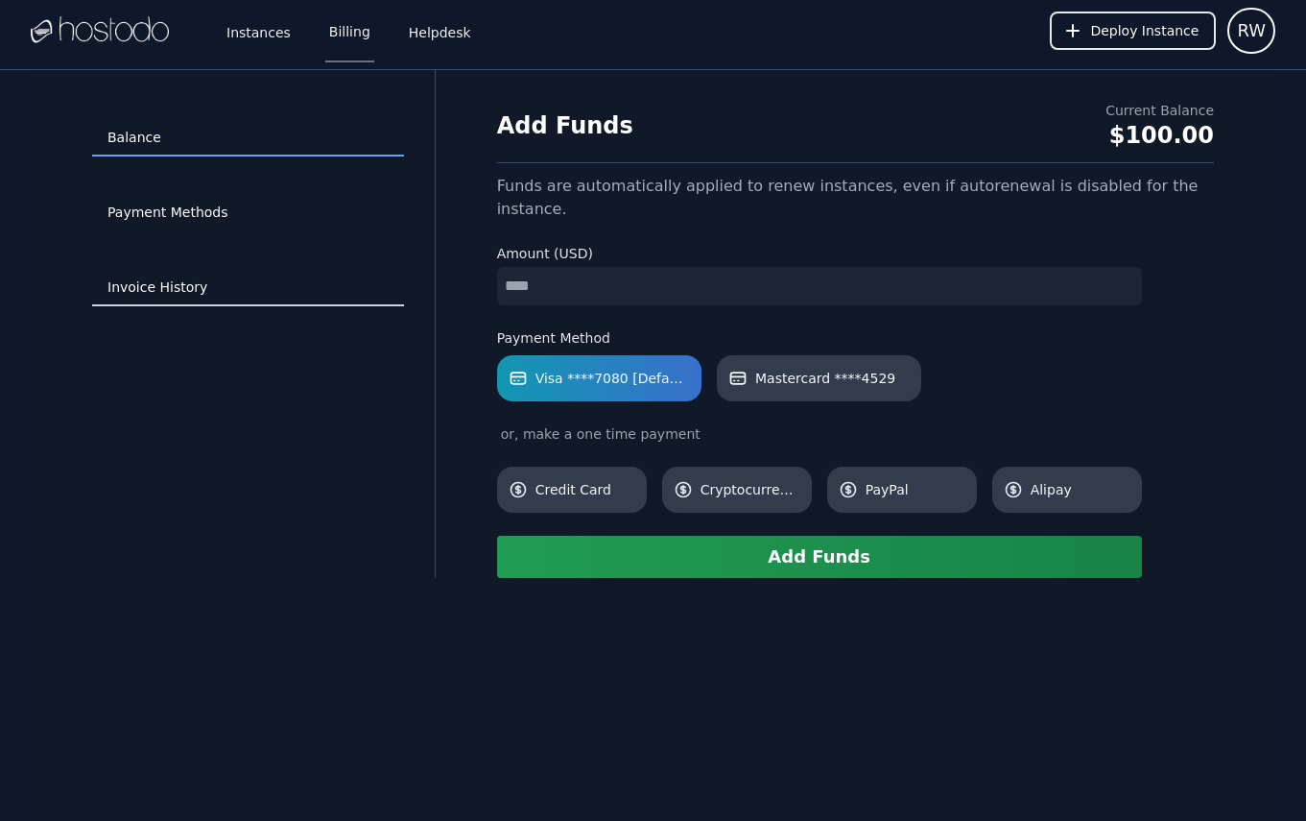
click at [157, 289] on link "Invoice History" at bounding box center [248, 288] width 312 height 36
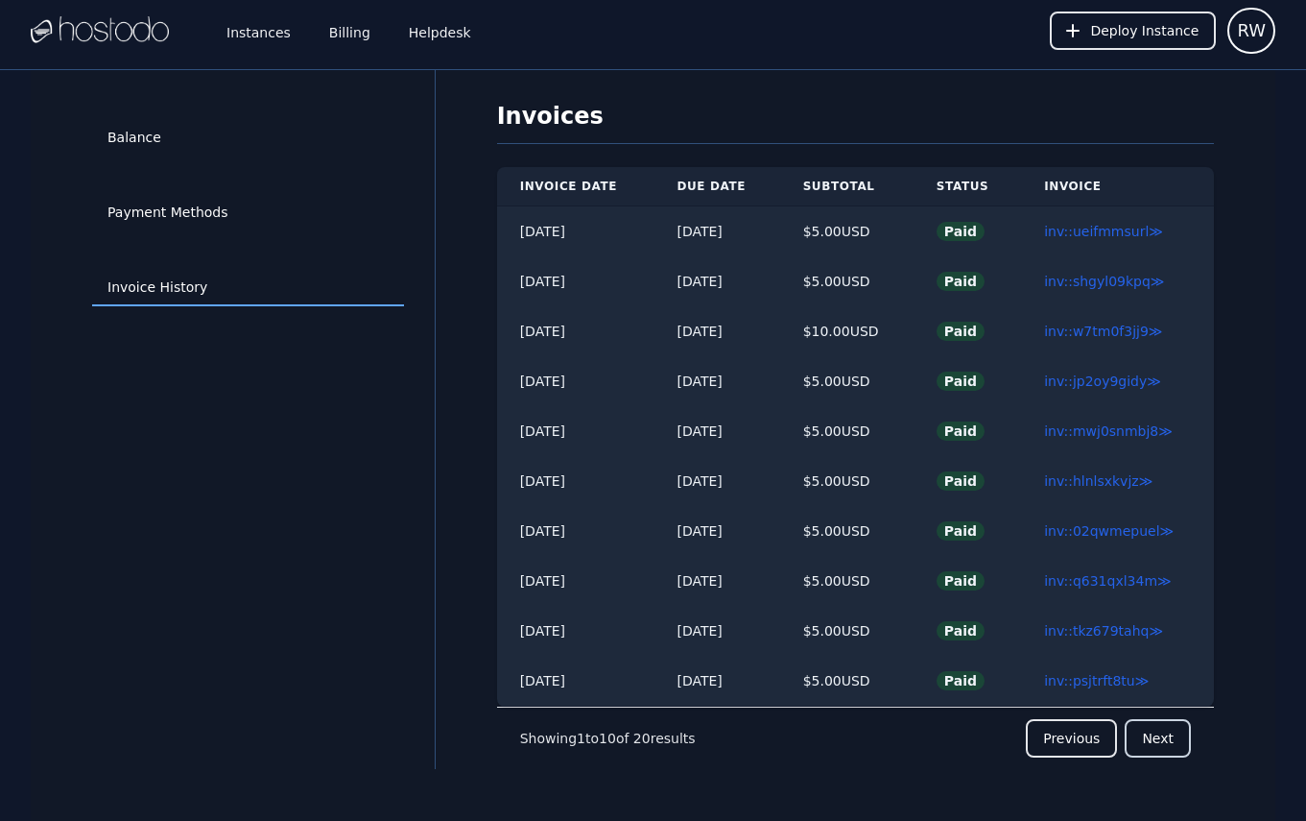
click at [1162, 752] on button "Next" at bounding box center [1158, 738] width 66 height 38
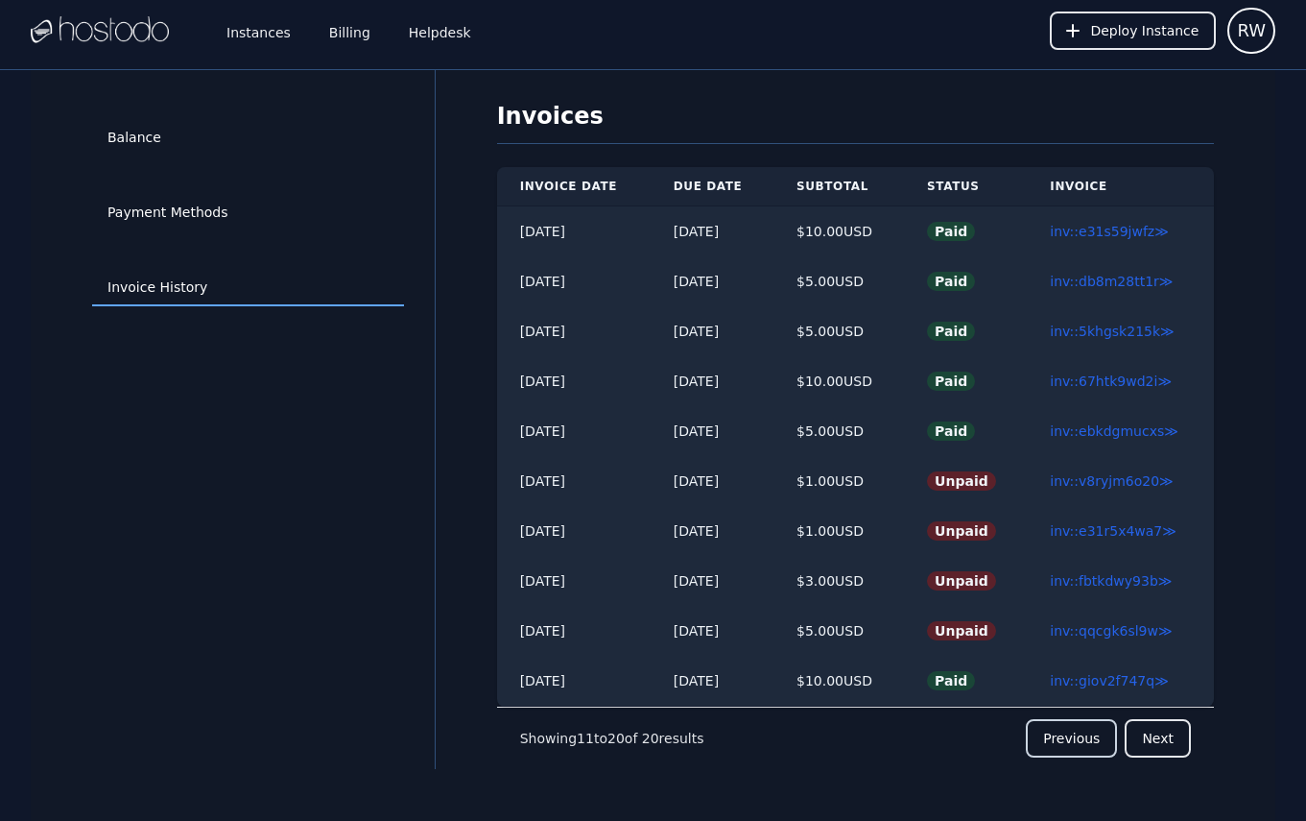
click at [1095, 744] on button "Previous" at bounding box center [1071, 738] width 91 height 38
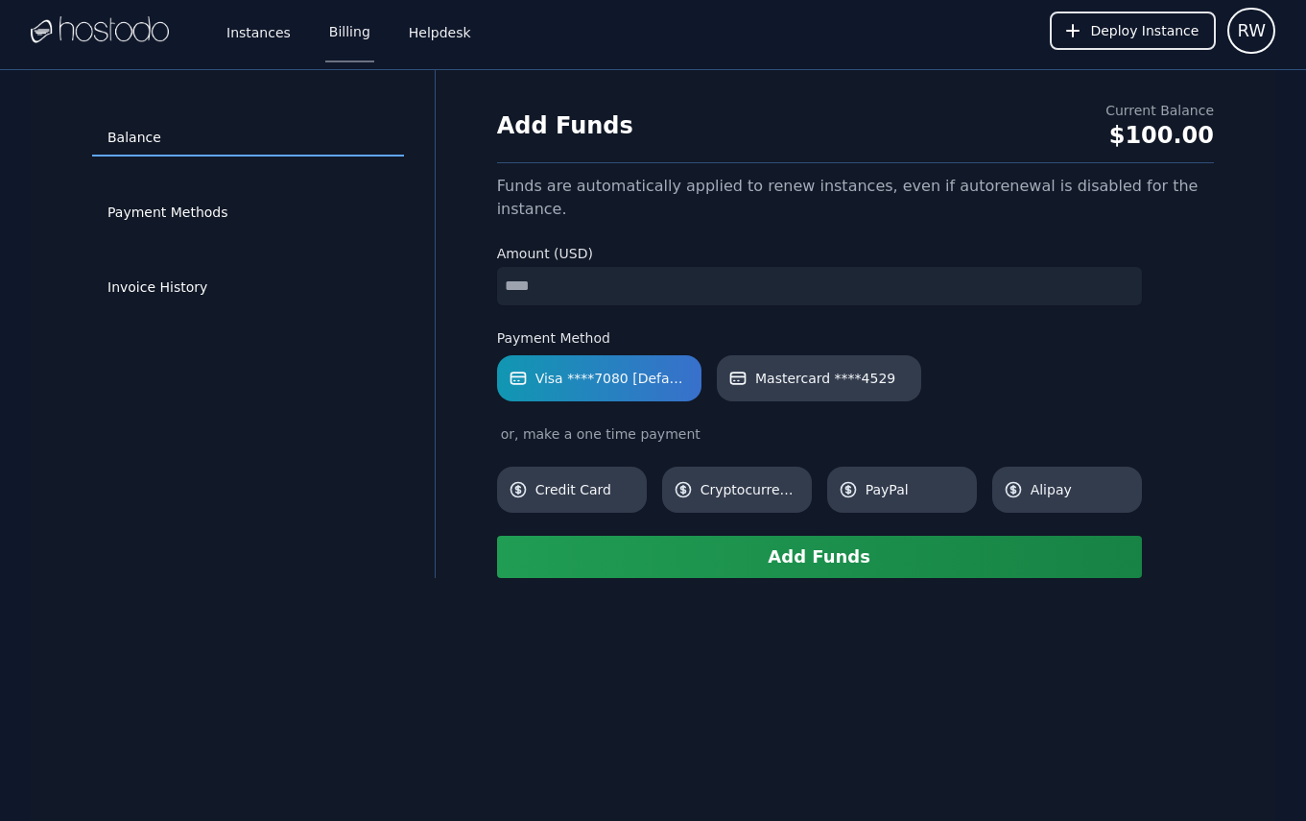
click at [613, 267] on input "number" at bounding box center [819, 286] width 645 height 38
type input "**"
click at [789, 536] on button "Add Funds" at bounding box center [819, 557] width 645 height 42
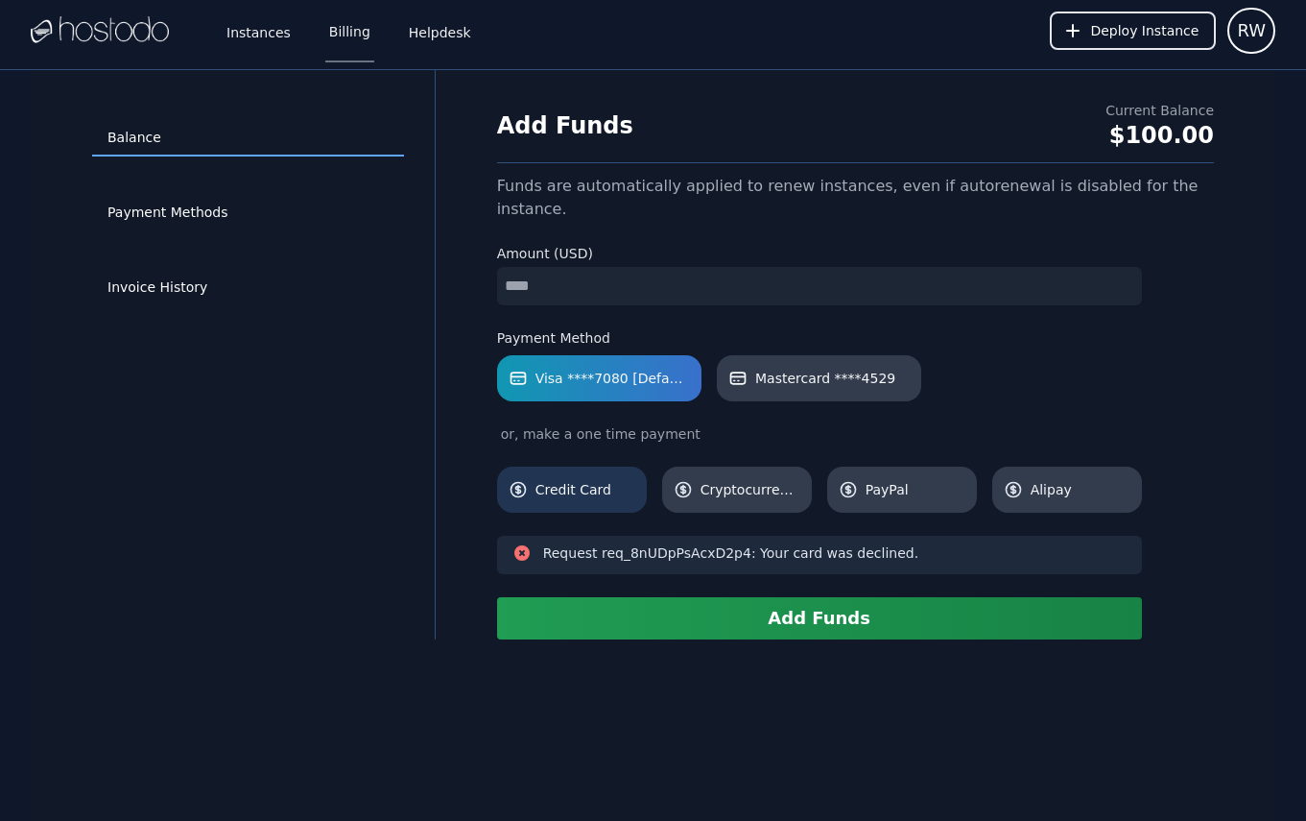
click at [605, 480] on span "Credit Card" at bounding box center [586, 489] width 100 height 19
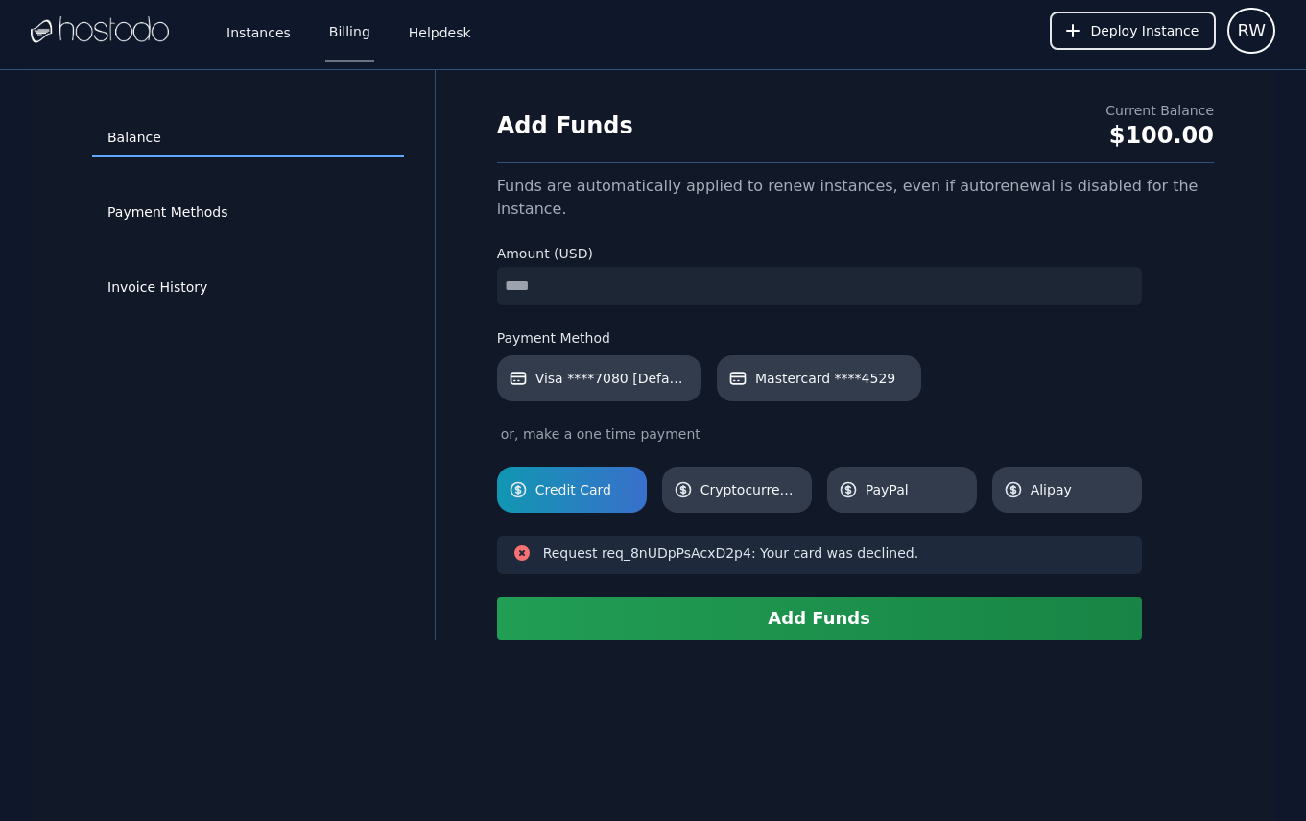
click at [799, 597] on button "Add Funds" at bounding box center [819, 618] width 645 height 42
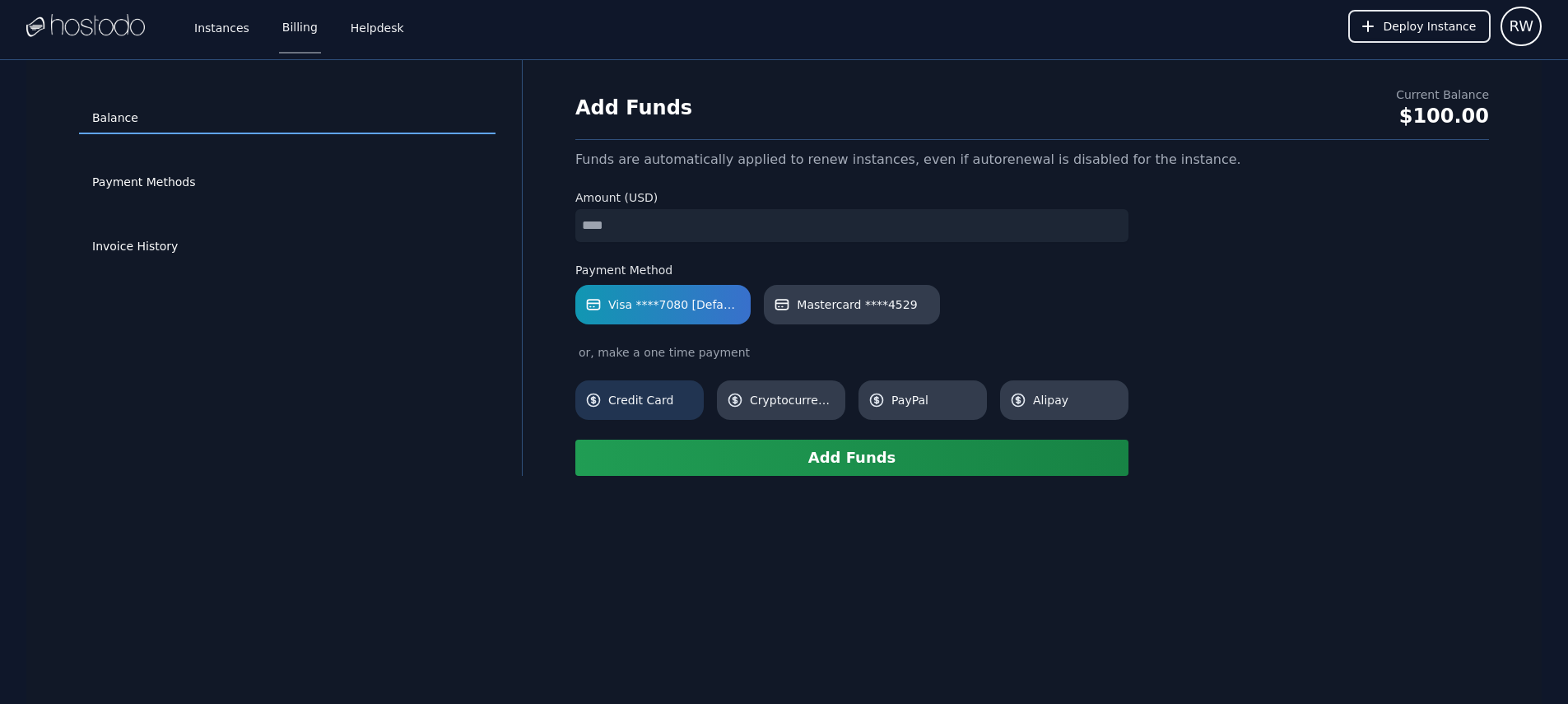
click at [629, 396] on span "Credit Card" at bounding box center [651, 400] width 86 height 16
click at [712, 238] on input "number" at bounding box center [852, 226] width 553 height 33
type input "**"
click at [816, 460] on button "Add Funds" at bounding box center [852, 457] width 553 height 36
